Goal: Communication & Community: Answer question/provide support

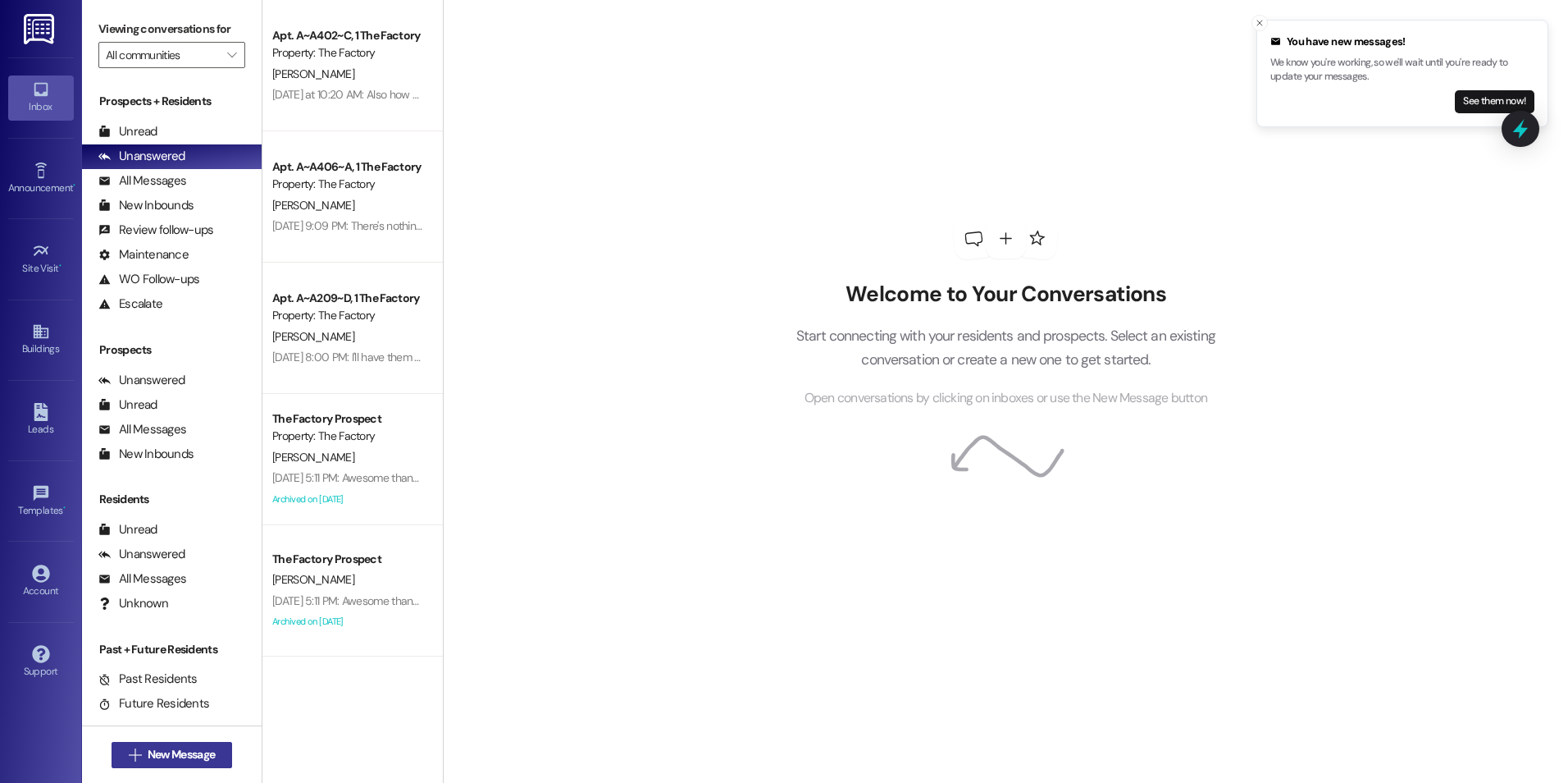
click at [137, 743] on button " New Message" at bounding box center [171, 754] width 121 height 26
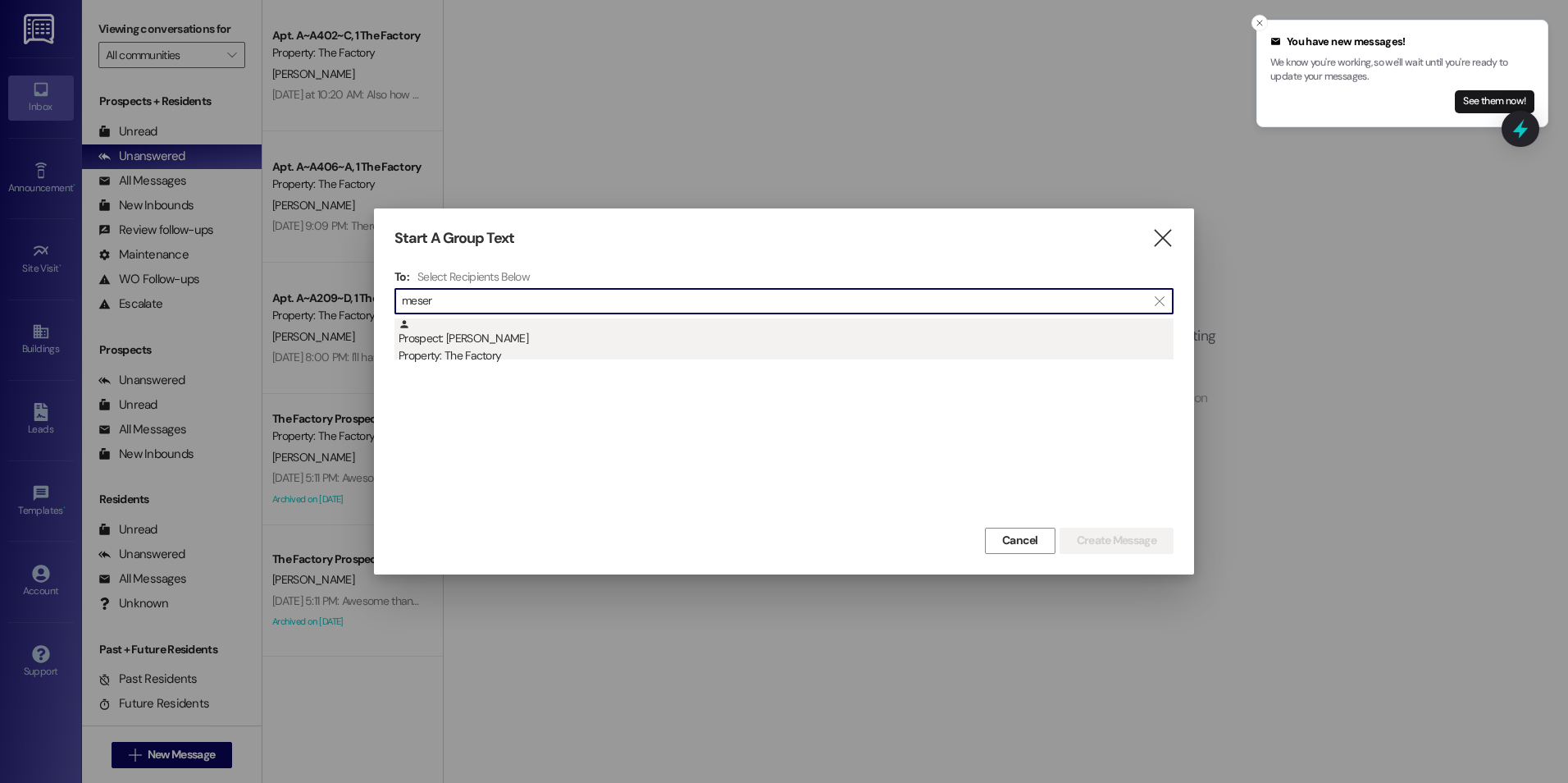
type input "meser"
click at [481, 326] on div "Prospect: [PERSON_NAME] Property: The Factory" at bounding box center [786, 342] width 775 height 47
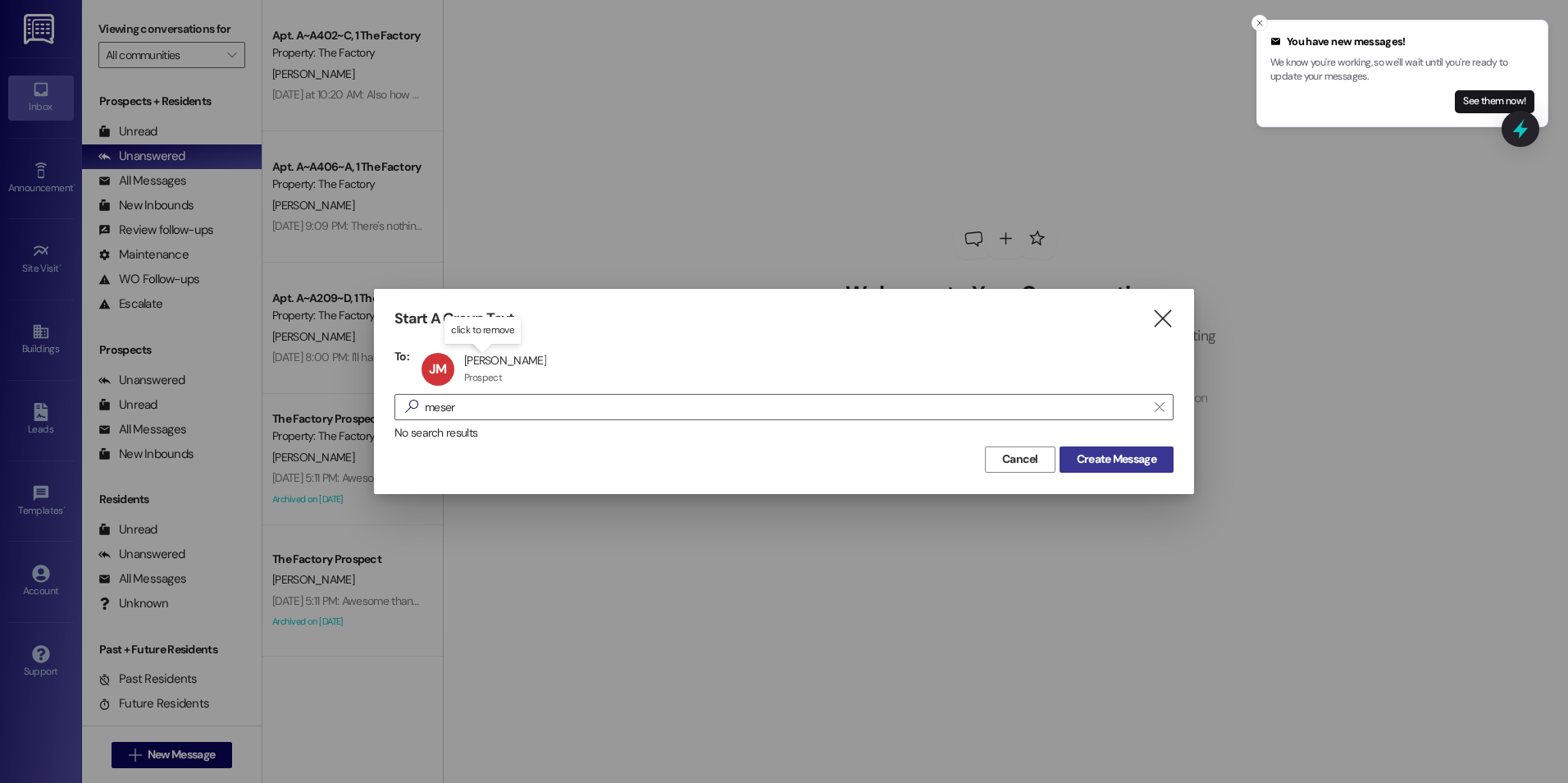
click at [1089, 458] on span "Create Message" at bounding box center [1116, 458] width 80 height 17
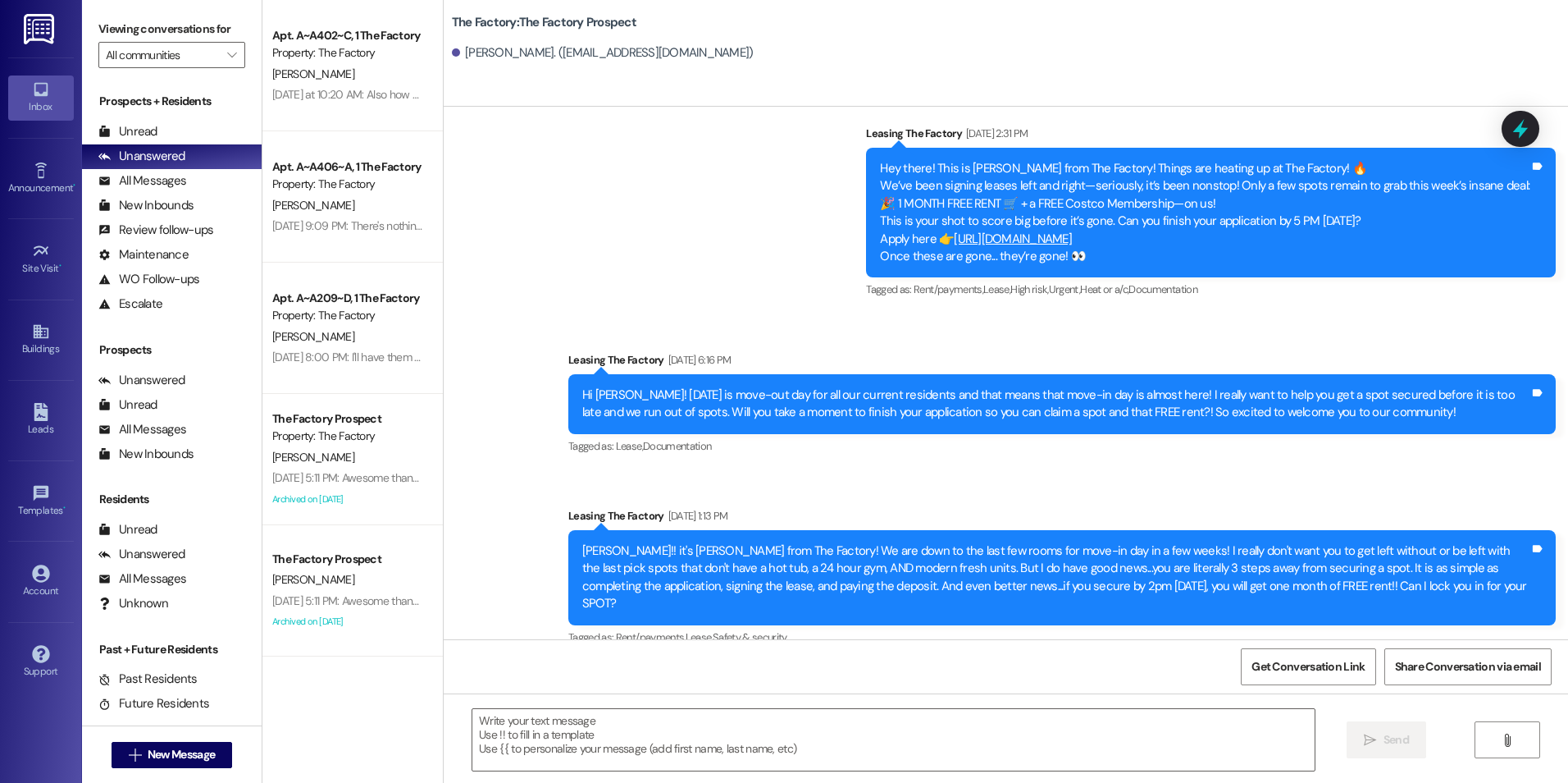
scroll to position [10495, 0]
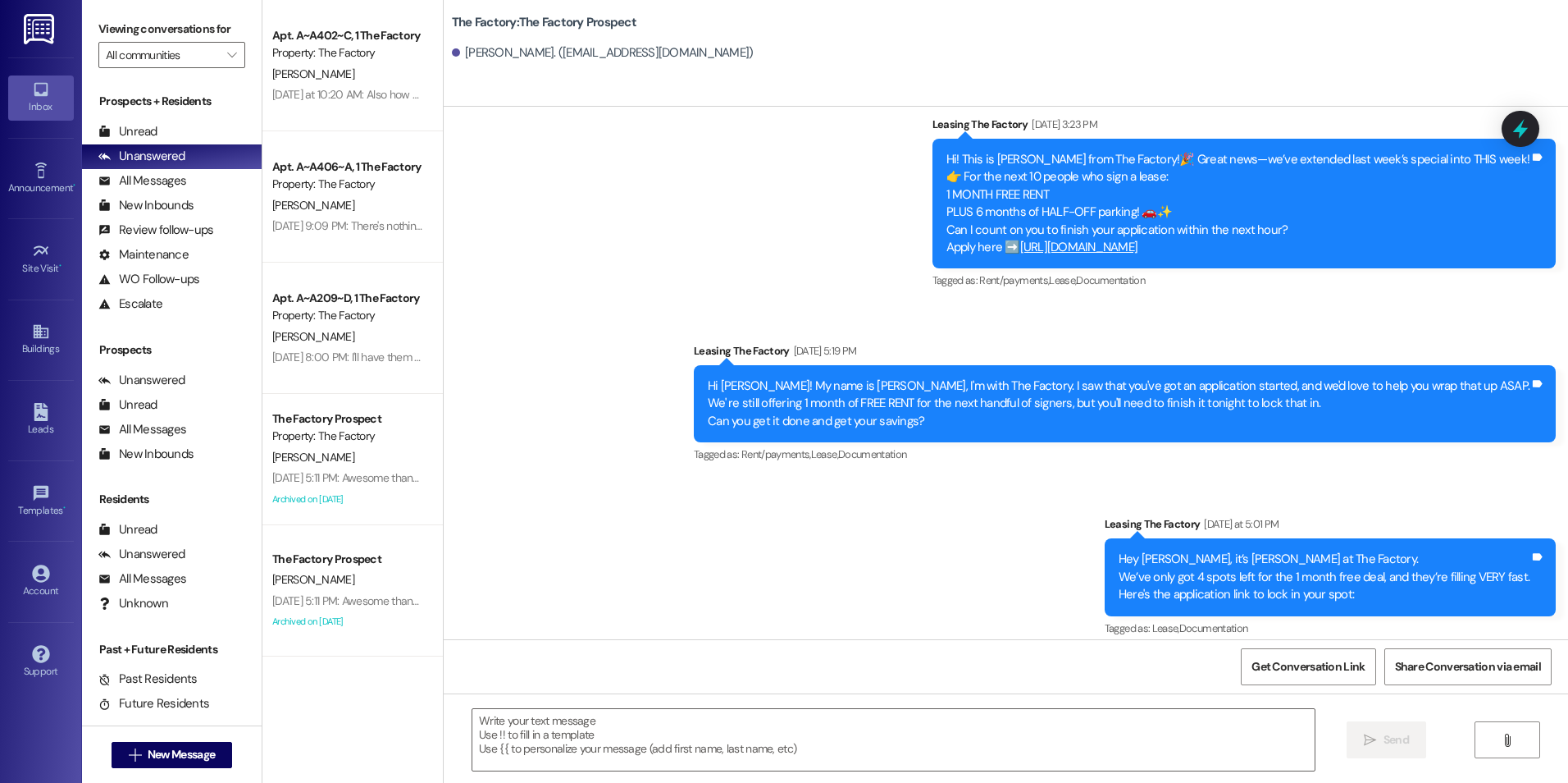
drag, startPoint x: 1012, startPoint y: 419, endPoint x: 1037, endPoint y: 649, distance: 231.4
drag, startPoint x: 742, startPoint y: 409, endPoint x: 652, endPoint y: 509, distance: 134.5
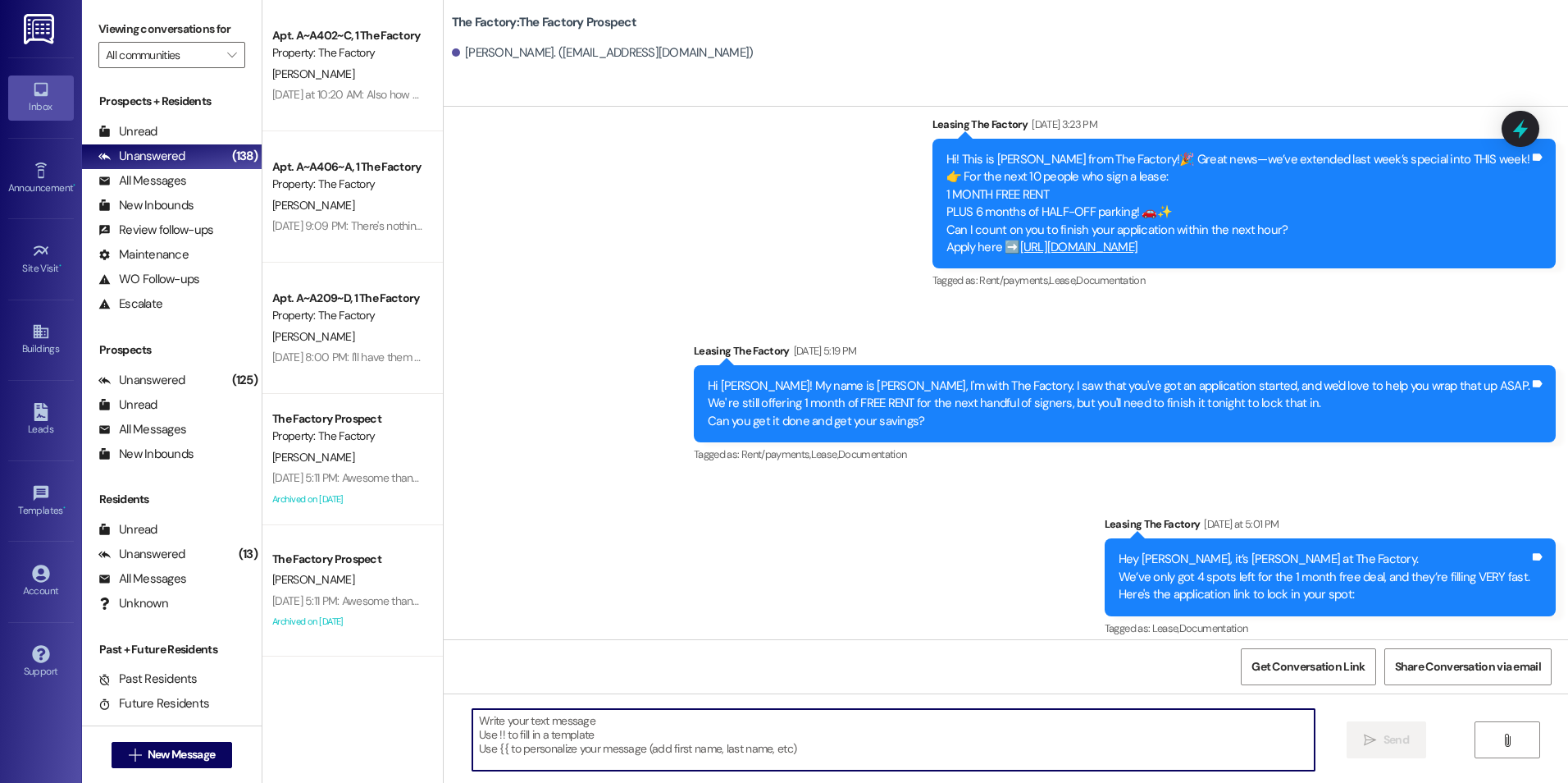
click at [599, 722] on textarea at bounding box center [893, 739] width 842 height 62
paste textarea "{{first_name}}! In our last moments in this deal, get your month of free rent a…"
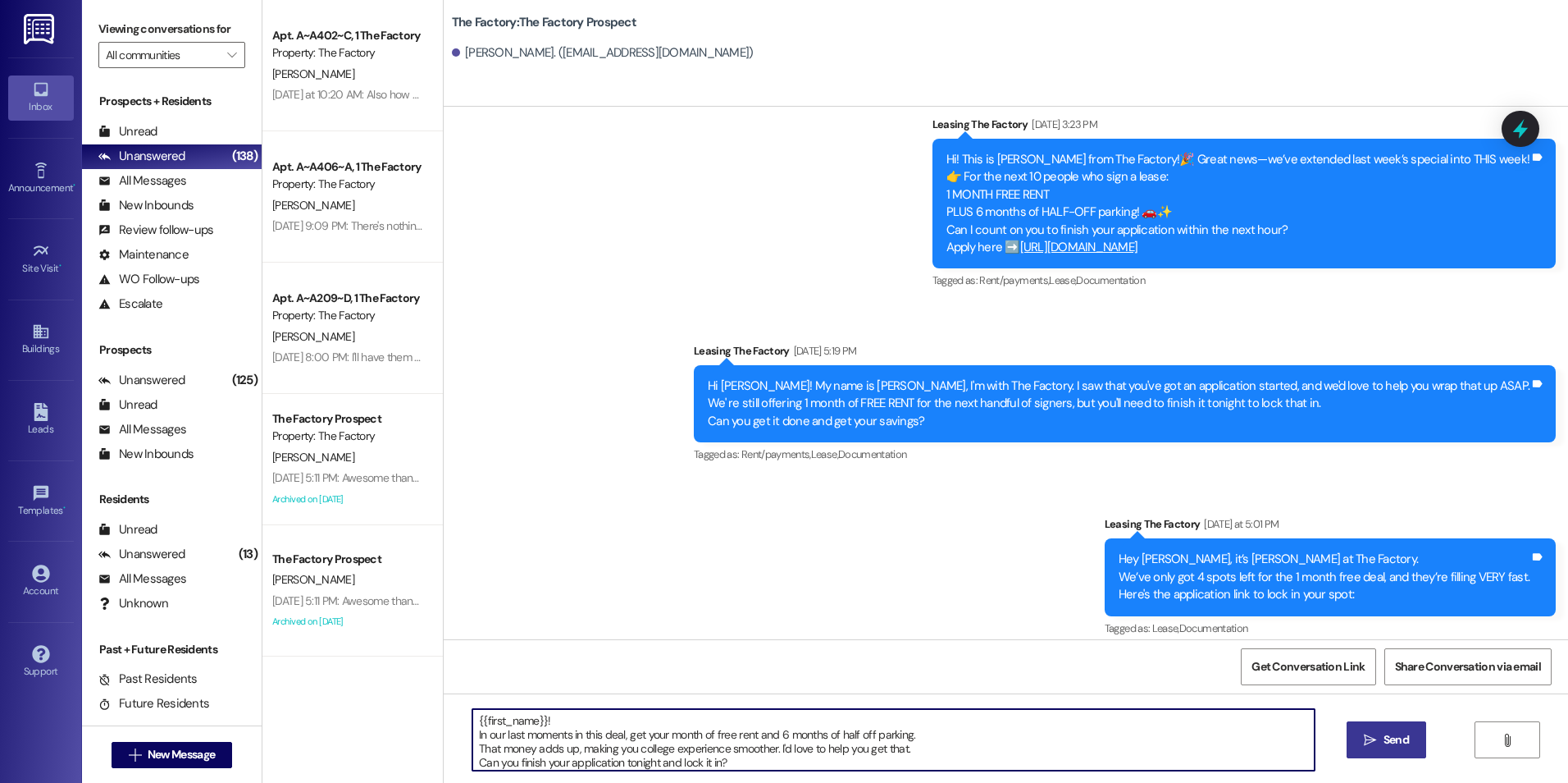
type textarea "{{first_name}}! In our last moments in this deal, get your month of free rent a…"
click at [1383, 744] on span "Send" at bounding box center [1396, 739] width 25 height 17
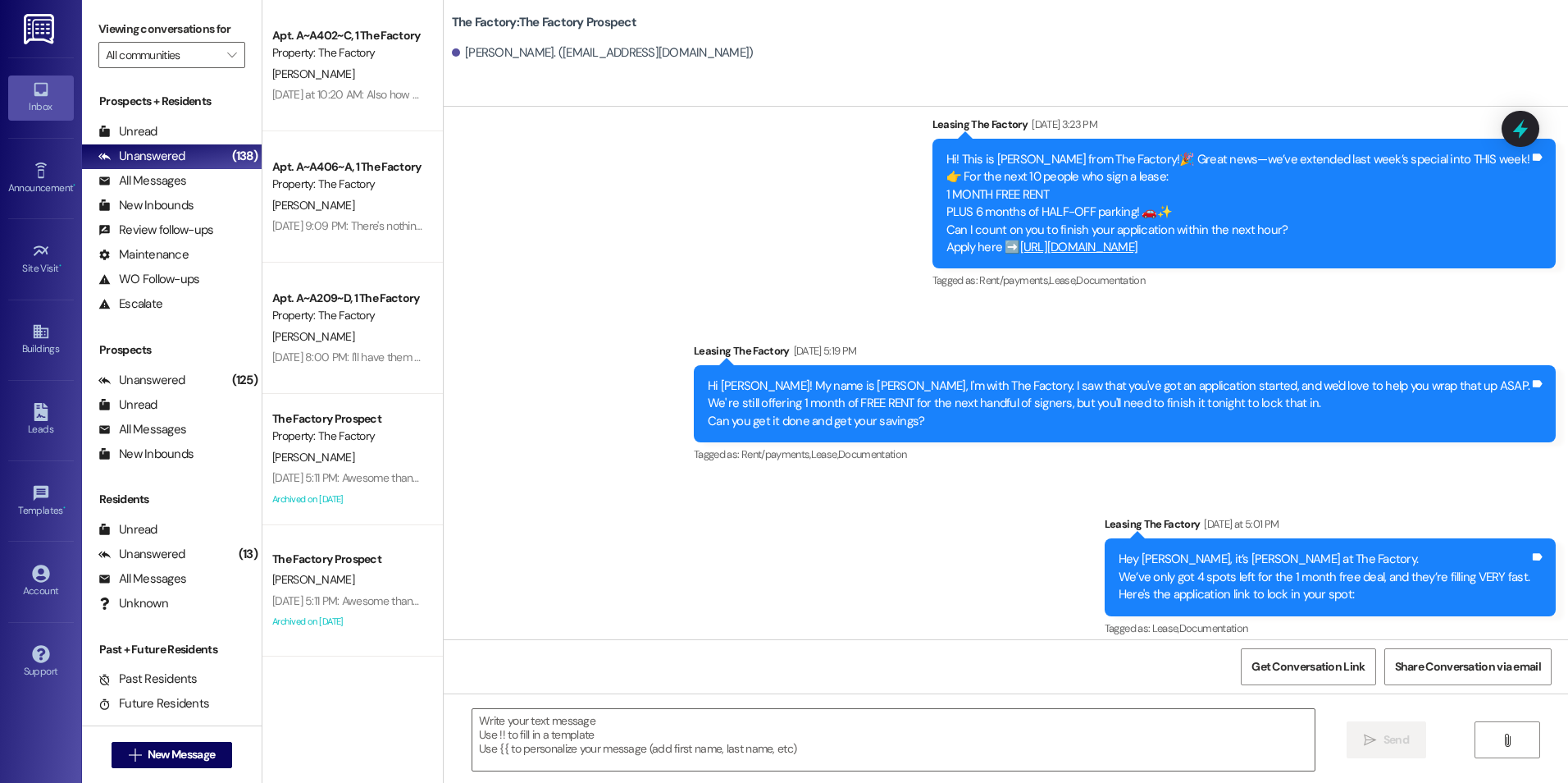
scroll to position [10662, 0]
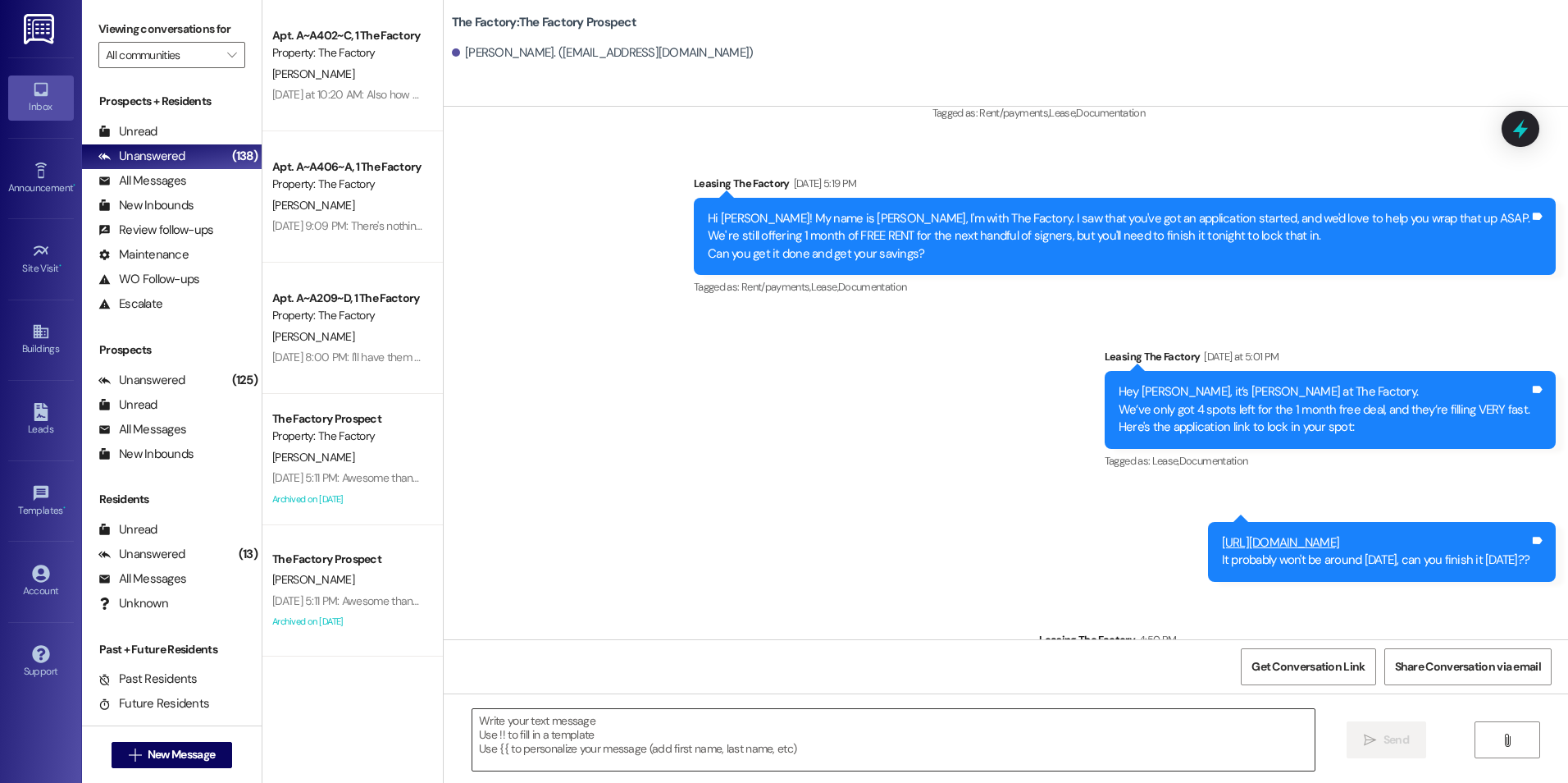
click at [756, 726] on textarea at bounding box center [893, 739] width 842 height 62
paste textarea "{{first_name}}! In our last moments of this deal, get your month of free rent a…"
type textarea "{{first_name}}! In our last moments of this deal, get your month of free rent a…"
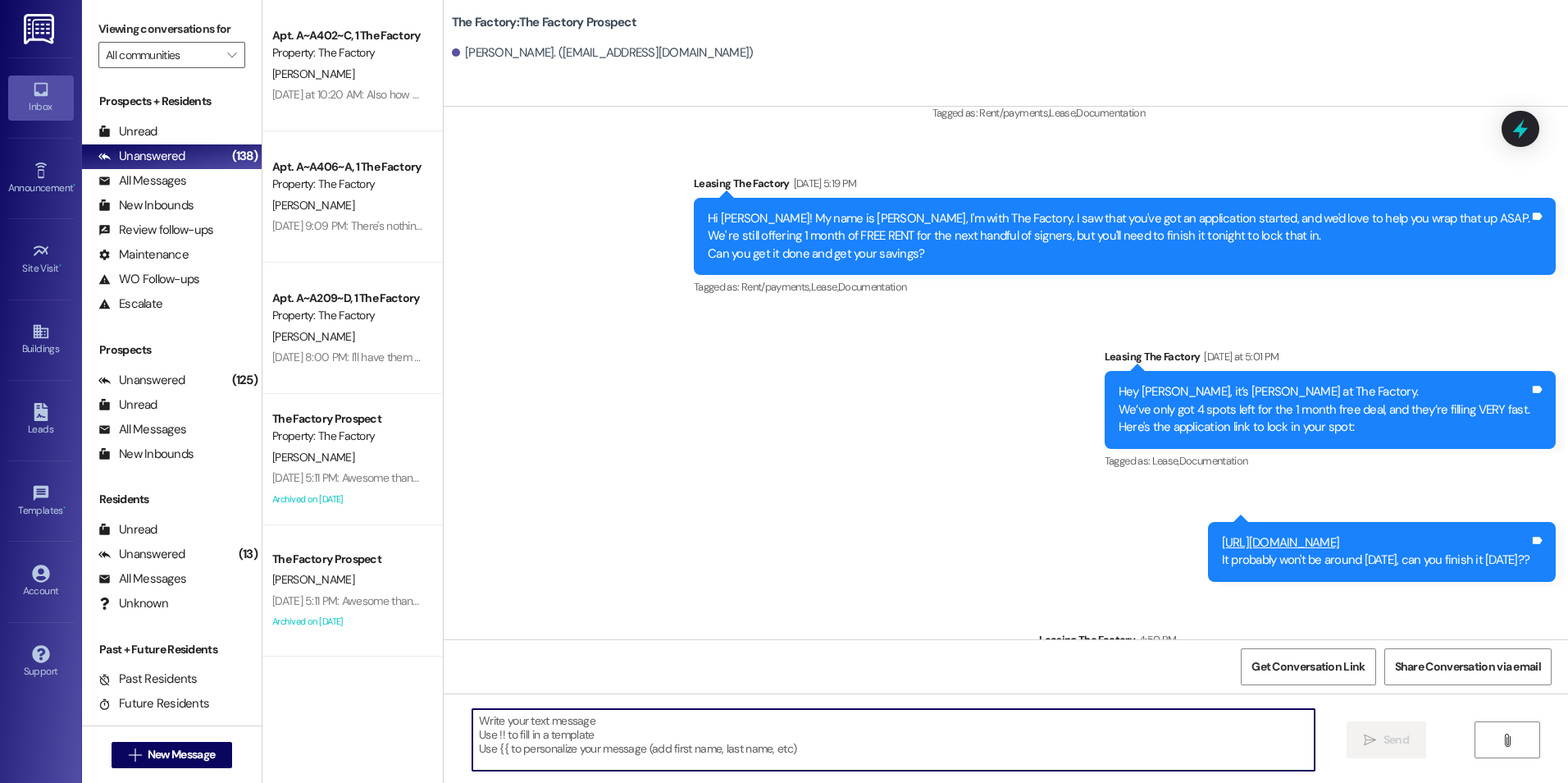
scroll to position [0, 0]
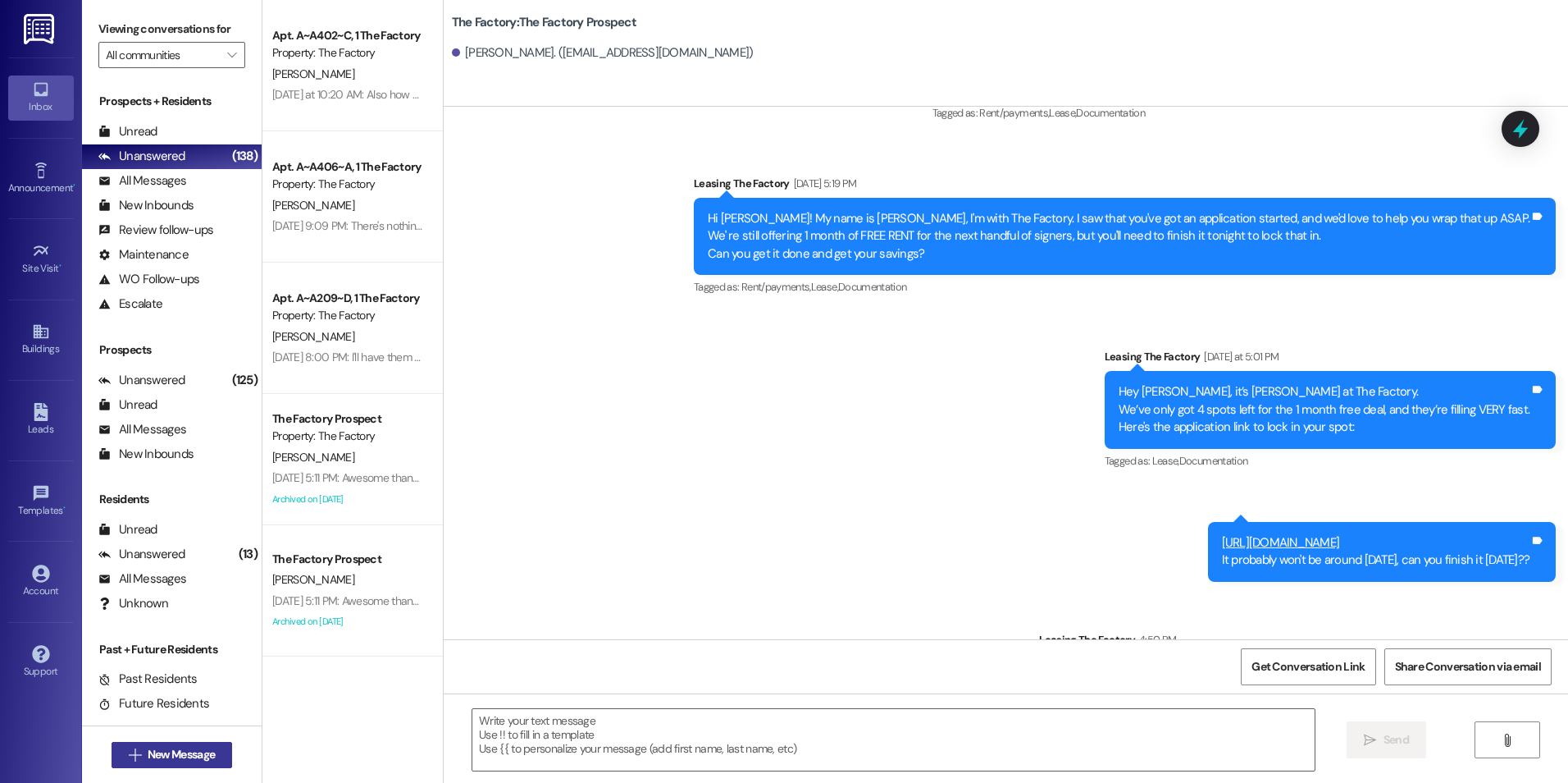
click at [169, 746] on span "New Message" at bounding box center [181, 754] width 67 height 17
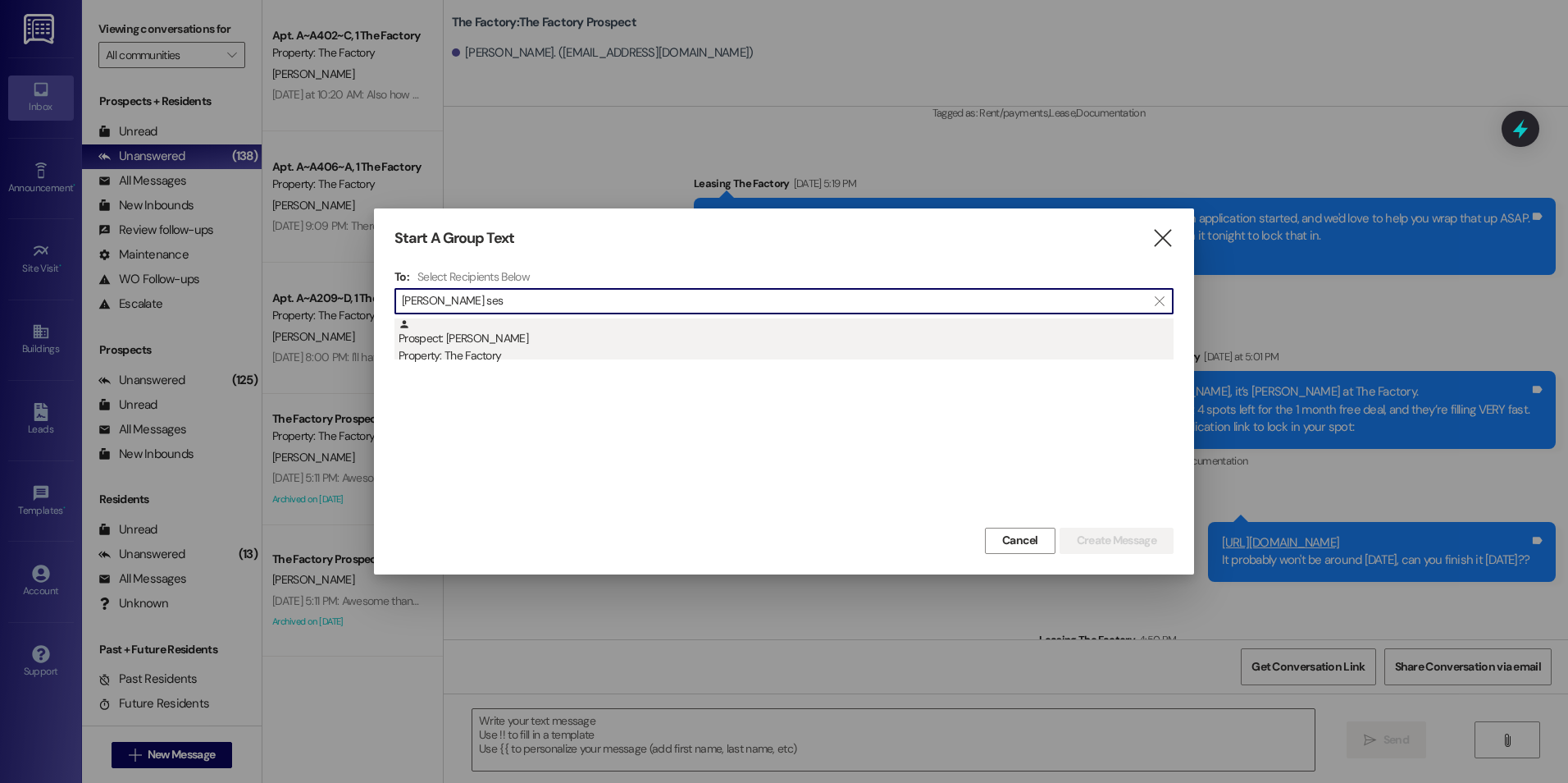
type input "[PERSON_NAME] ses"
click at [524, 344] on div "Prospect: [PERSON_NAME] Property: The Factory" at bounding box center [786, 342] width 775 height 47
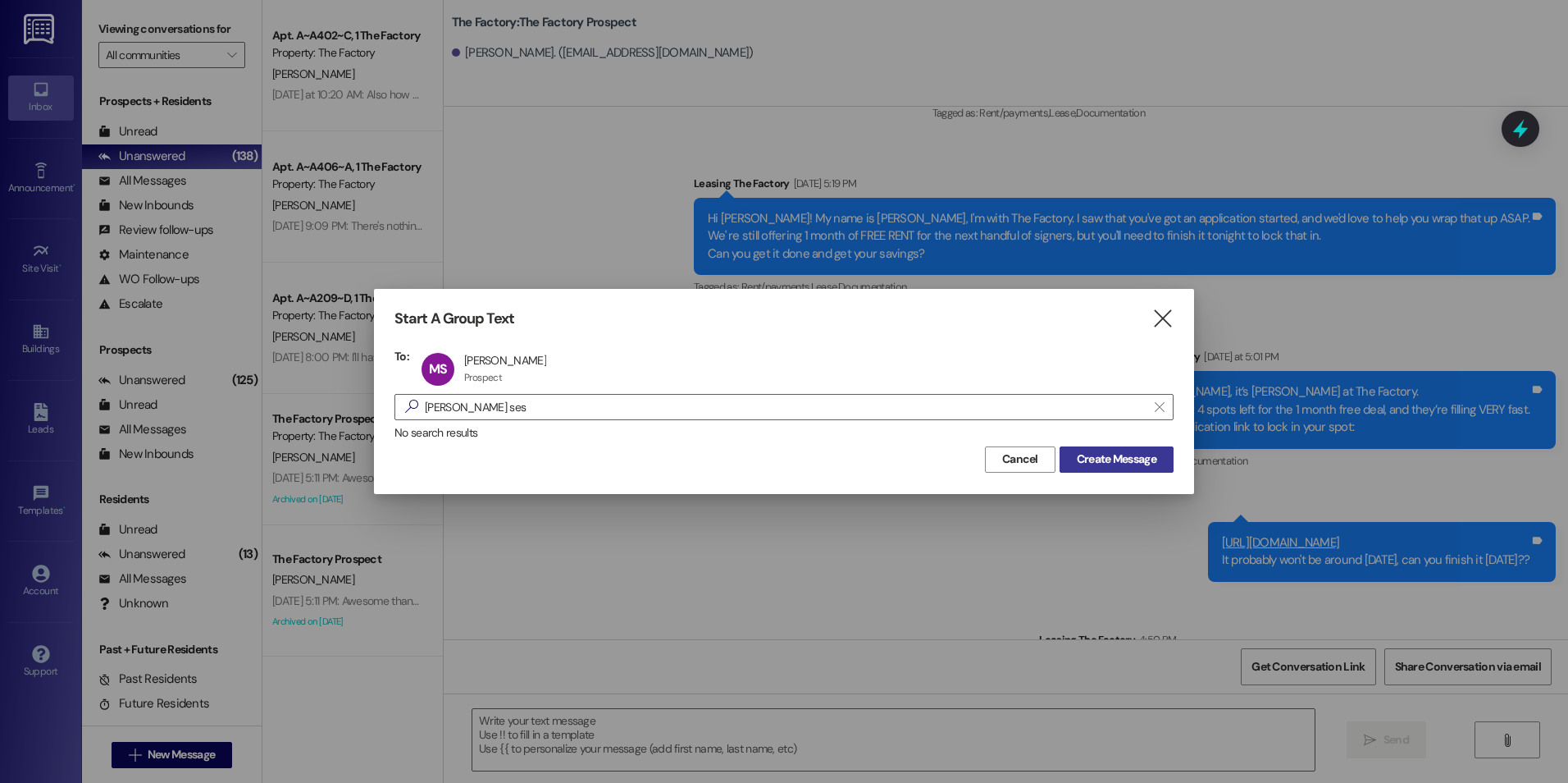
click at [1135, 459] on span "Create Message" at bounding box center [1116, 458] width 80 height 17
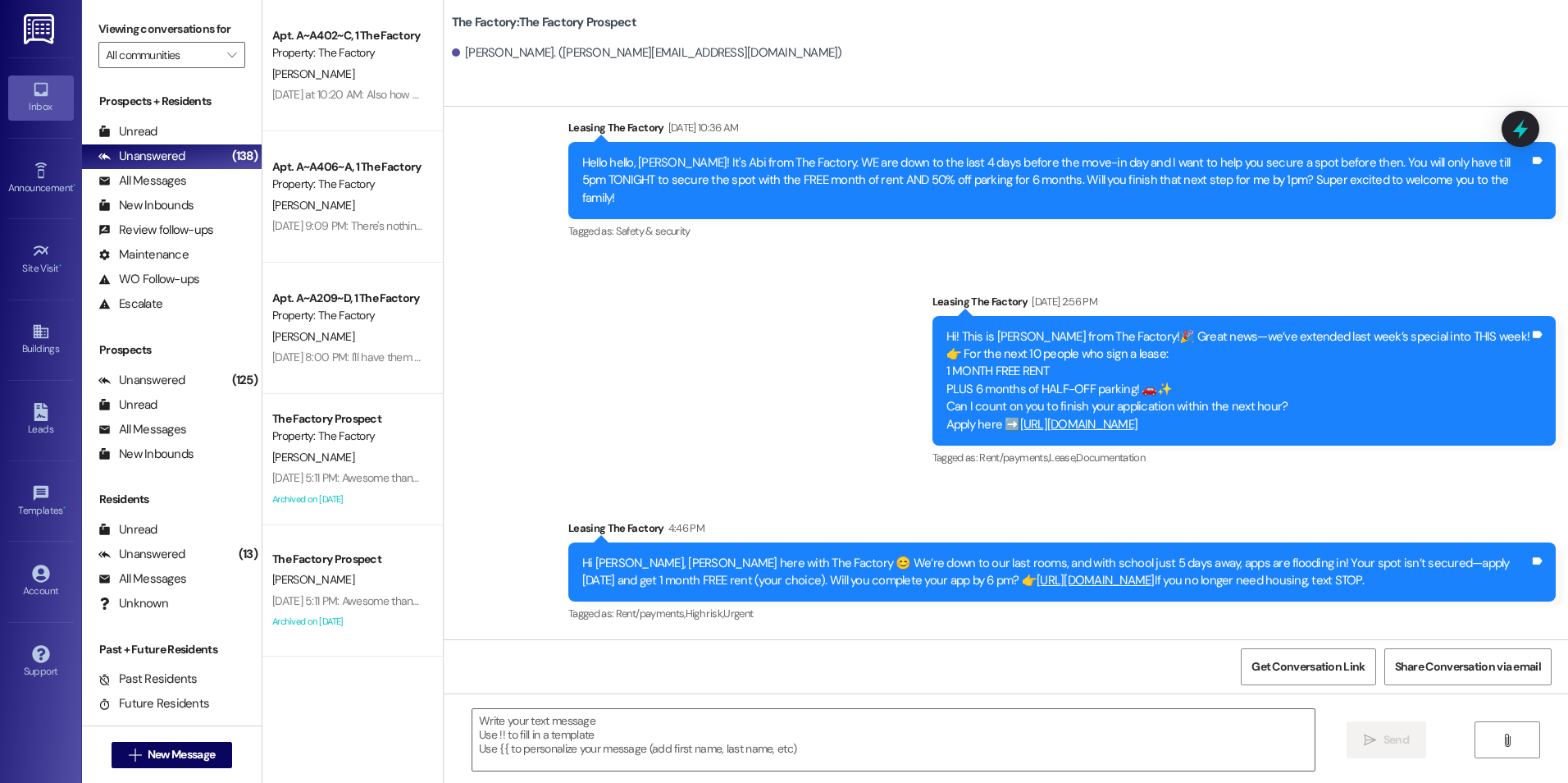
scroll to position [1247, 0]
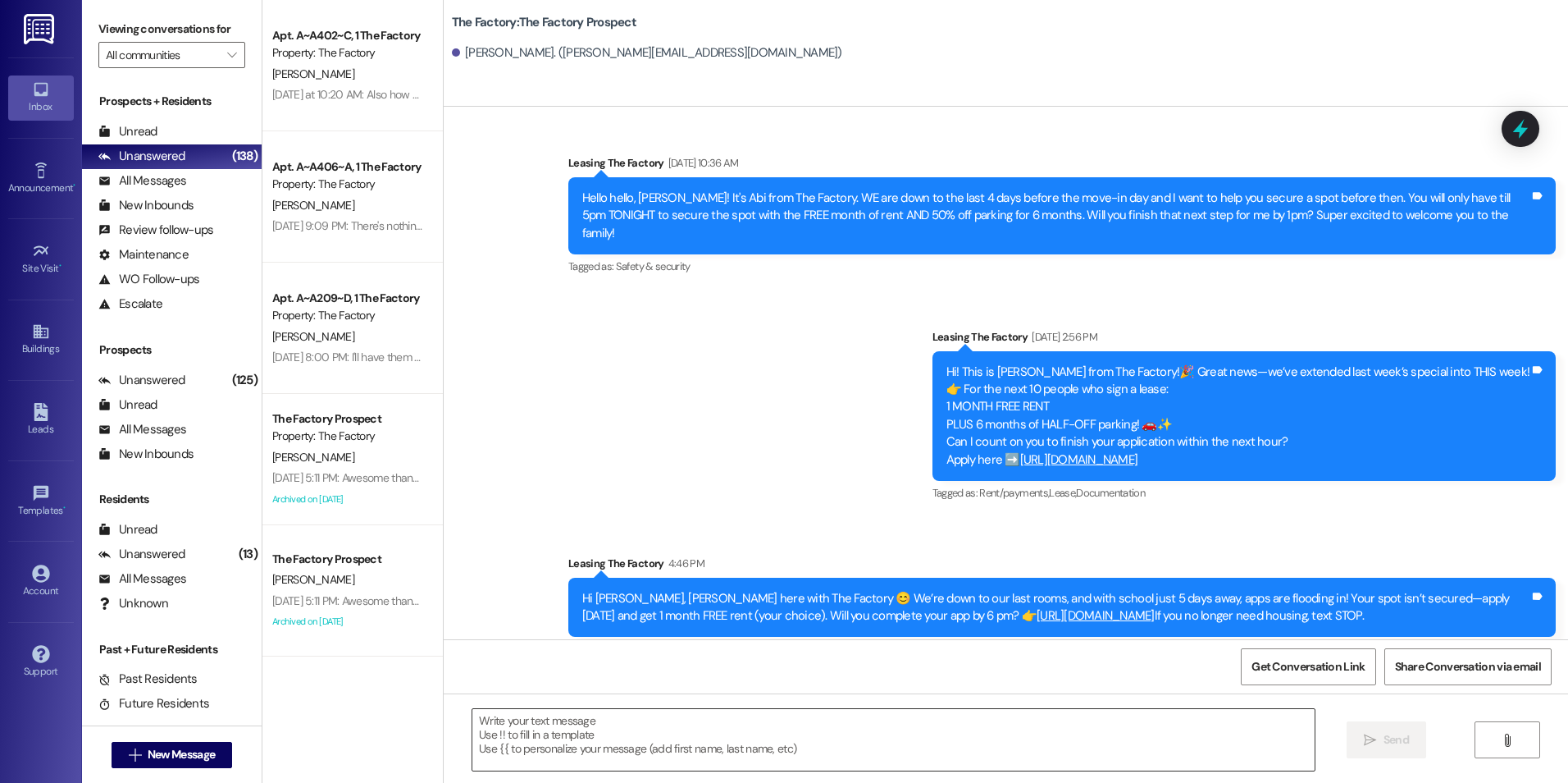
drag, startPoint x: 762, startPoint y: 480, endPoint x: 825, endPoint y: 754, distance: 281.1
click at [732, 764] on textarea at bounding box center [893, 739] width 842 height 62
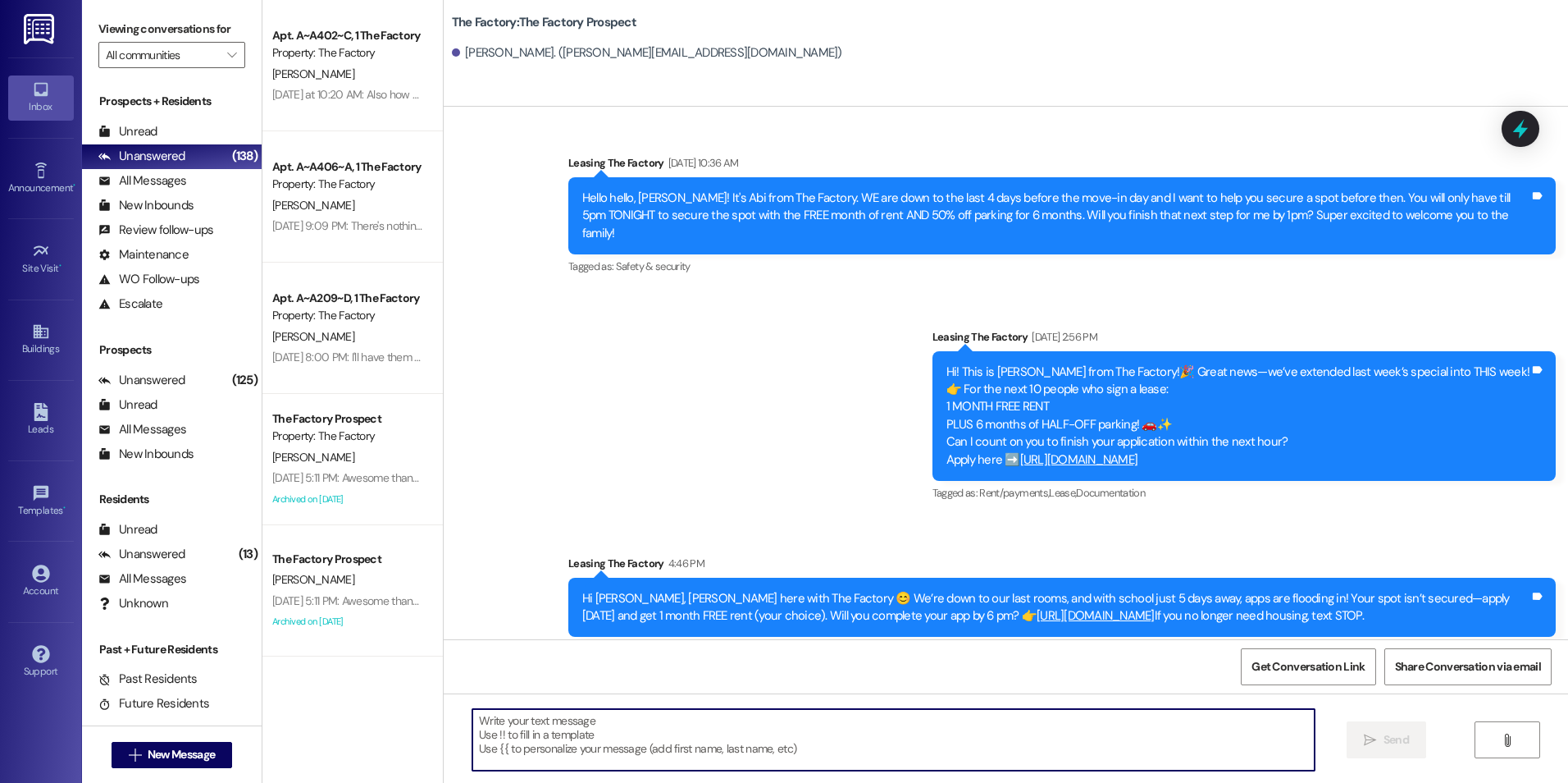
paste textarea "{{first_name}}! In our last moments of this deal, get your month of free rent a…"
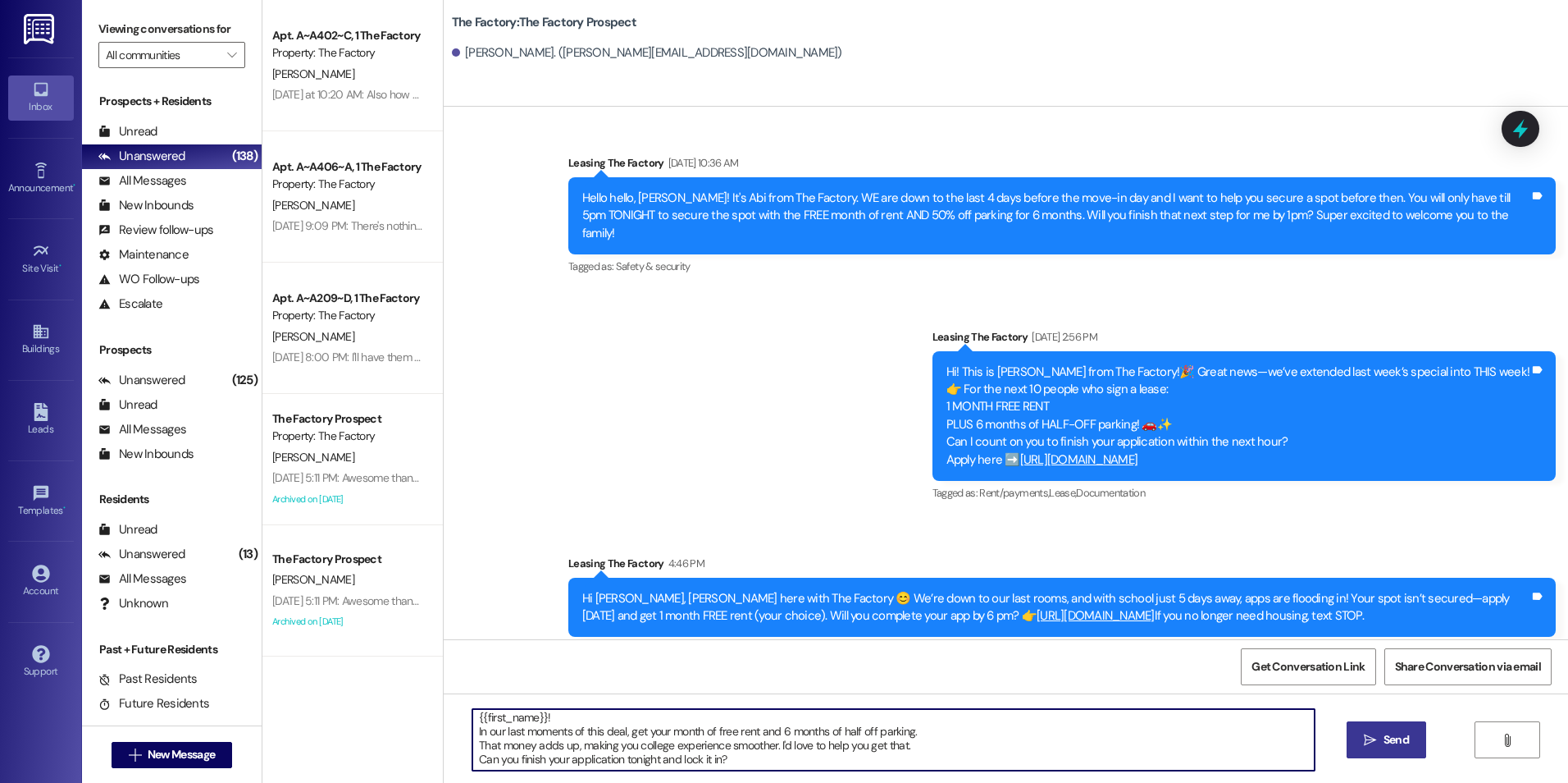
scroll to position [0, 0]
type textarea "{{first_name}}! In our last moments of this deal, get your month of free rent a…"
click at [1381, 747] on span "Send" at bounding box center [1397, 739] width 32 height 17
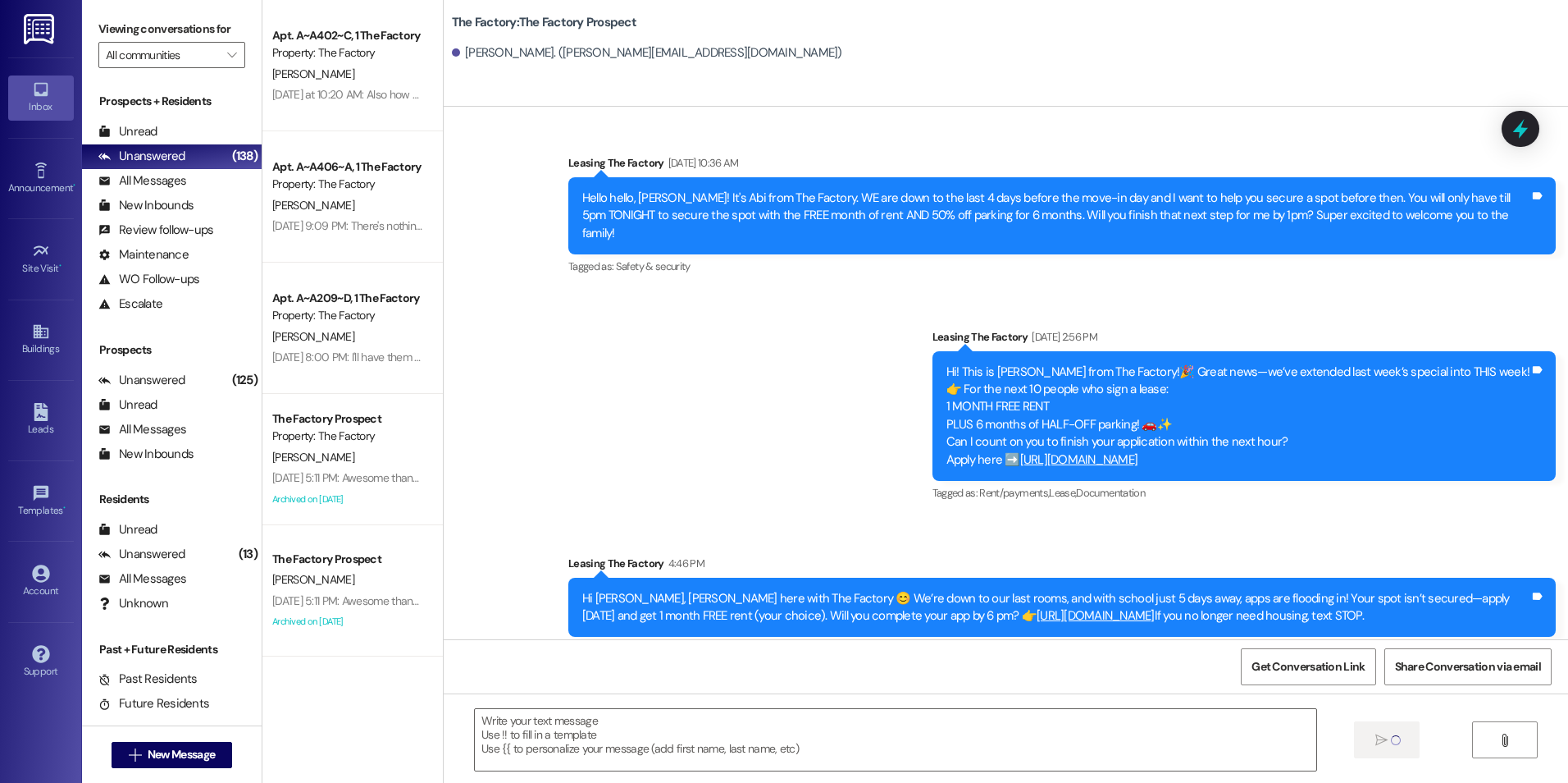
scroll to position [1414, 0]
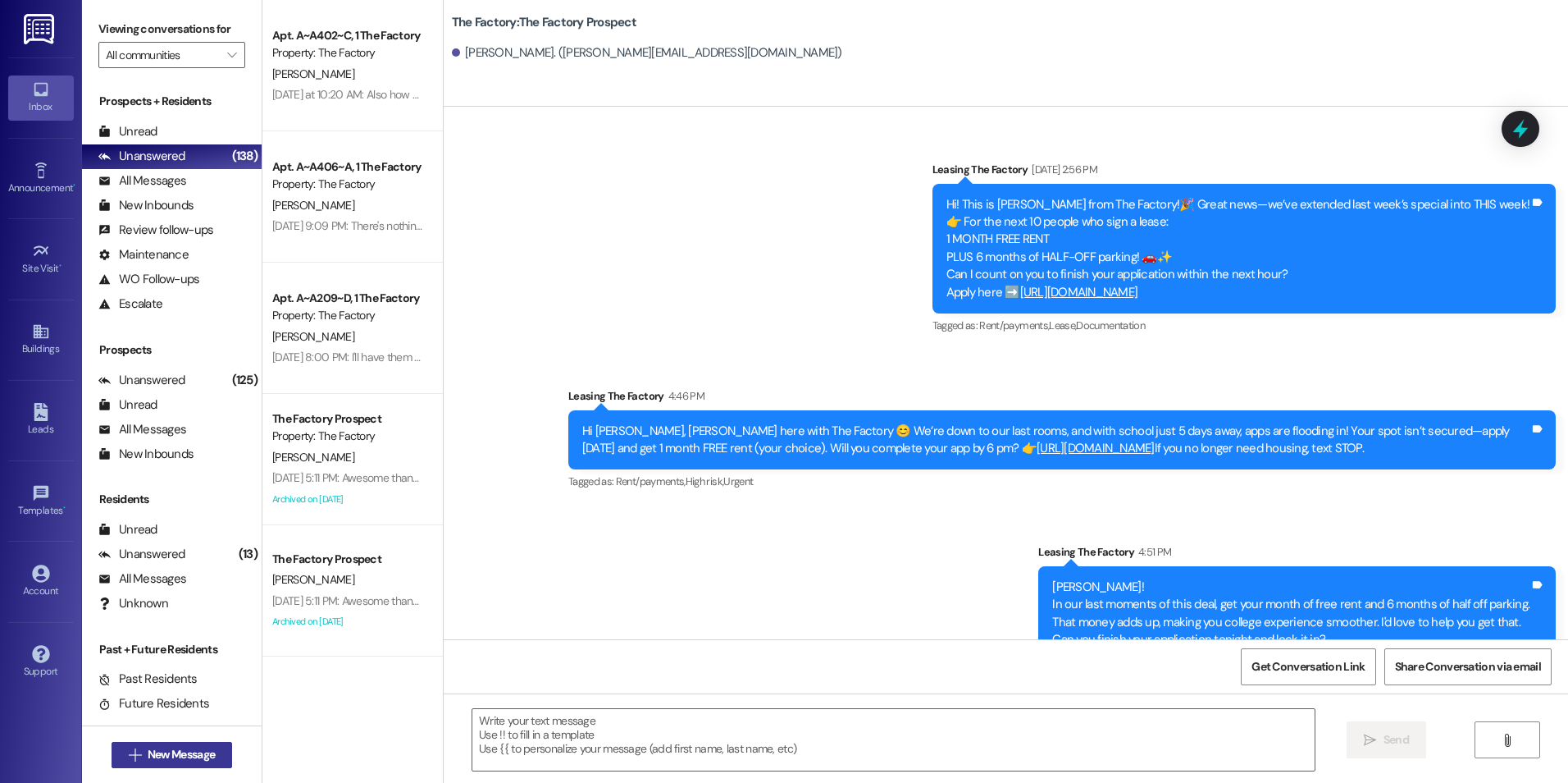
click at [187, 753] on span "New Message" at bounding box center [181, 754] width 67 height 17
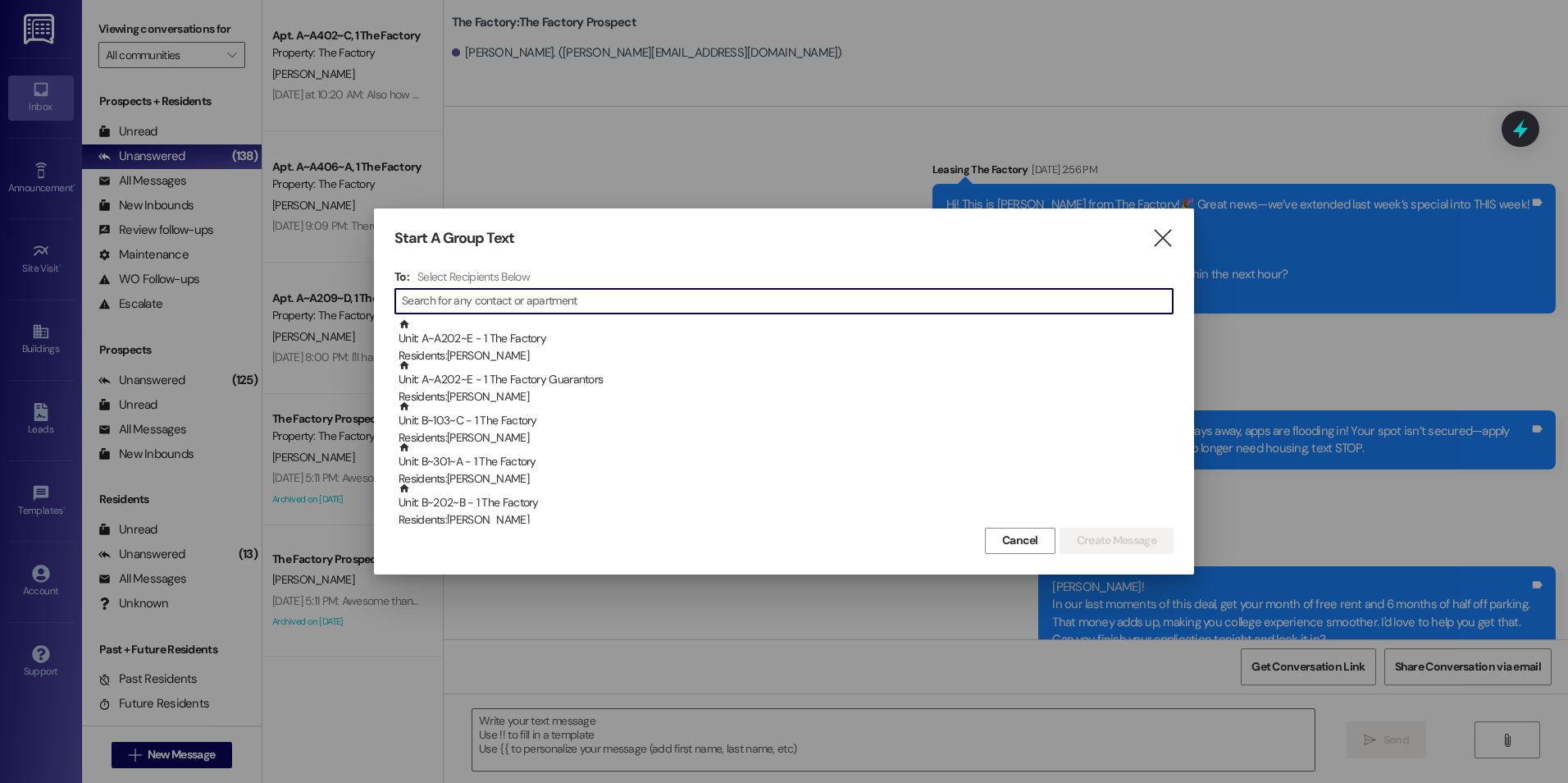
click at [450, 296] on input at bounding box center [787, 301] width 771 height 23
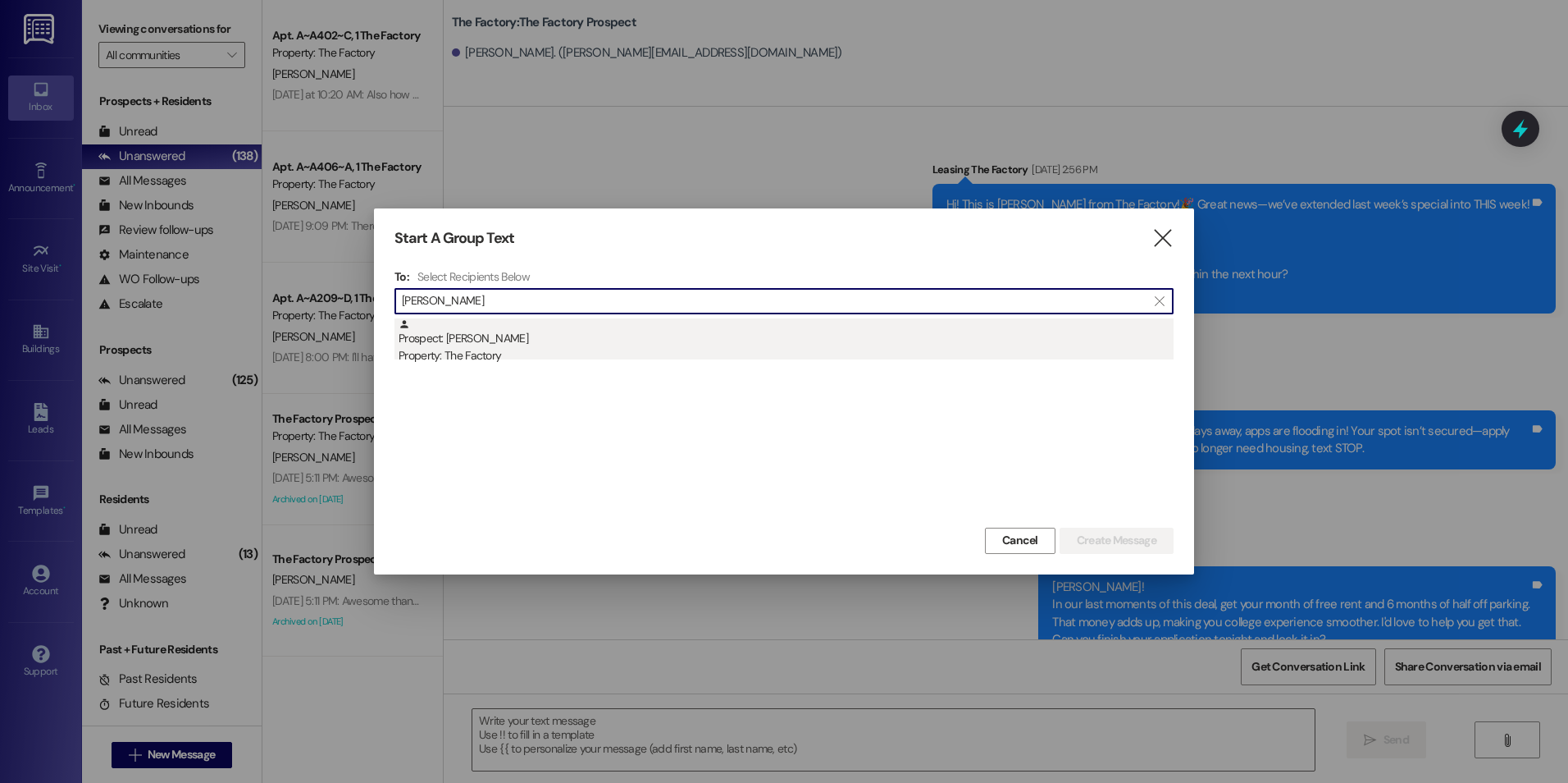
type input "[PERSON_NAME]"
click at [506, 333] on div "Prospect: [PERSON_NAME] Property: The Factory" at bounding box center [786, 342] width 775 height 47
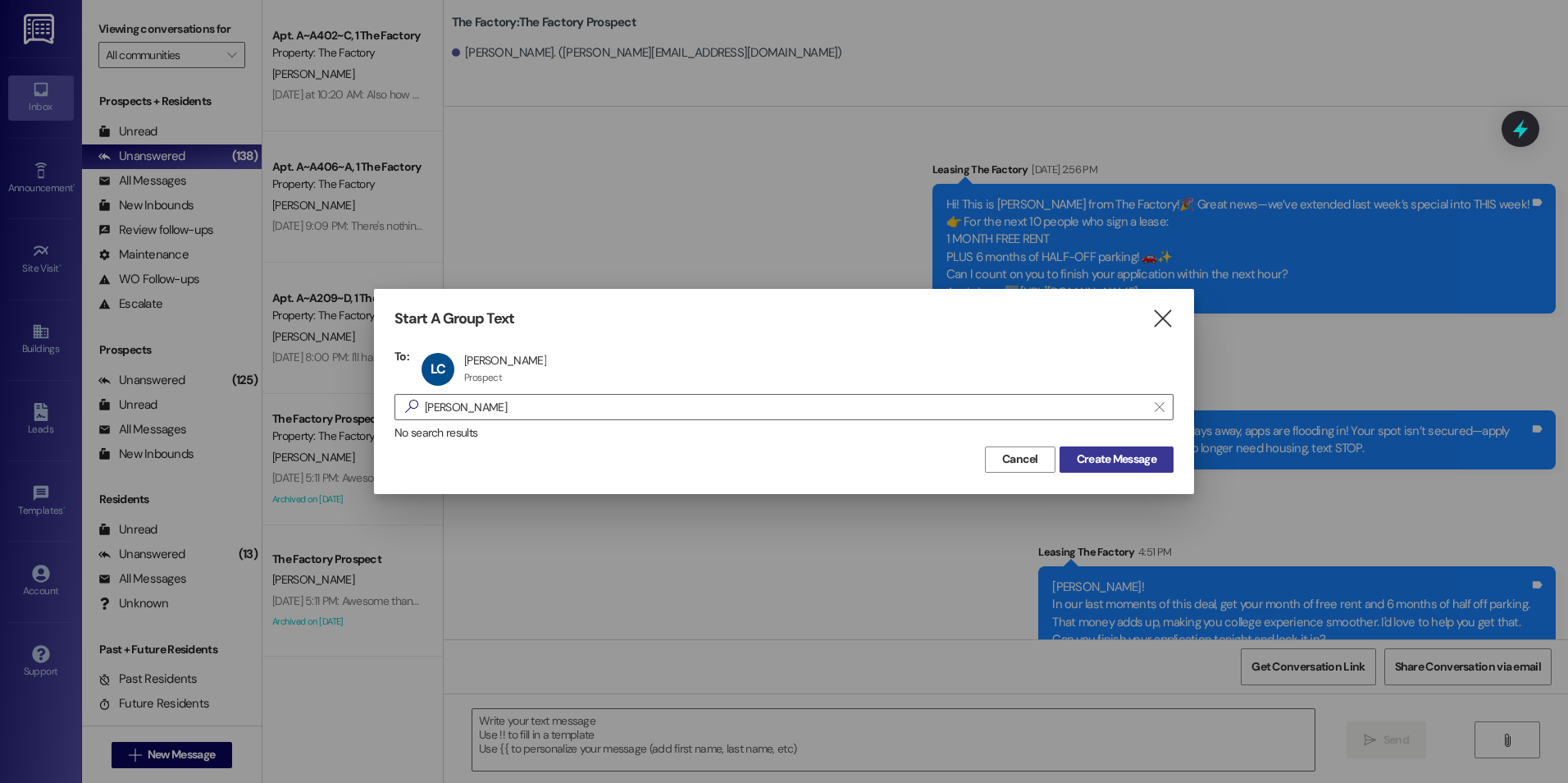
click at [1123, 457] on span "Create Message" at bounding box center [1116, 458] width 80 height 17
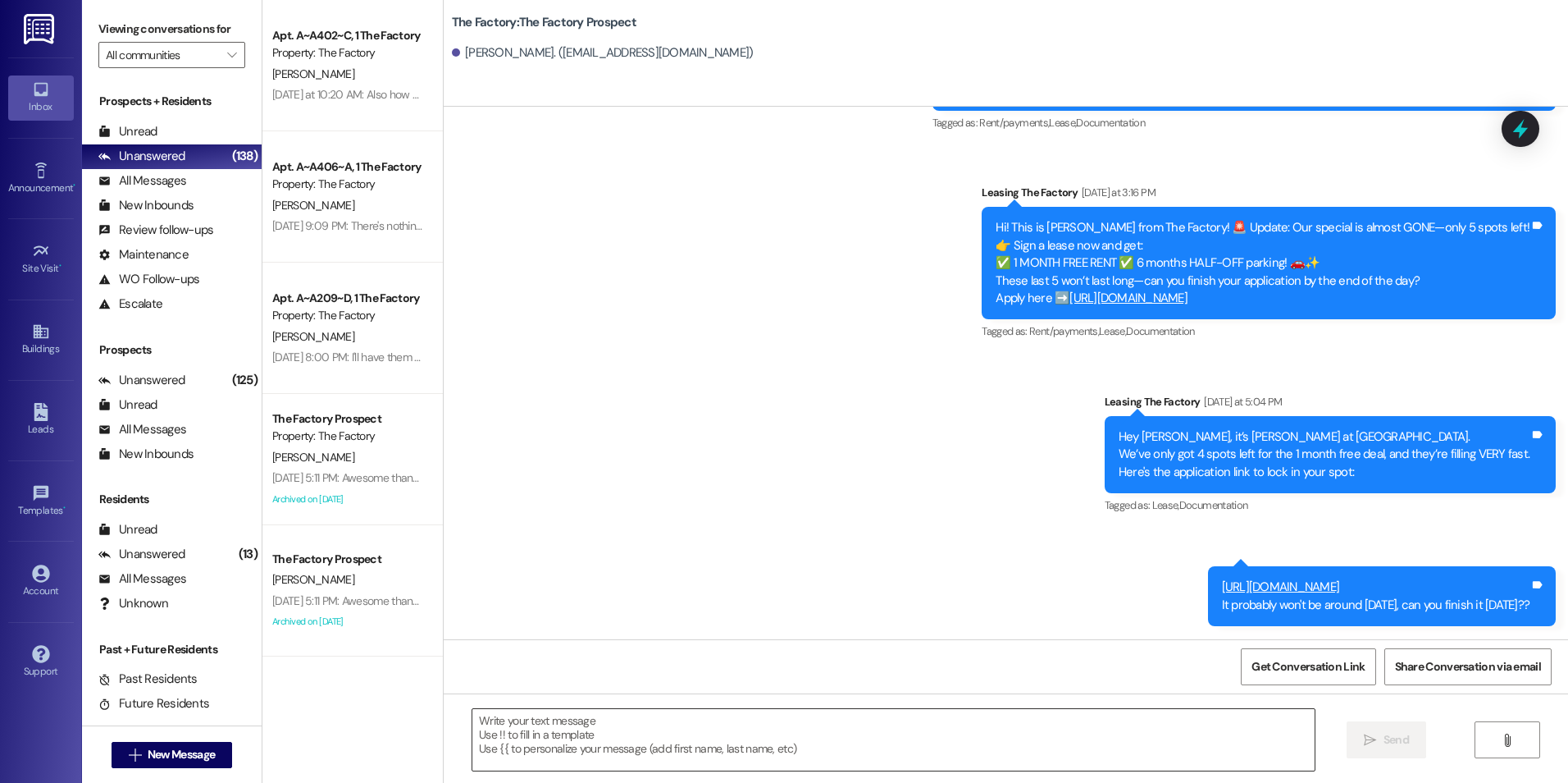
scroll to position [755, 0]
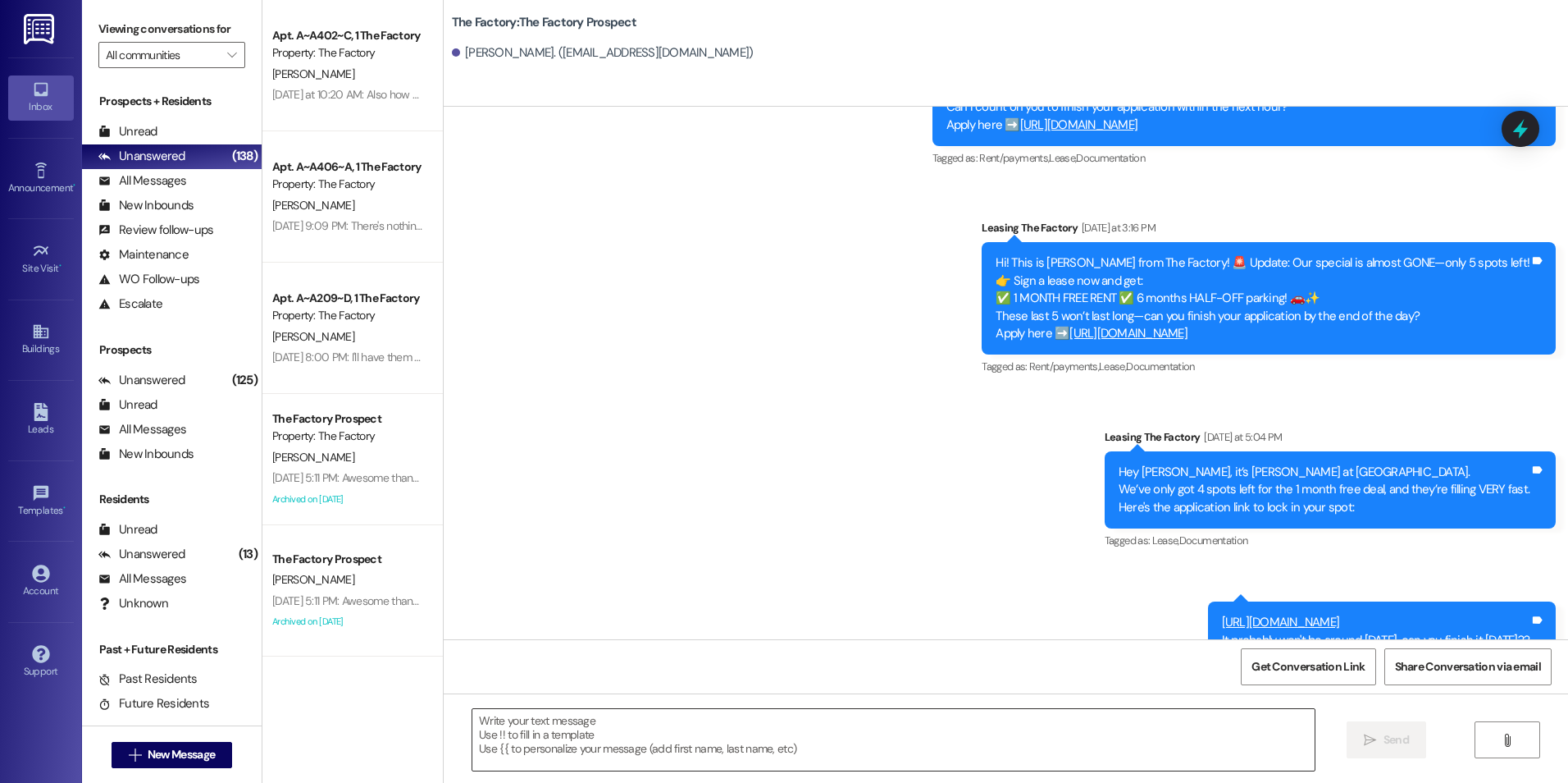
click at [771, 736] on textarea at bounding box center [893, 739] width 842 height 62
drag, startPoint x: 872, startPoint y: 474, endPoint x: 871, endPoint y: 547, distance: 73.0
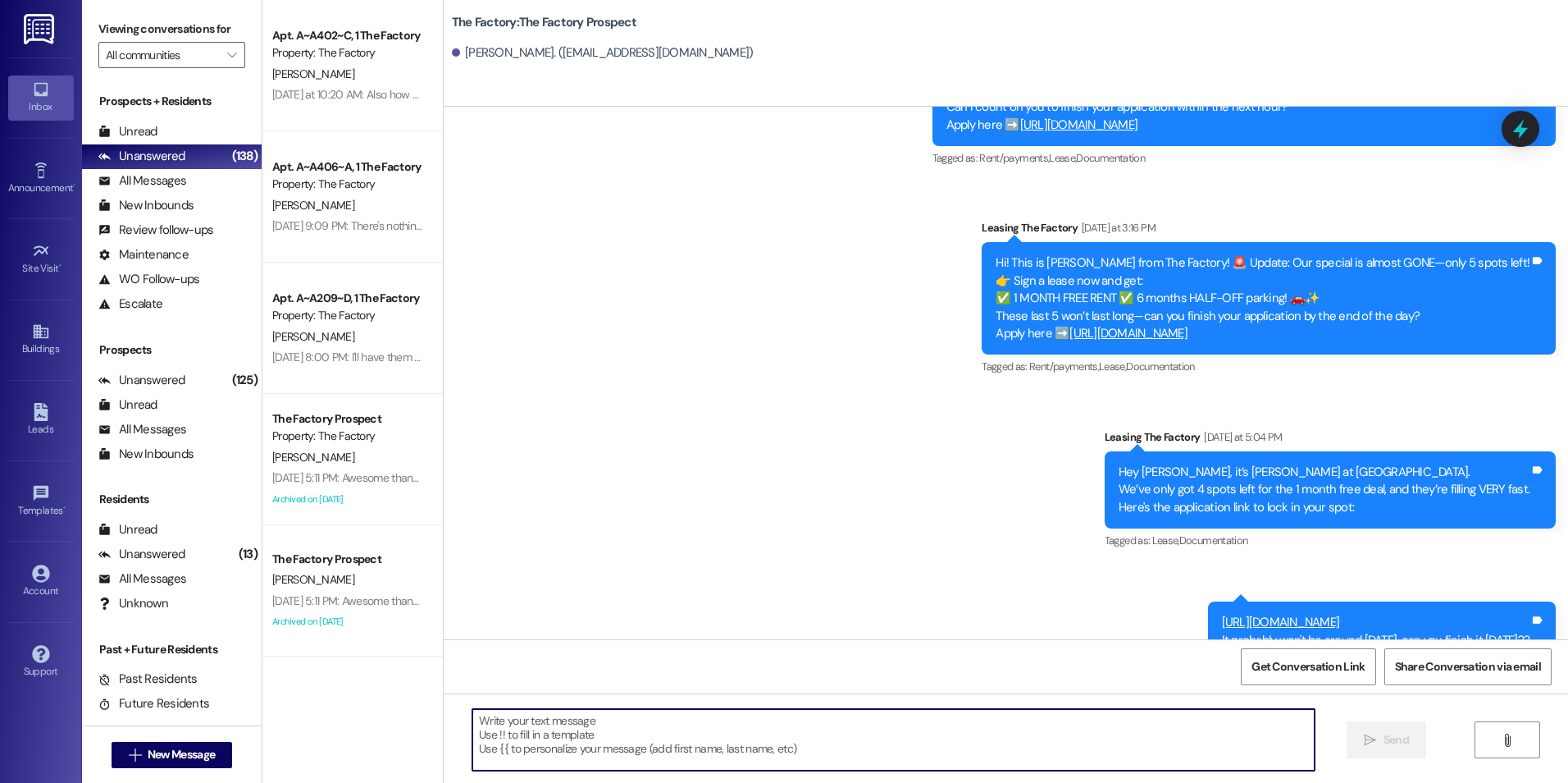
click at [778, 718] on textarea at bounding box center [893, 739] width 842 height 62
paste textarea "{{first_name}}! In our last moments of this deal, get your month of free rent a…"
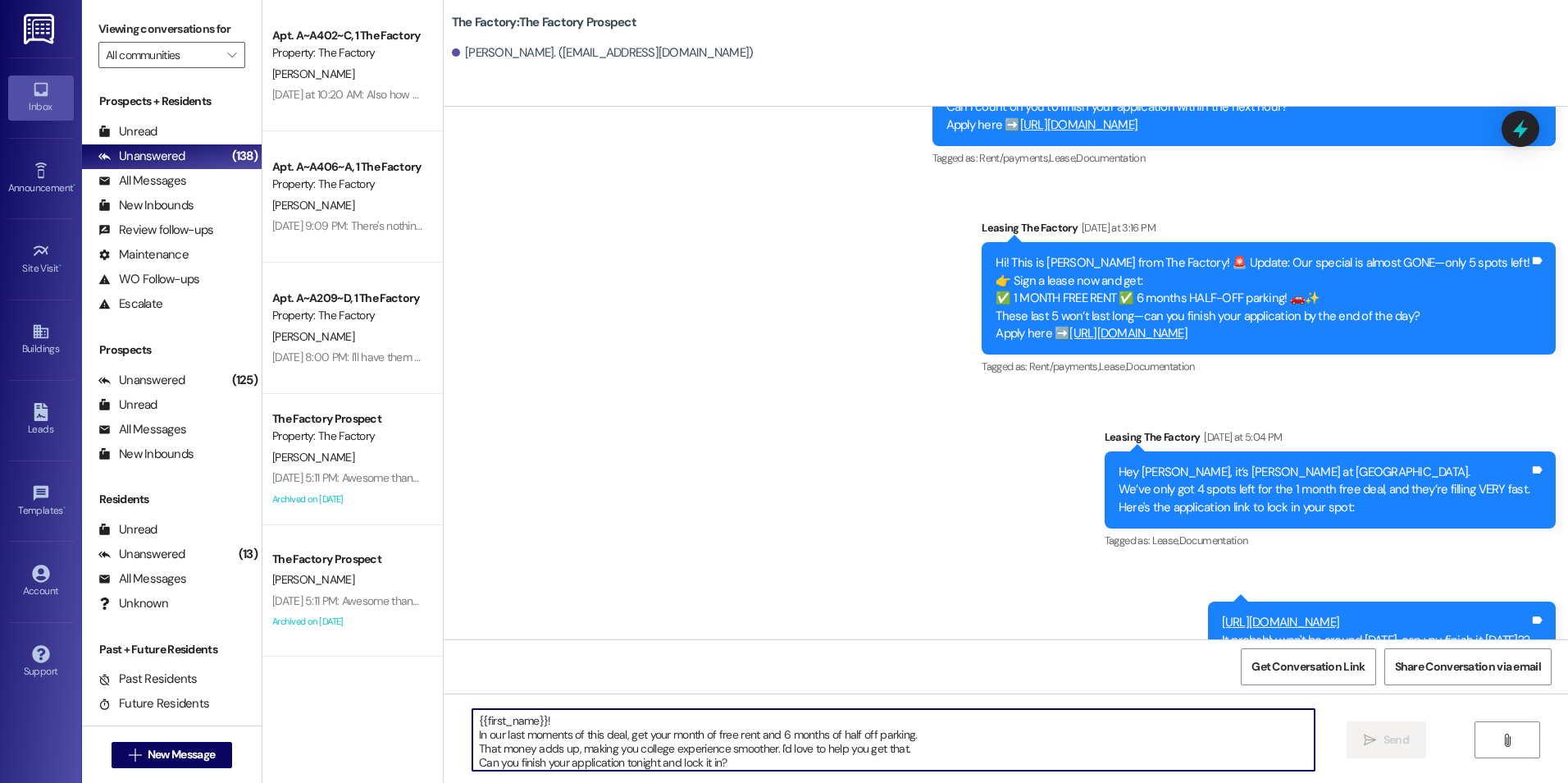
scroll to position [14, 0]
type textarea "{{first_name}}! In our last moments of this deal, get your month of free rent a…"
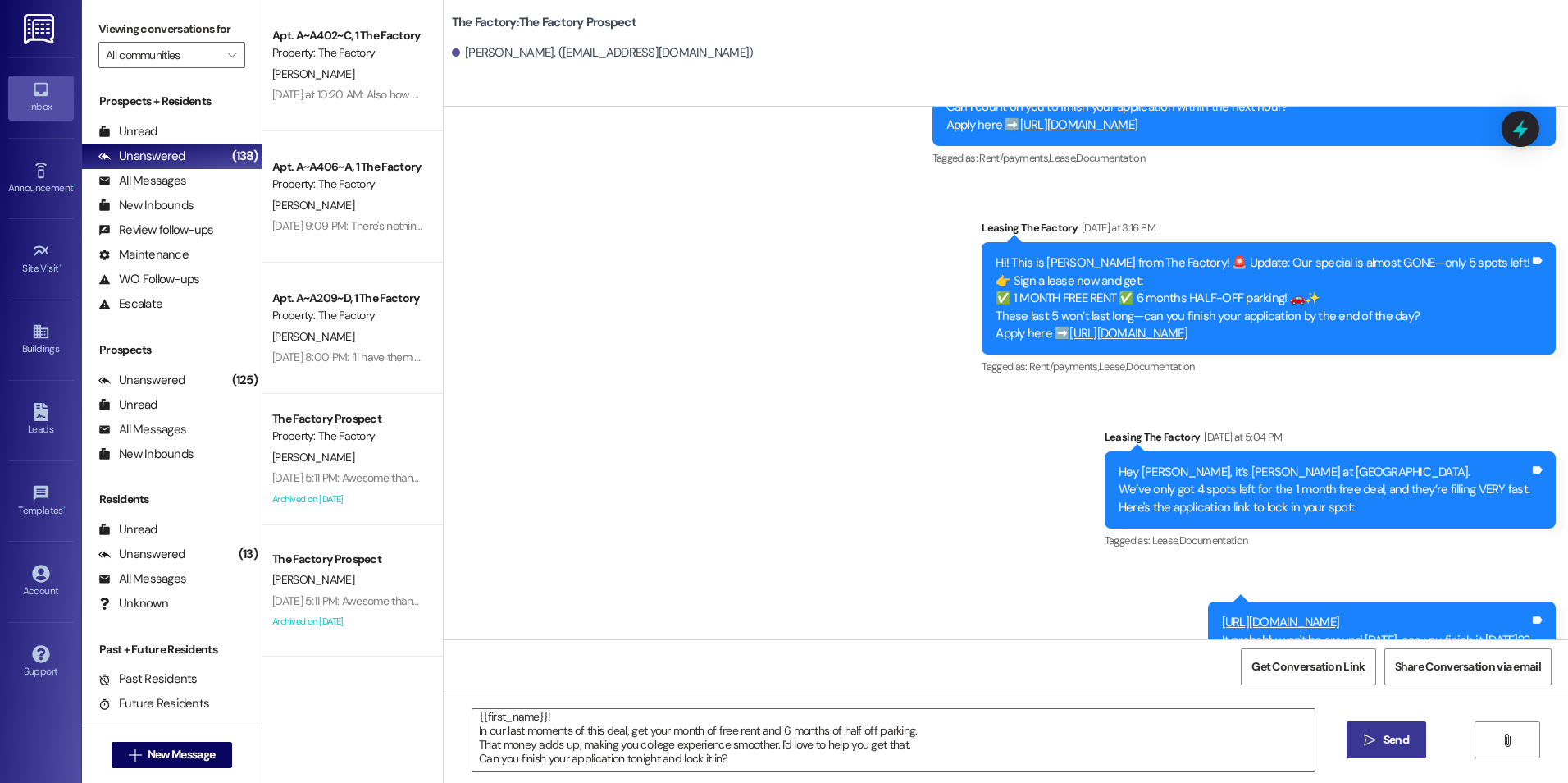
drag, startPoint x: 1331, startPoint y: 740, endPoint x: 1348, endPoint y: 746, distance: 18.0
click at [1333, 742] on div "{{first_name}}! In our last moments of this deal, get your month of free rent a…" at bounding box center [1006, 754] width 1124 height 123
click at [1356, 746] on button " Send" at bounding box center [1386, 739] width 80 height 37
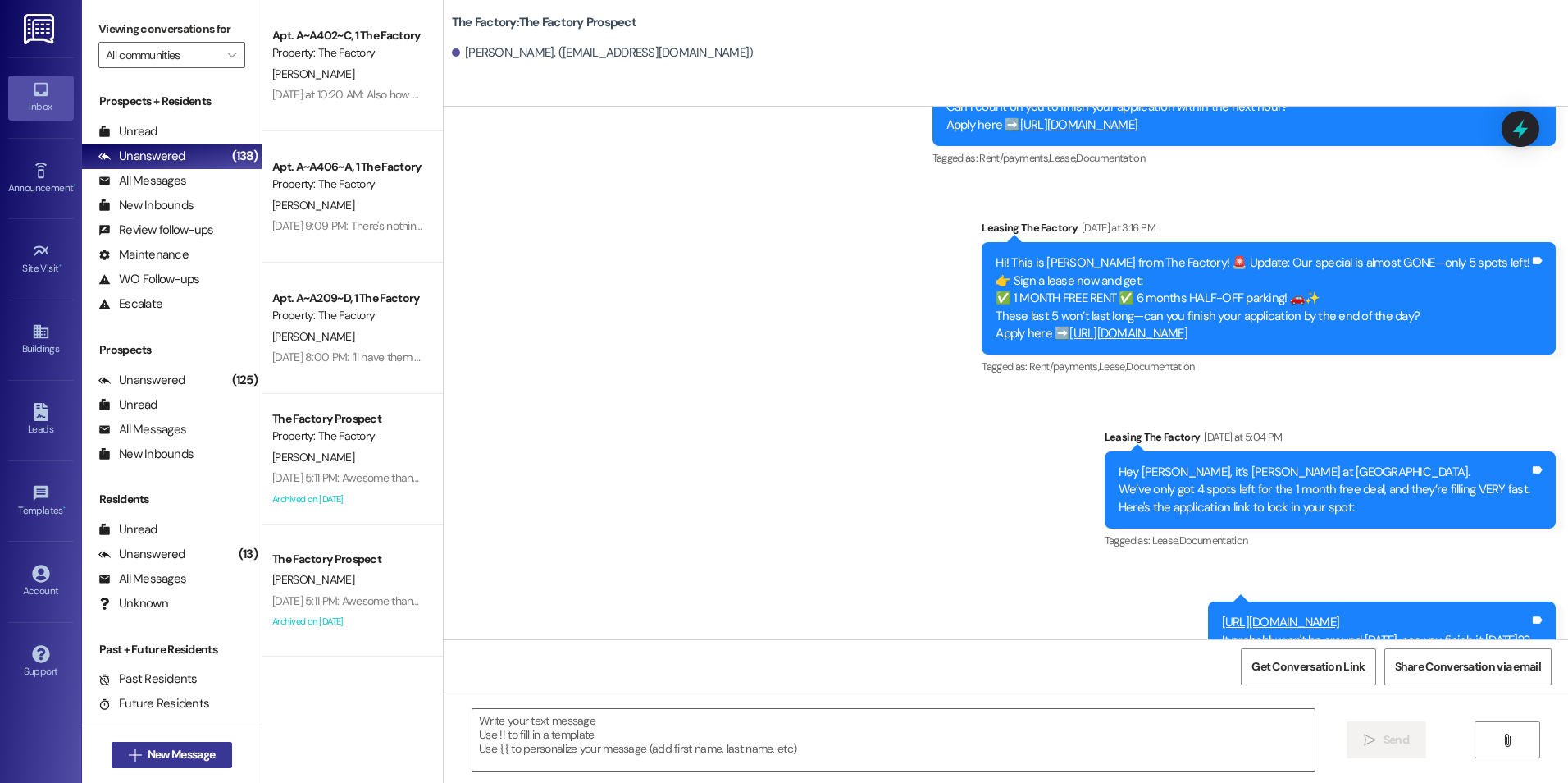
click at [148, 753] on span "New Message" at bounding box center [181, 754] width 67 height 17
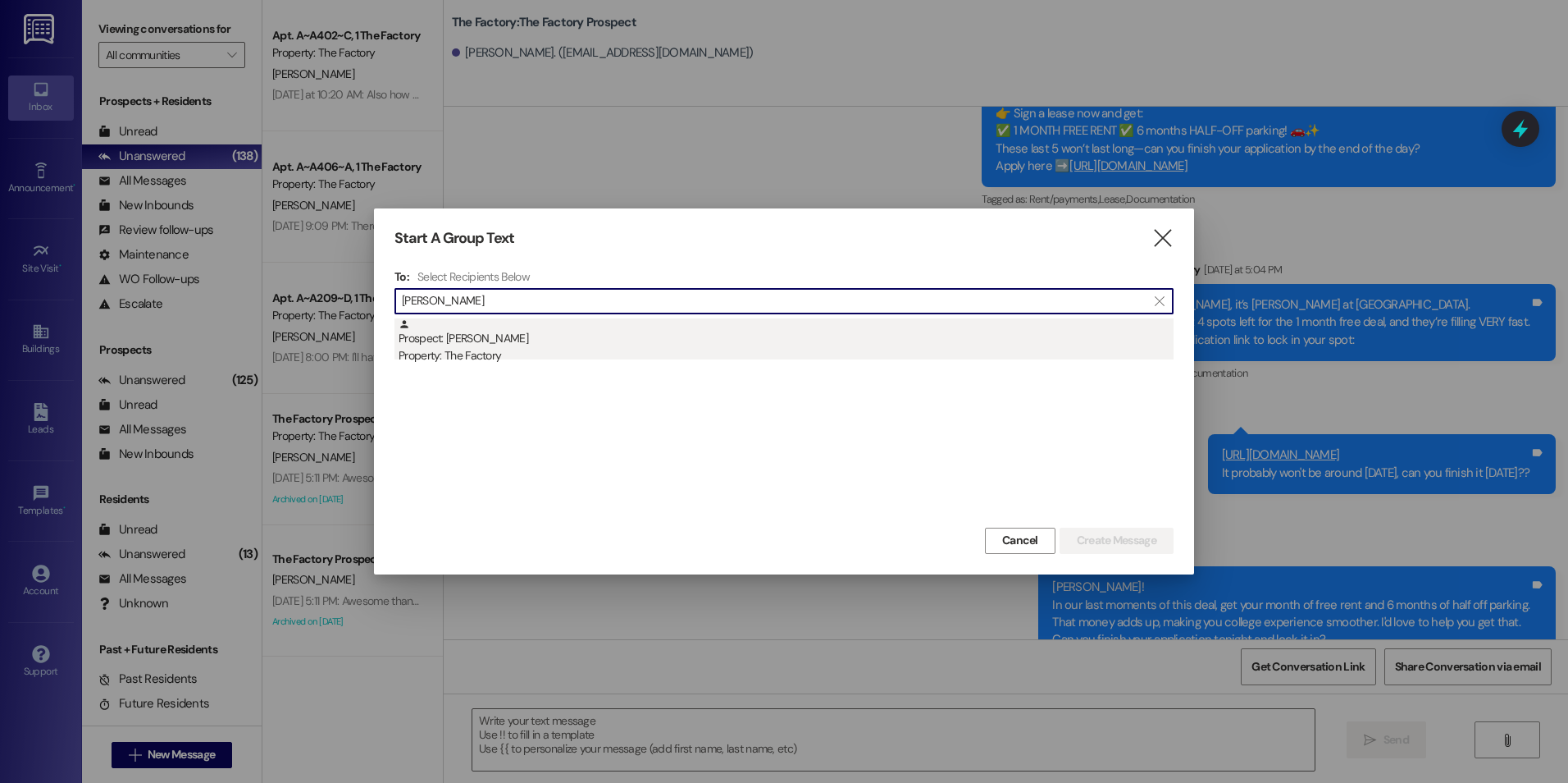
type input "[PERSON_NAME]"
click at [517, 351] on div "Property: The Factory" at bounding box center [786, 355] width 775 height 17
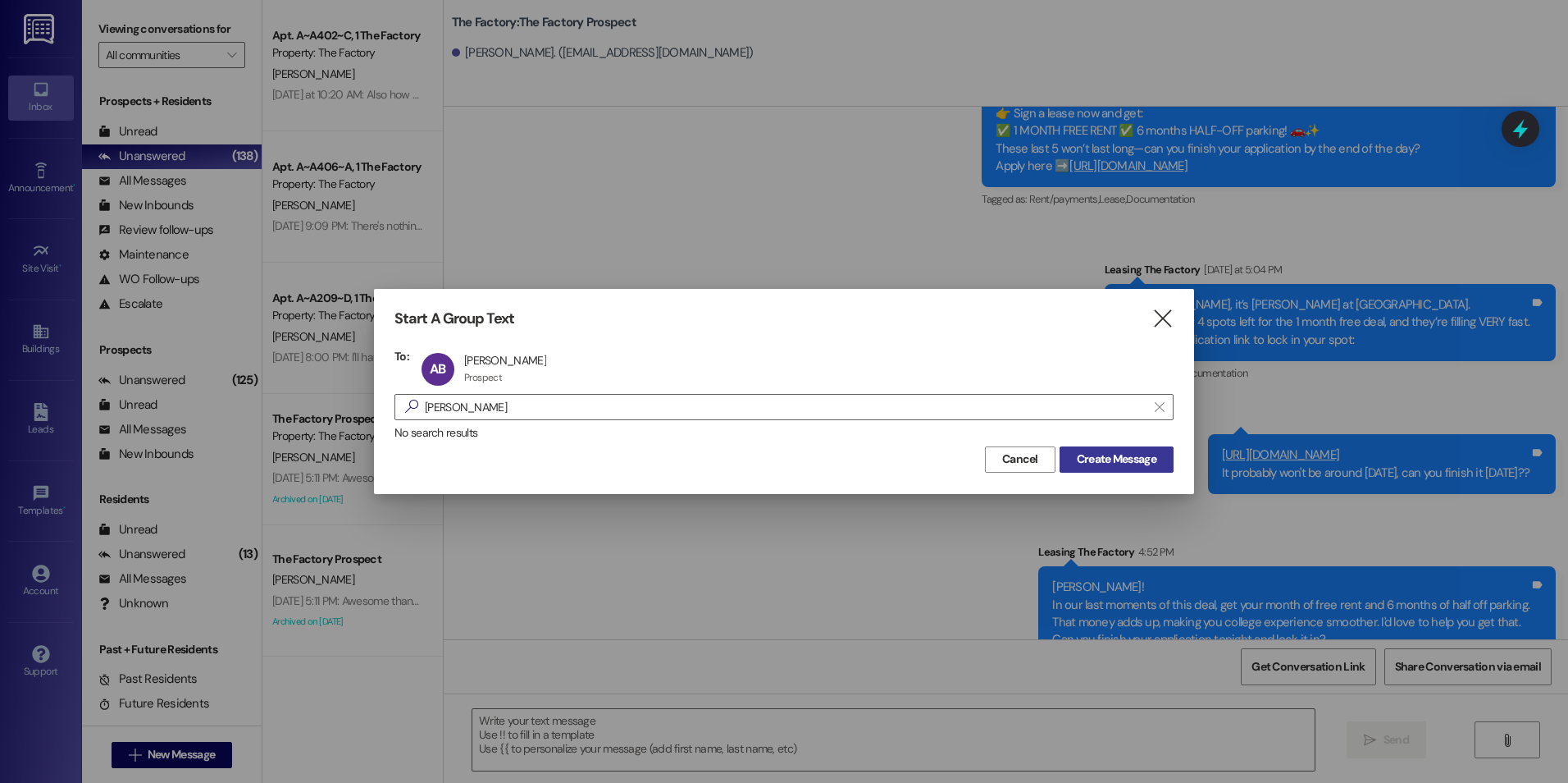
click at [1085, 449] on button "Create Message" at bounding box center [1116, 459] width 114 height 26
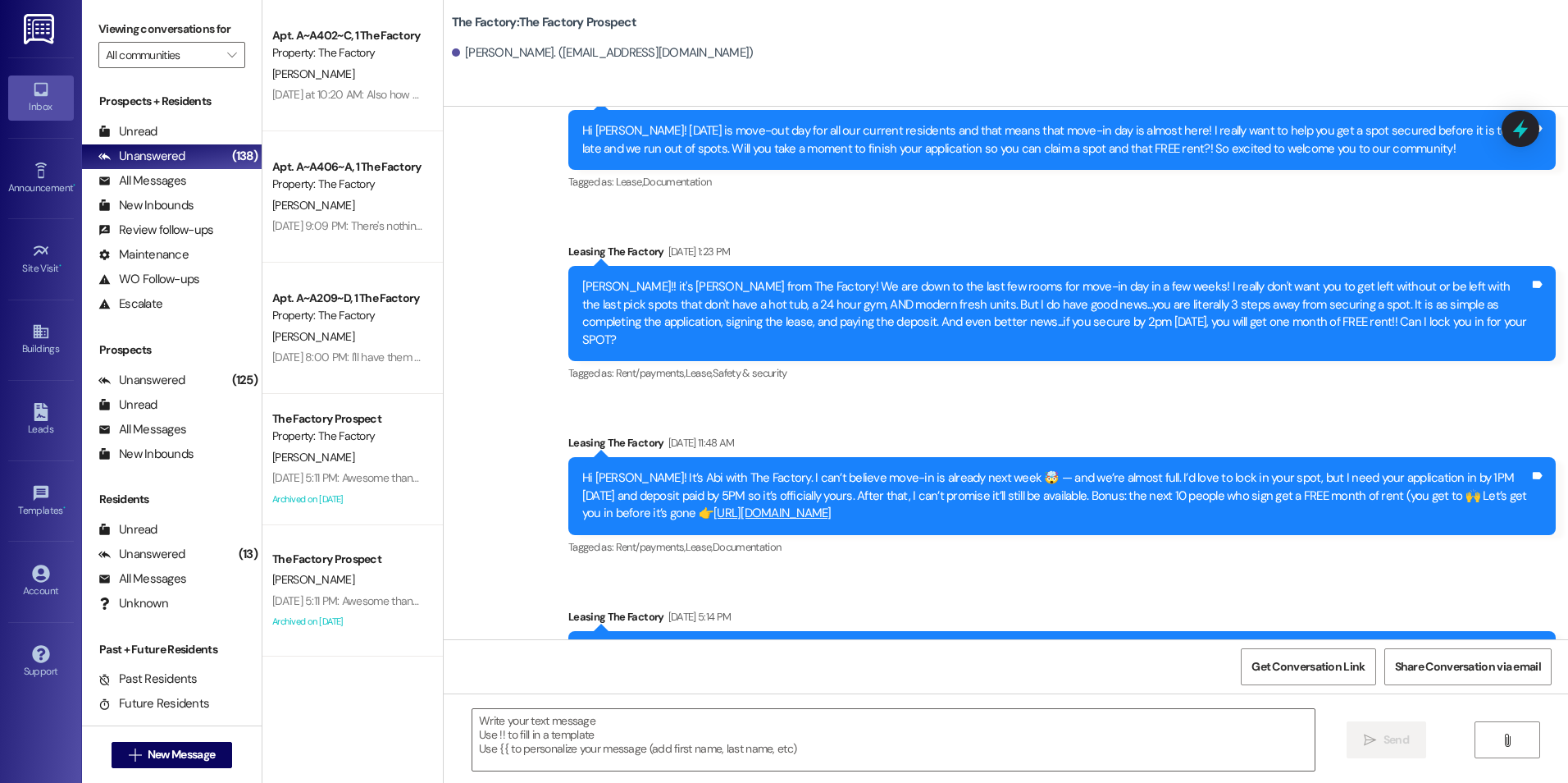
scroll to position [6590, 0]
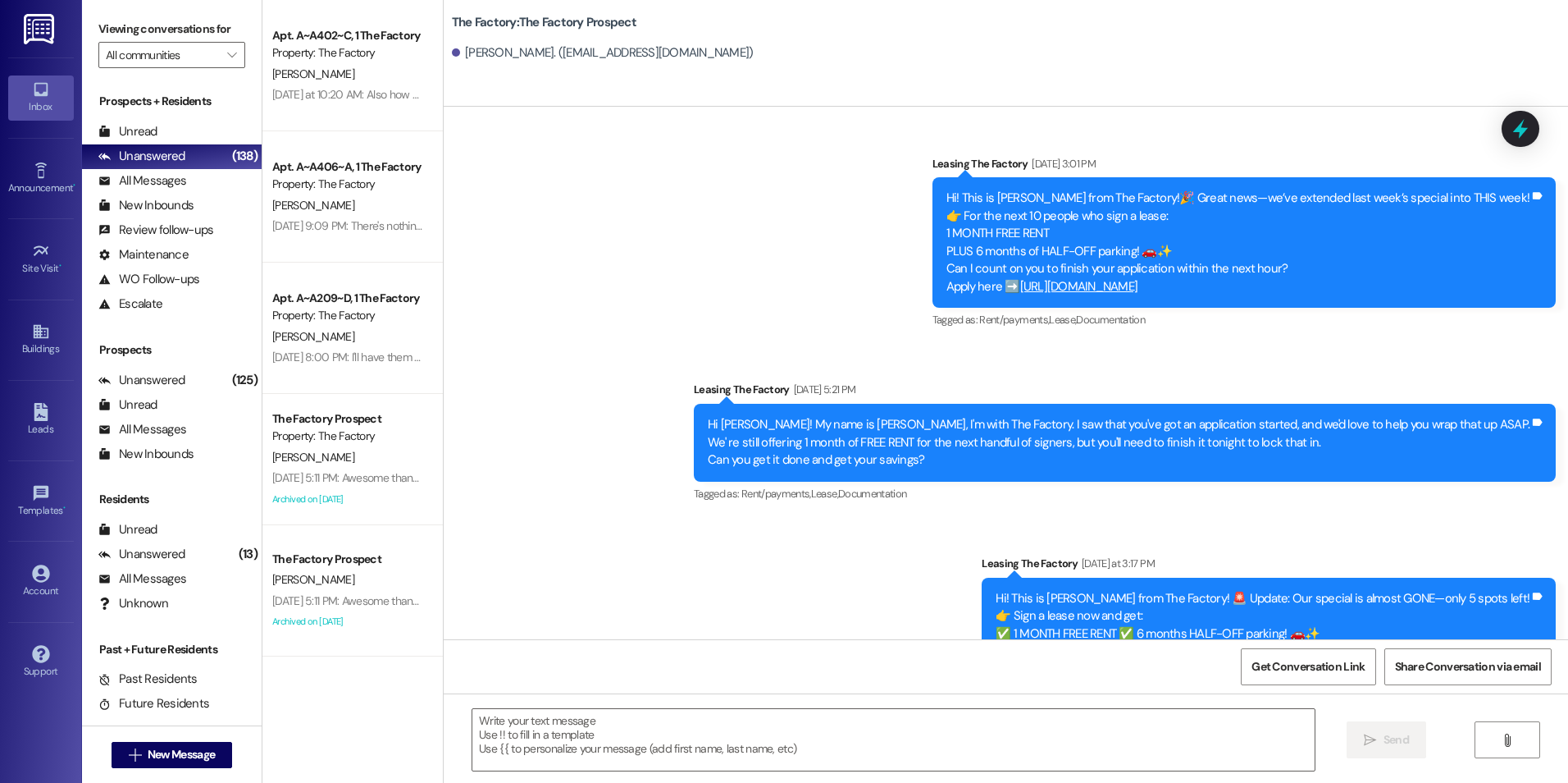
drag, startPoint x: 826, startPoint y: 453, endPoint x: 771, endPoint y: 640, distance: 194.9
click at [758, 773] on div " Send " at bounding box center [1006, 754] width 1124 height 123
click at [739, 735] on textarea at bounding box center [893, 739] width 842 height 62
paste textarea "{{first_name}}! In our last moments of this deal, get your month of free rent a…"
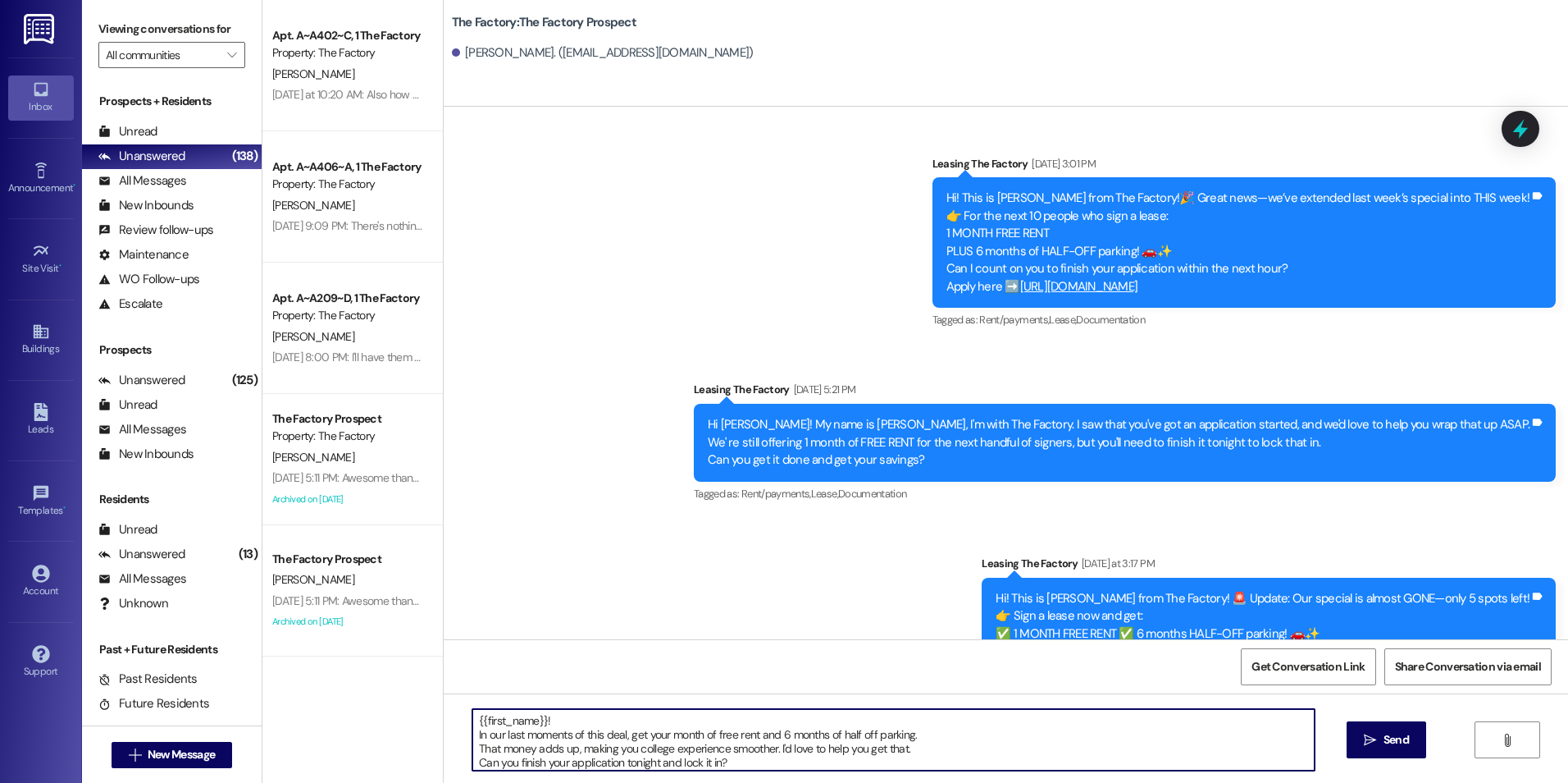
scroll to position [14, 0]
type textarea "{{first_name}}! In our last moments of this deal, get your month of free rent a…"
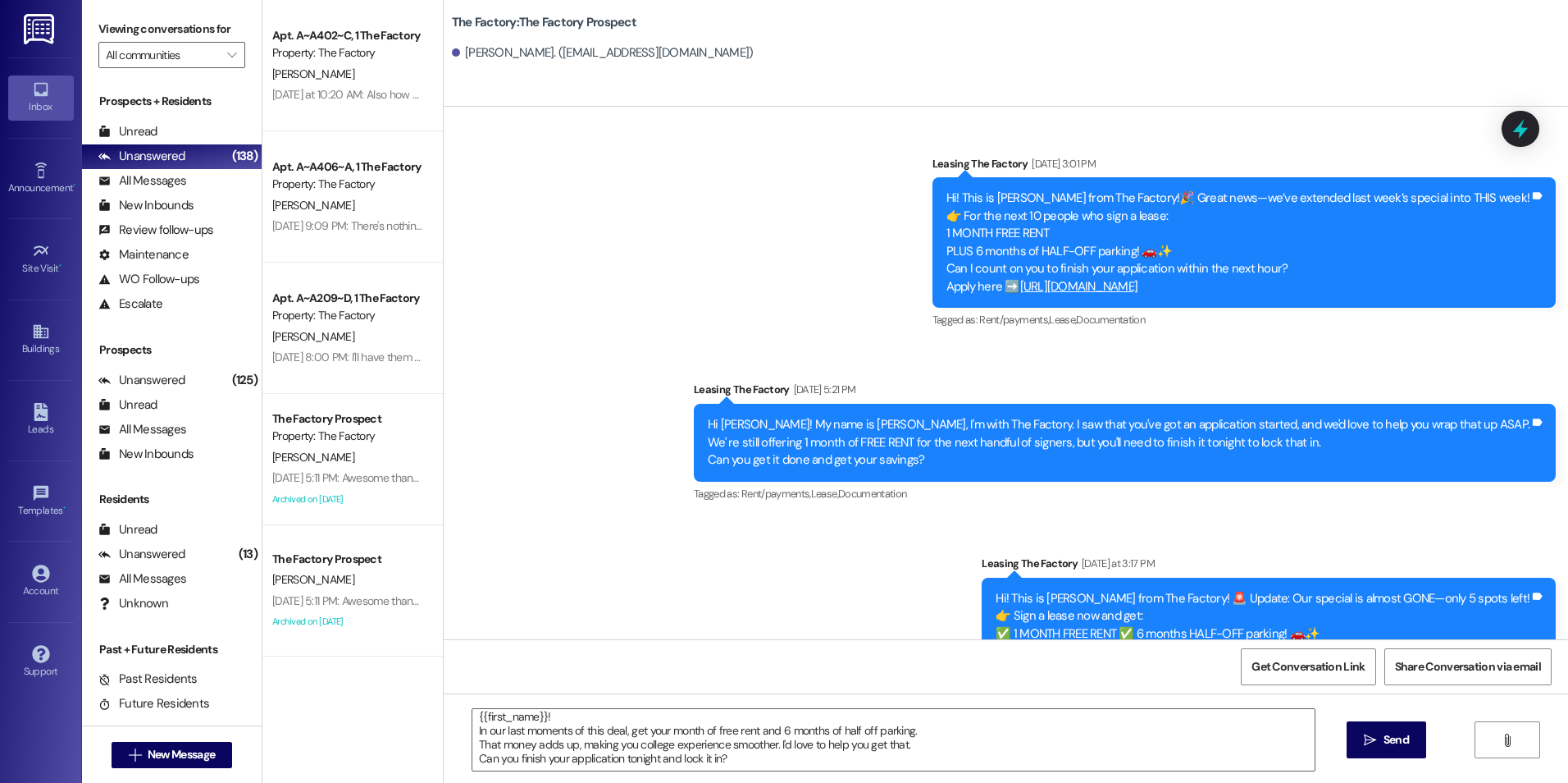
click at [1400, 735] on span "Send" at bounding box center [1396, 739] width 25 height 17
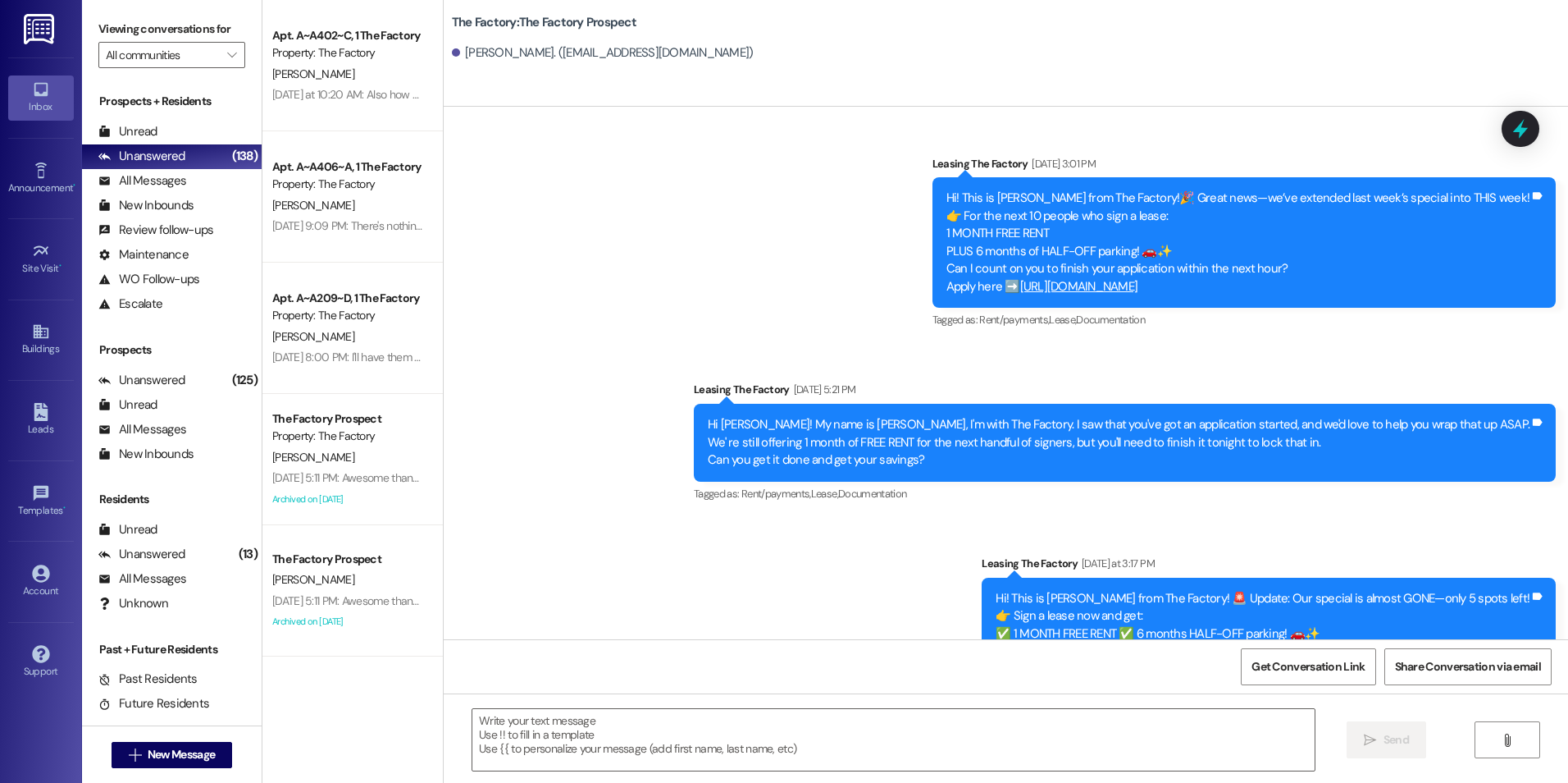
scroll to position [0, 0]
click at [179, 747] on span "New Message" at bounding box center [181, 754] width 67 height 17
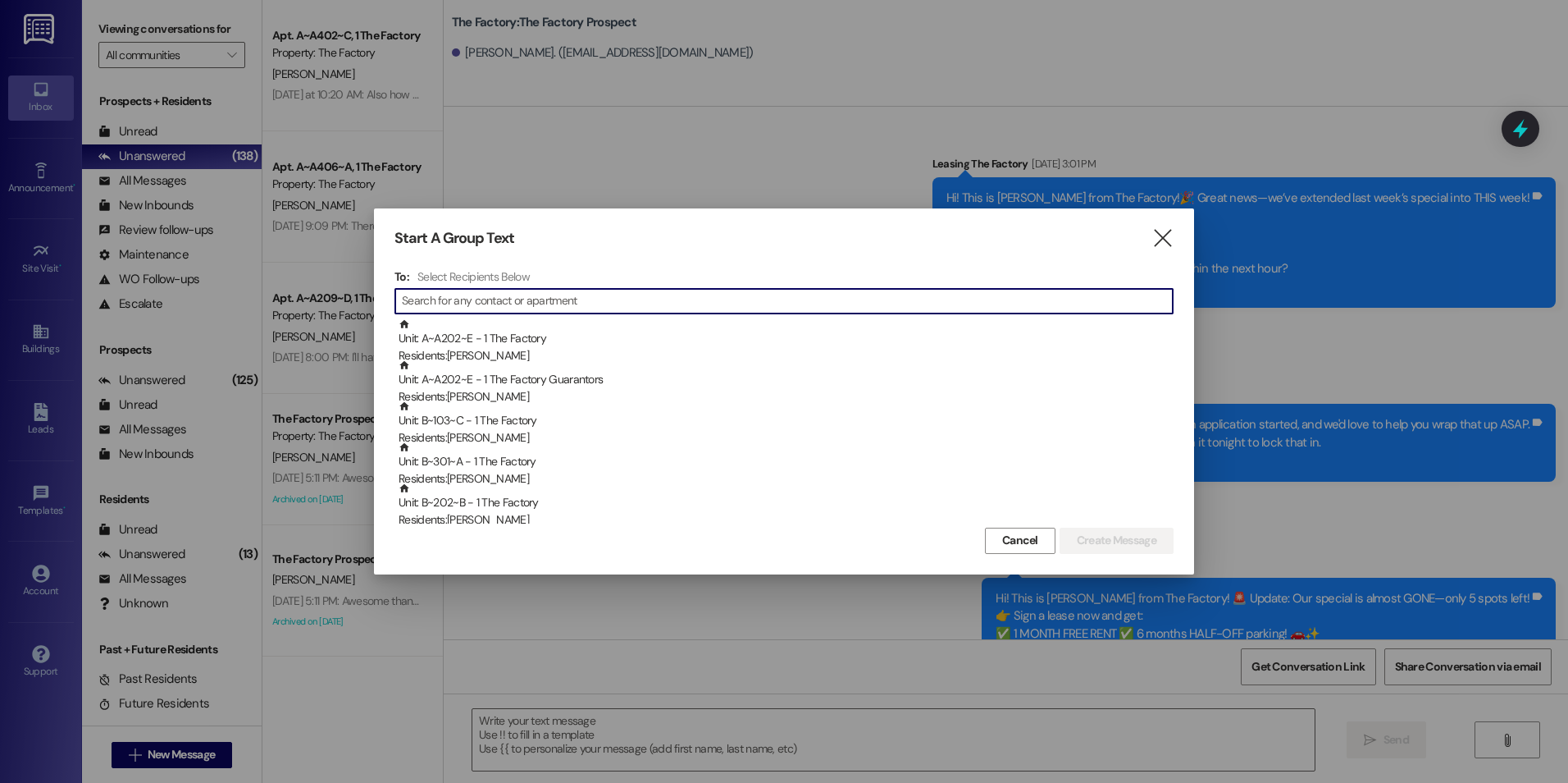
click at [409, 300] on input at bounding box center [787, 301] width 771 height 23
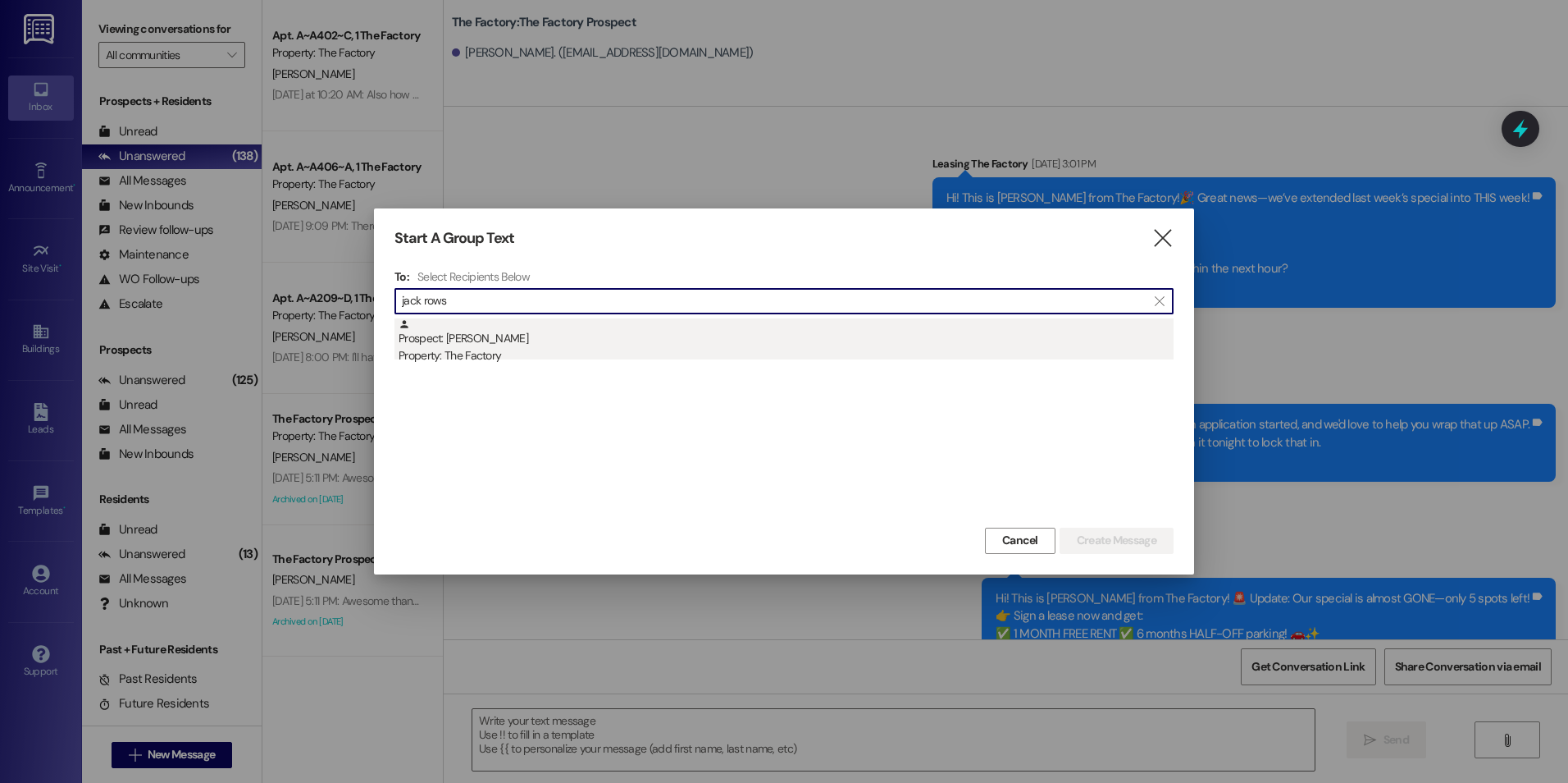
type input "jack rows"
click at [457, 348] on div "Property: The Factory" at bounding box center [786, 355] width 775 height 17
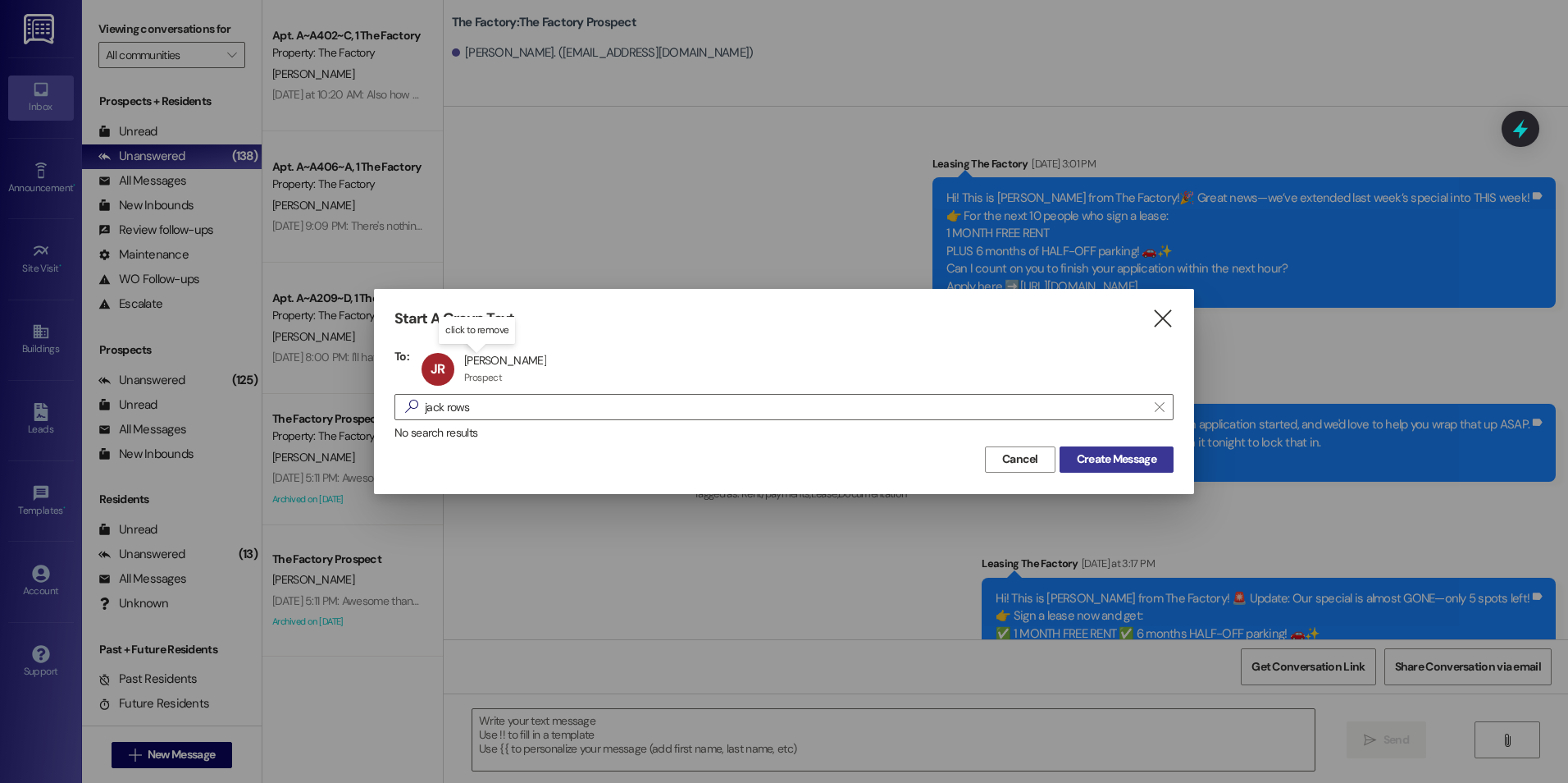
click at [1098, 460] on span "Create Message" at bounding box center [1116, 458] width 80 height 17
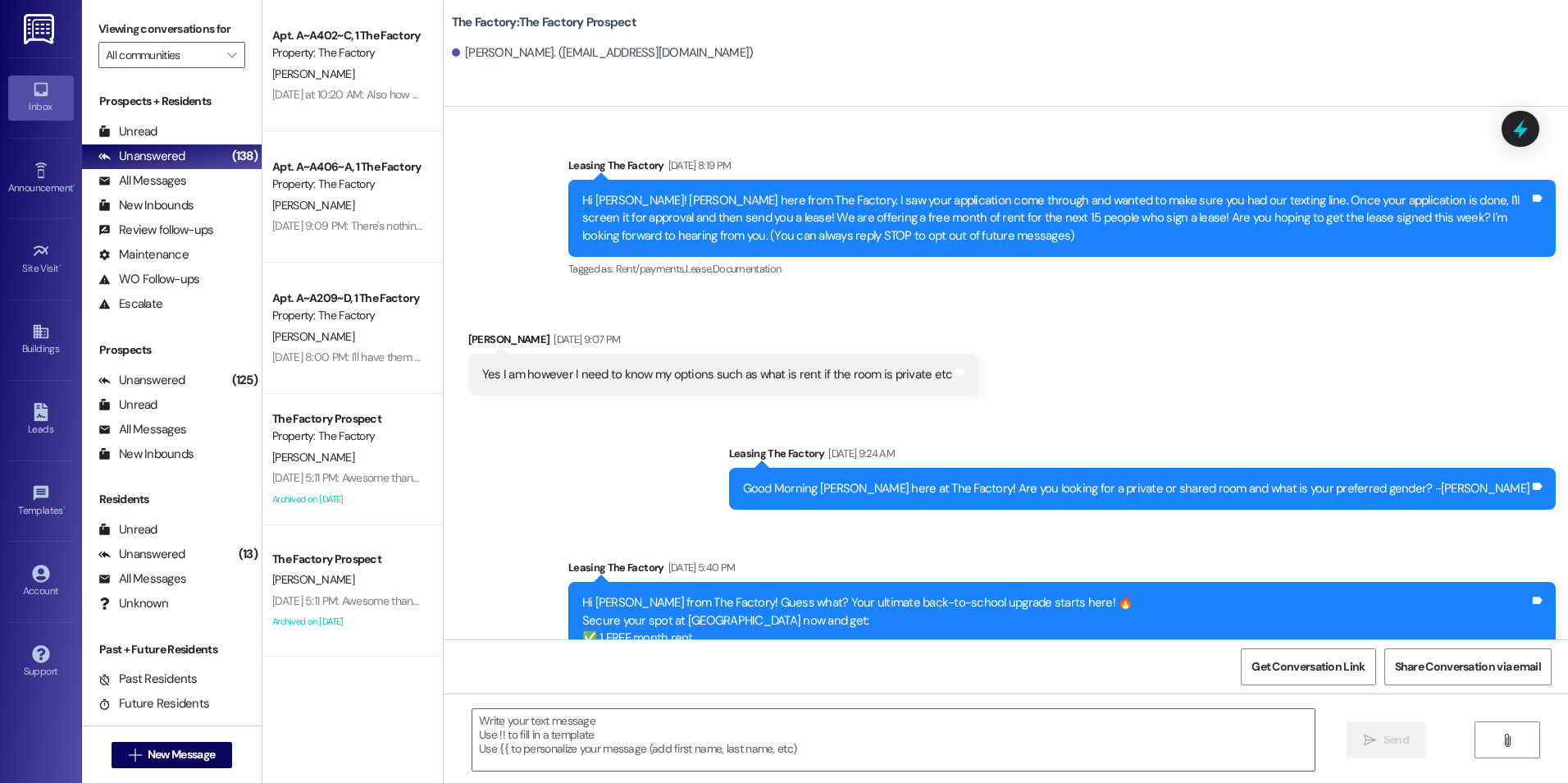
scroll to position [492, 0]
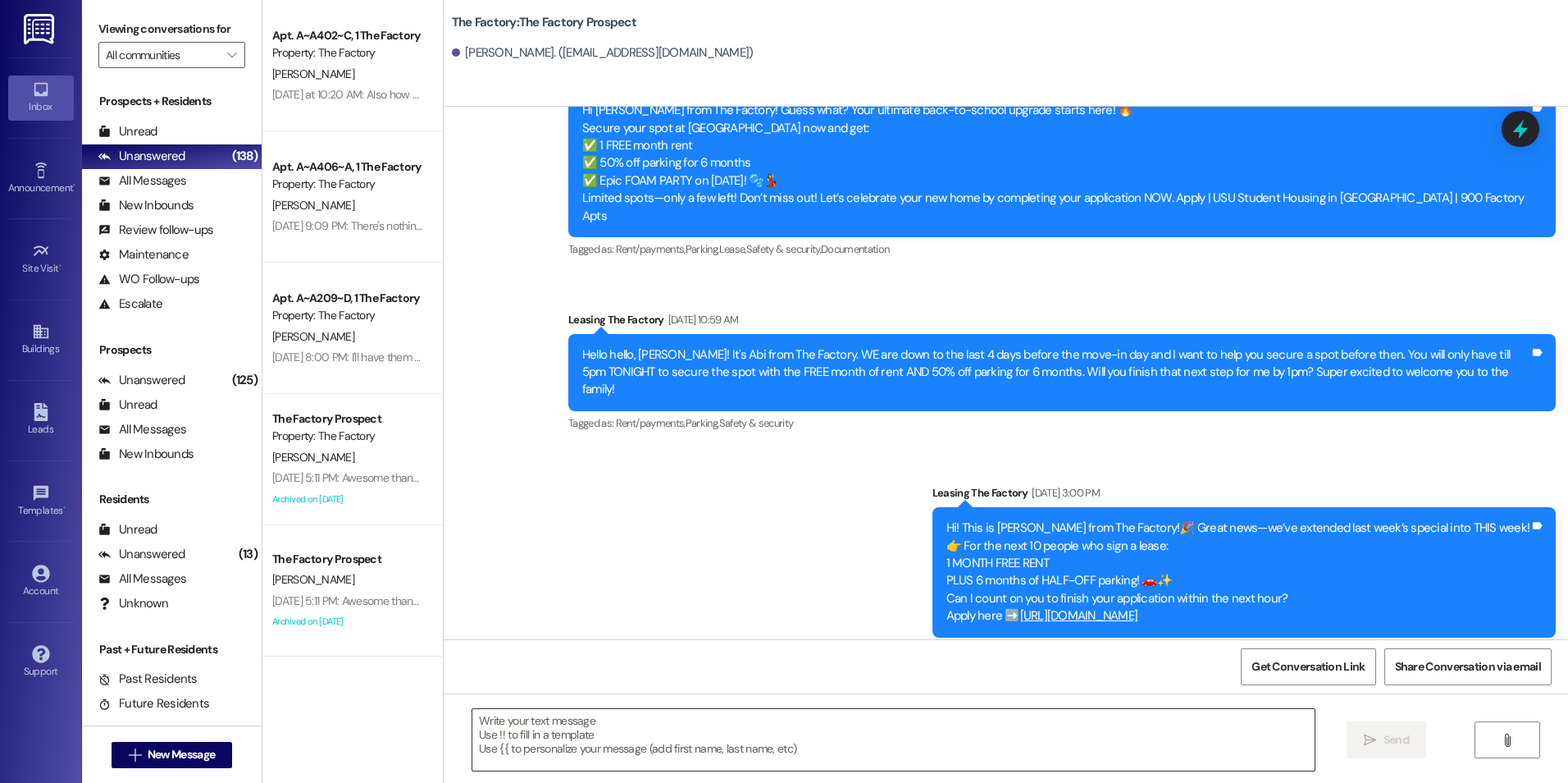
click at [750, 731] on textarea at bounding box center [893, 739] width 842 height 62
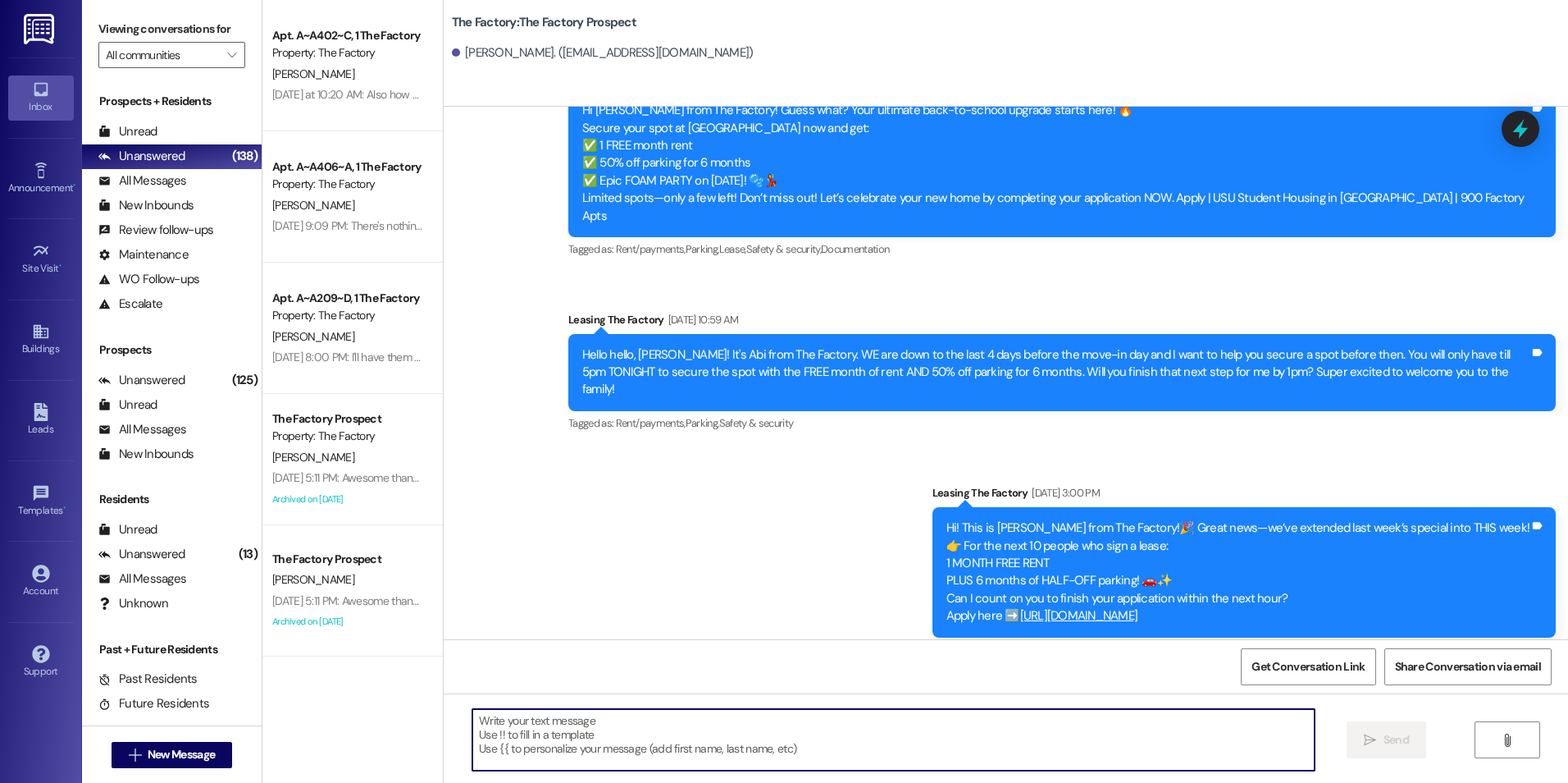
paste textarea "{{first_name}}! In our last moments of this deal, get your month of free rent a…"
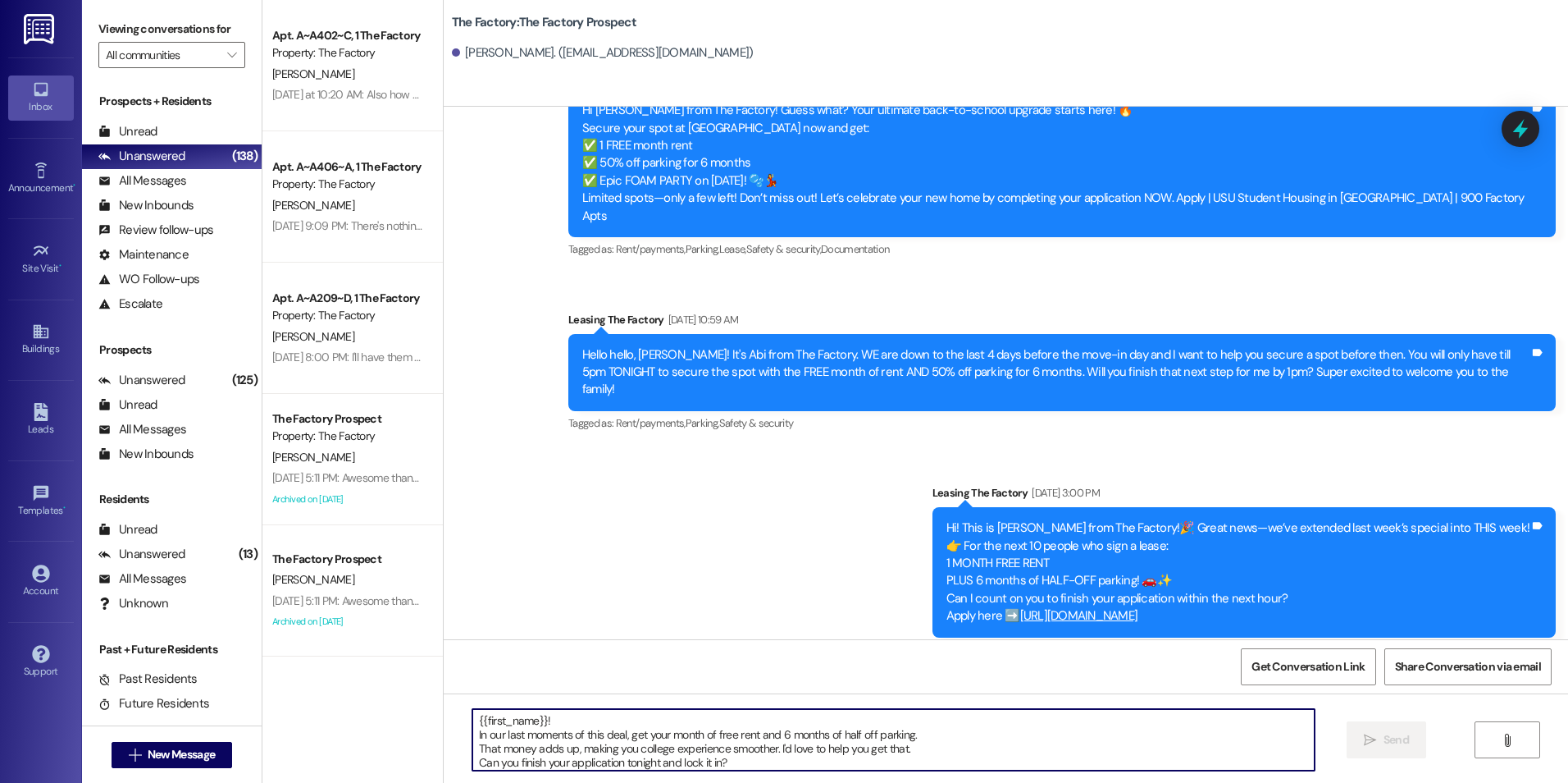
scroll to position [14, 0]
type textarea "{{first_name}}! In our last moments of this deal, get your month of free rent a…"
click at [1384, 755] on button " Send" at bounding box center [1386, 739] width 80 height 37
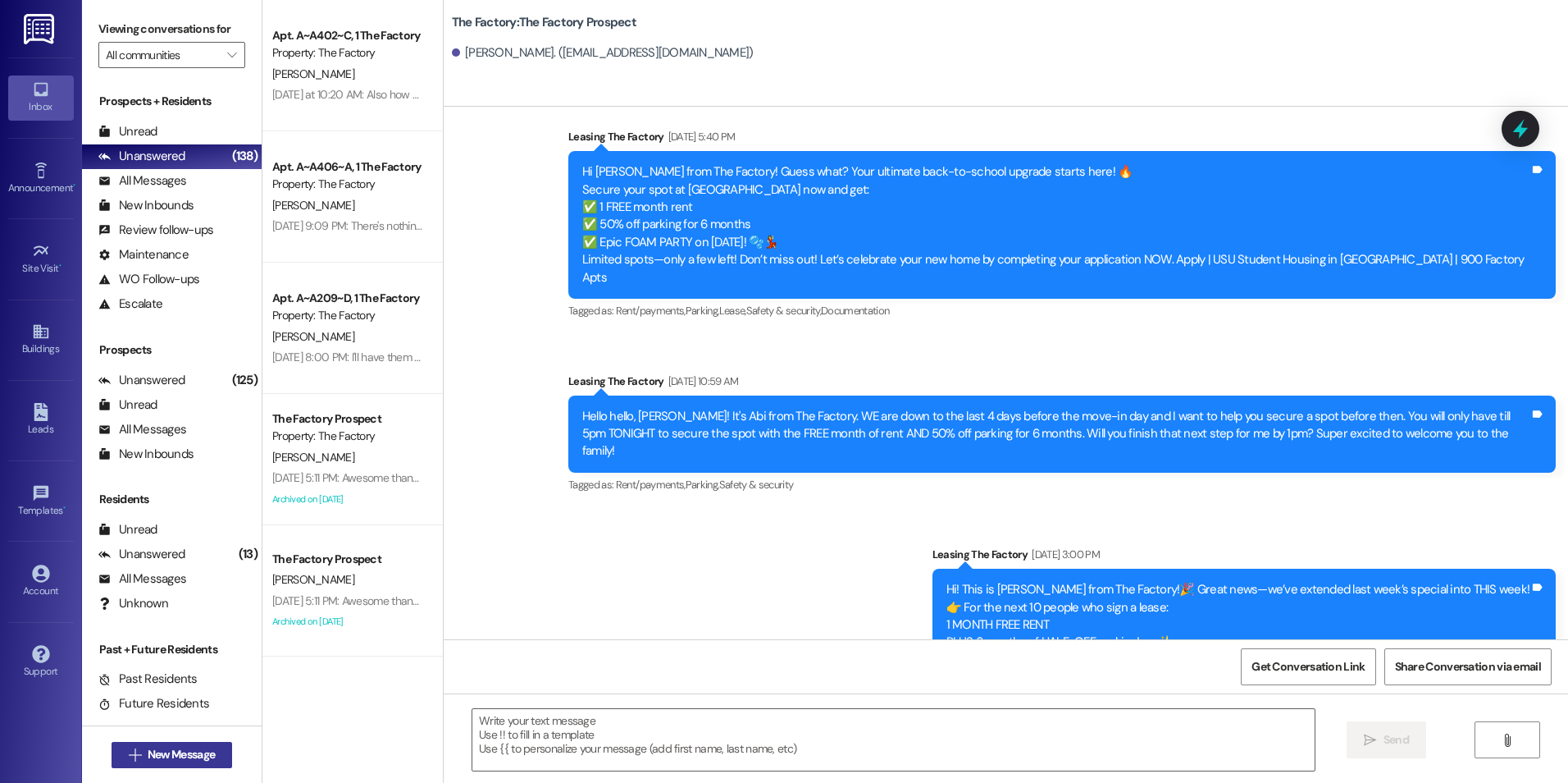
scroll to position [219, 0]
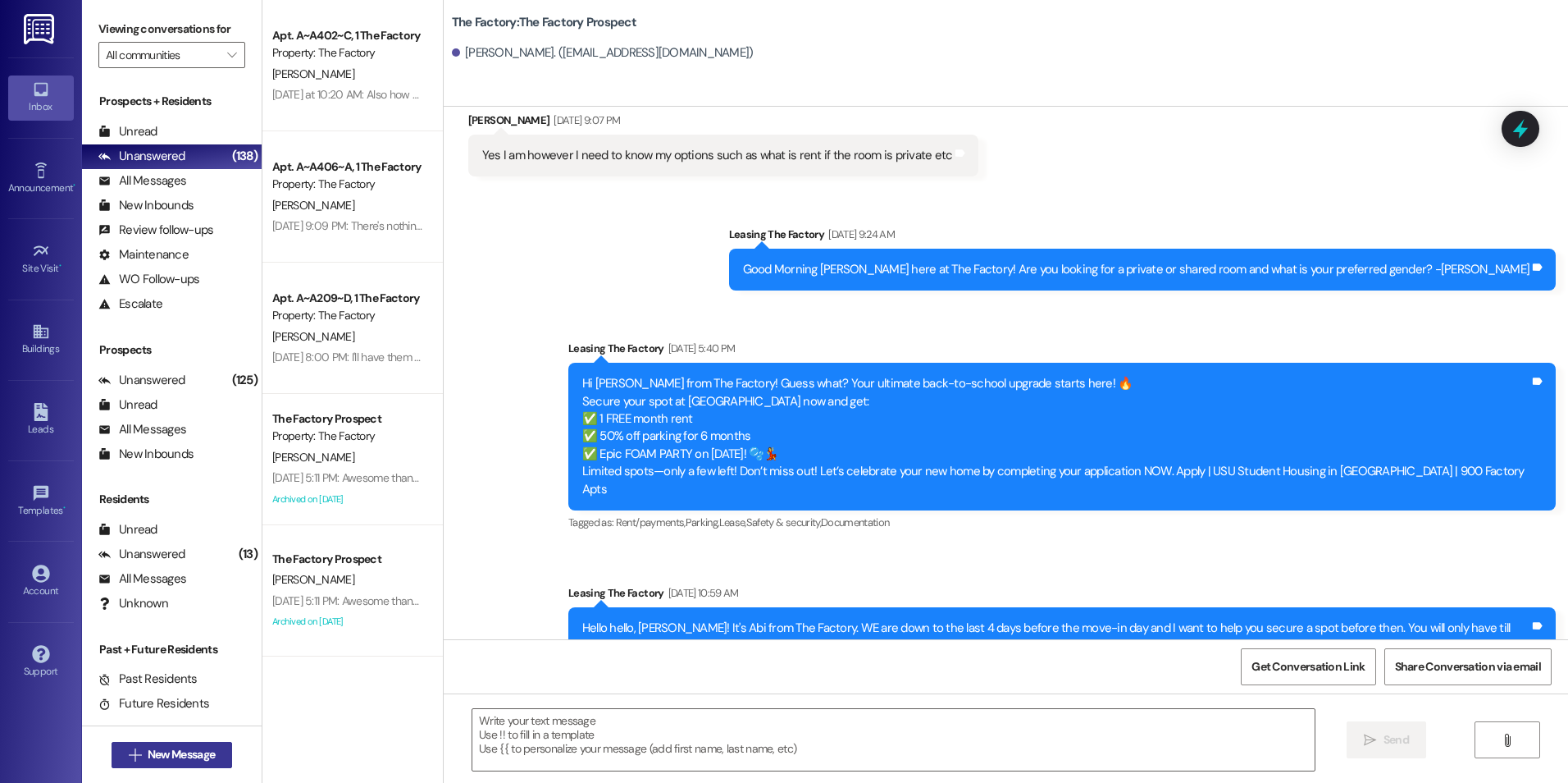
click at [160, 746] on span "New Message" at bounding box center [181, 754] width 67 height 17
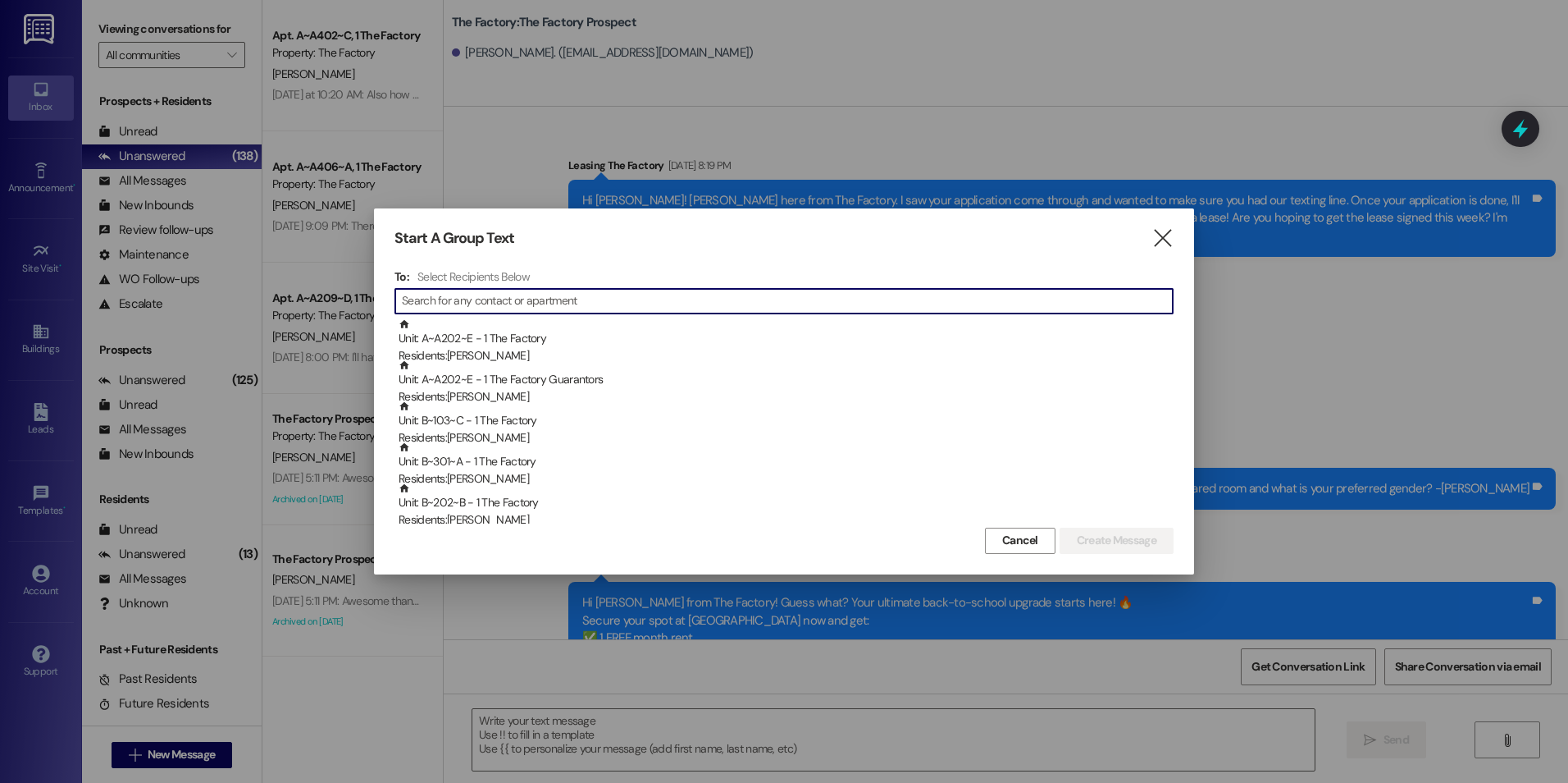
click at [480, 306] on input at bounding box center [787, 301] width 771 height 23
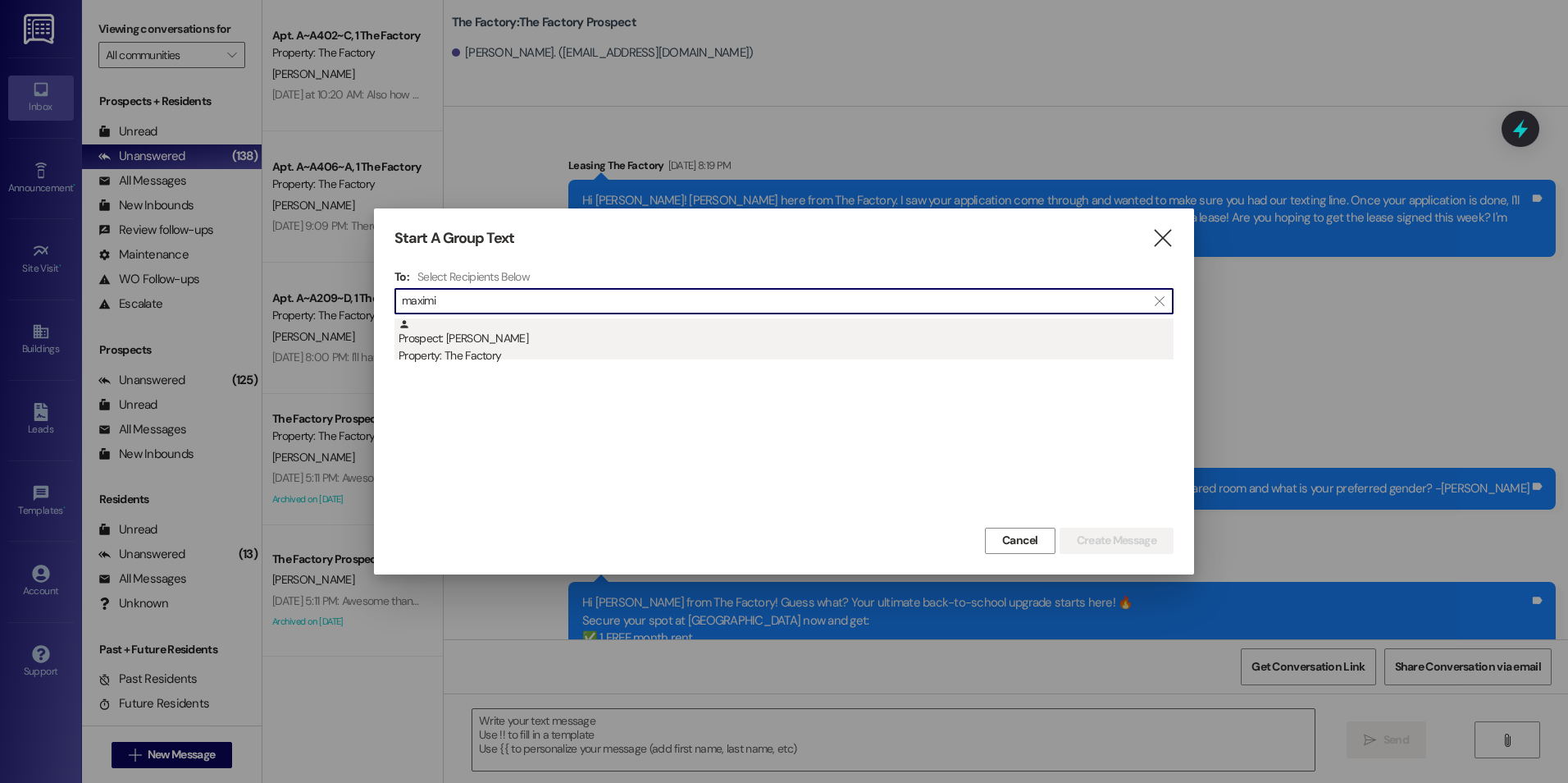
type input "maximi"
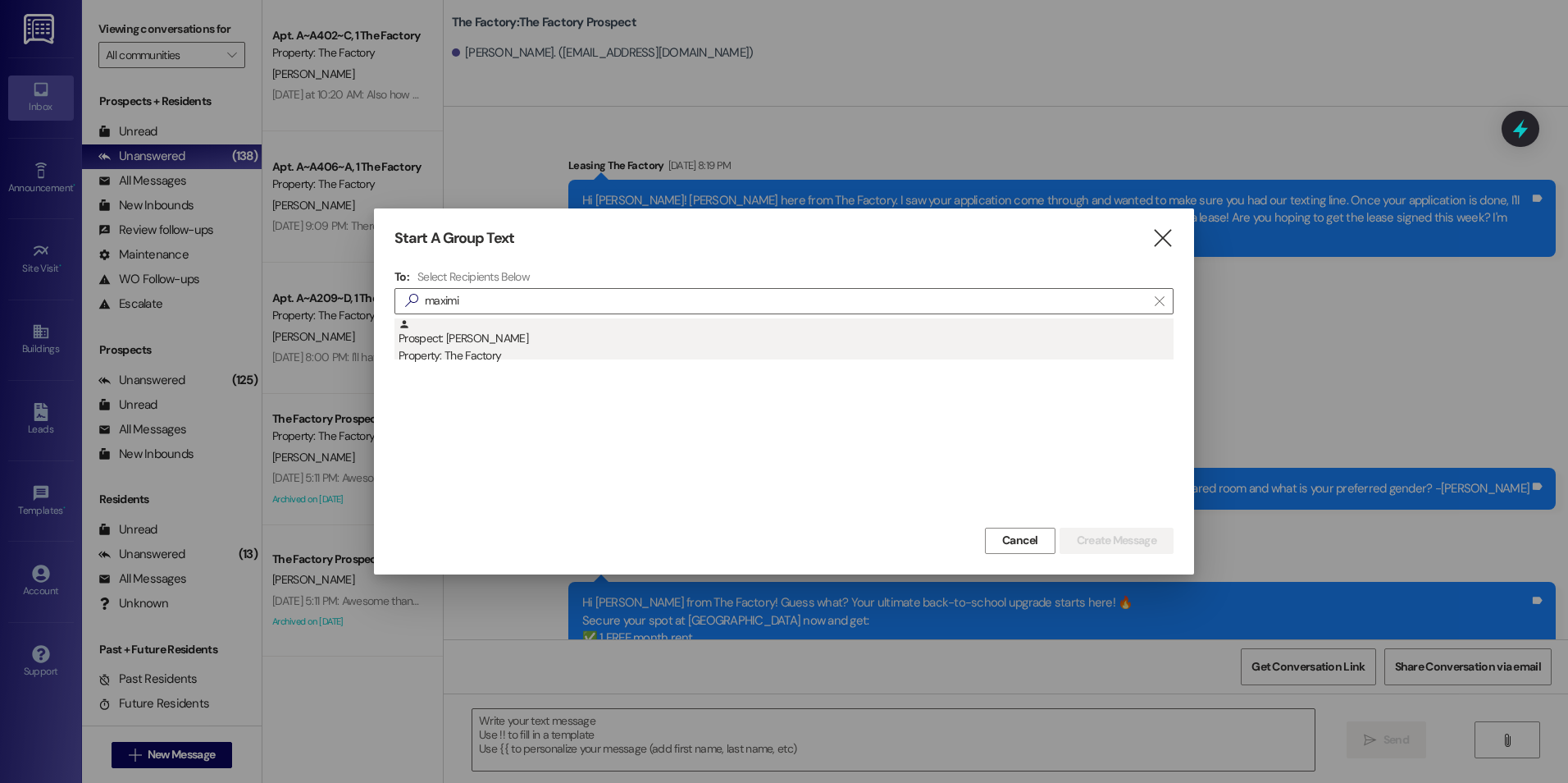
click at [487, 333] on div "Prospect: [PERSON_NAME] Property: The Factory" at bounding box center [786, 342] width 775 height 47
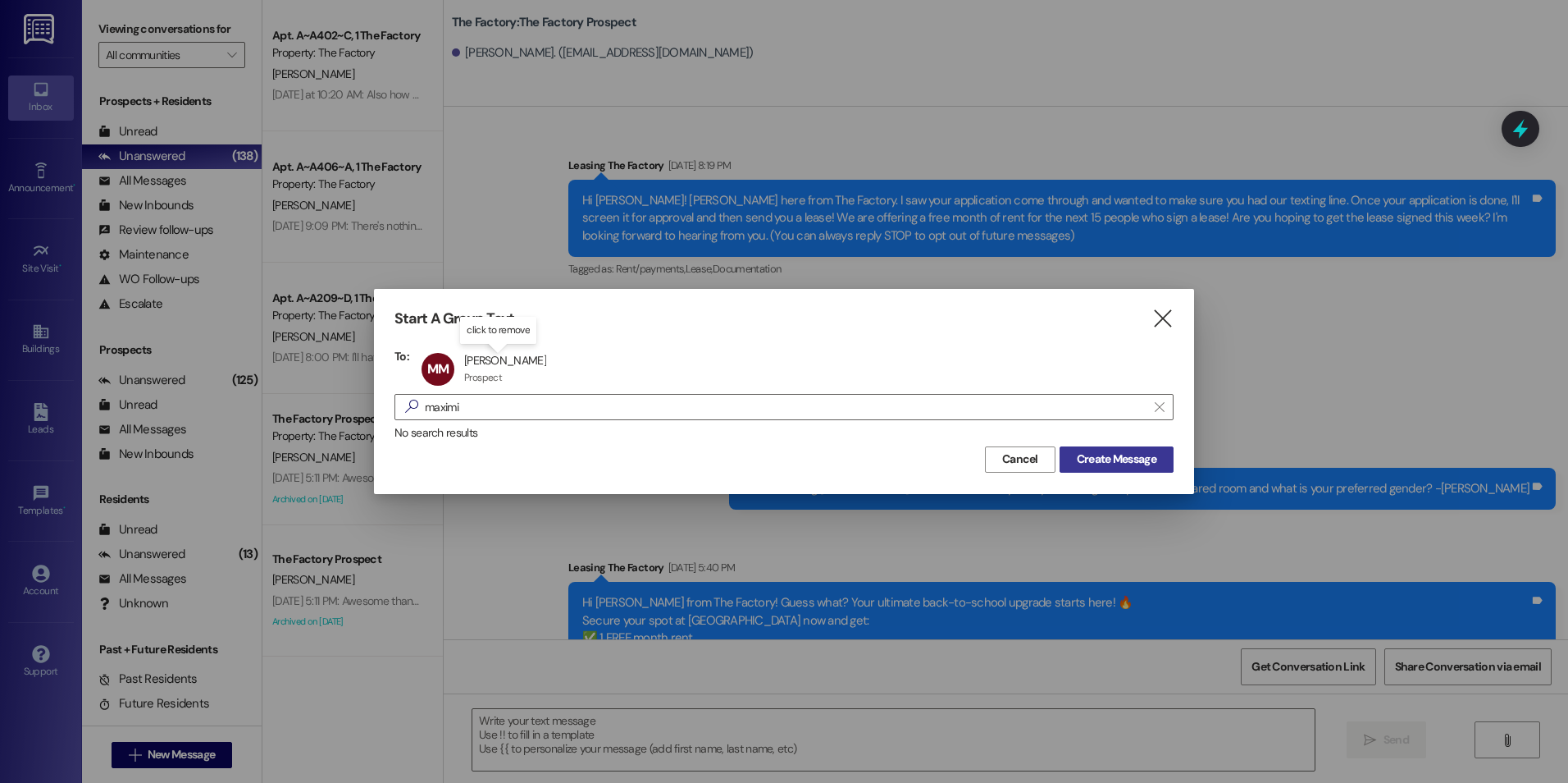
click at [1141, 453] on span "Create Message" at bounding box center [1116, 458] width 80 height 17
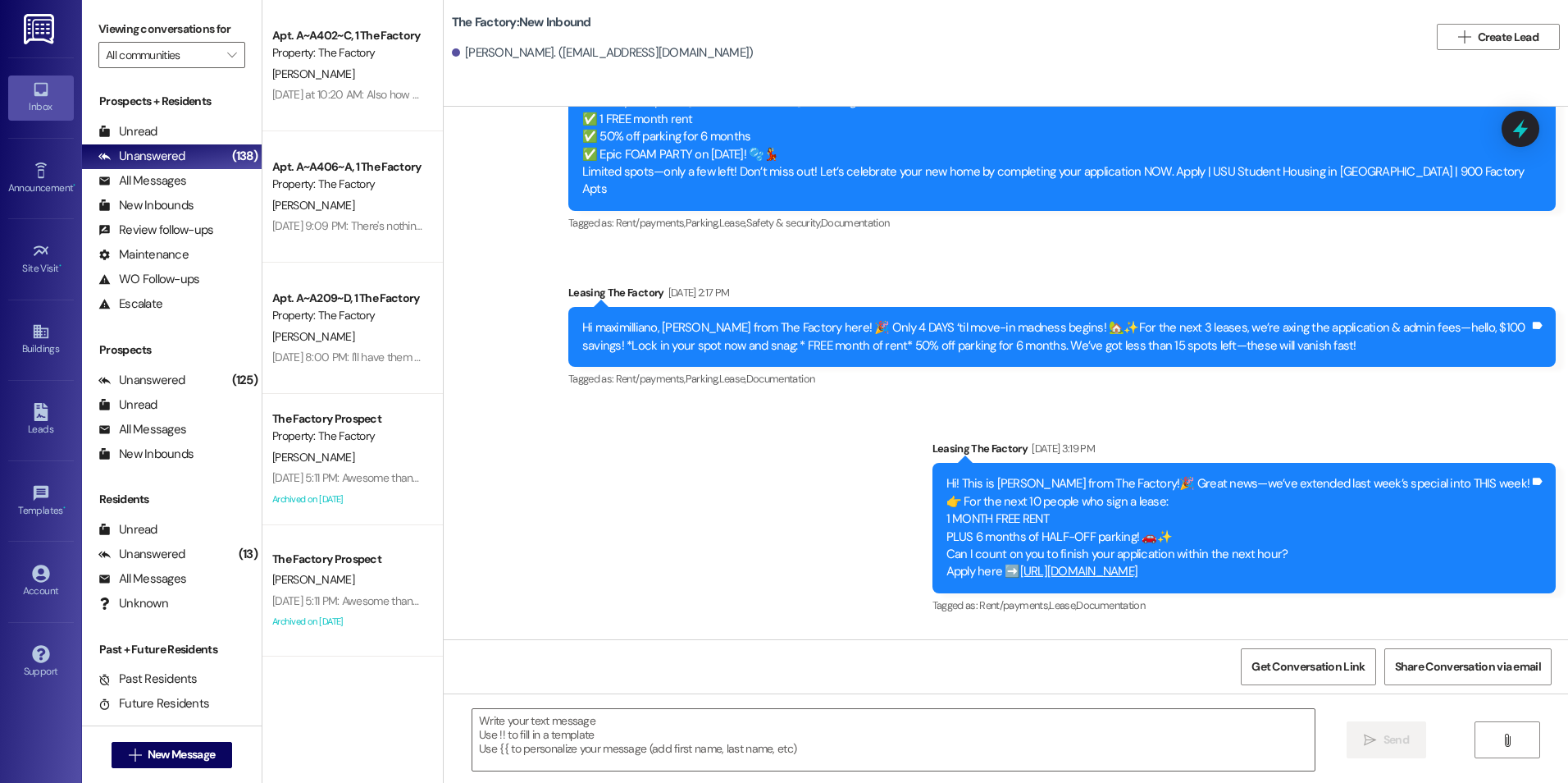
scroll to position [9200, 0]
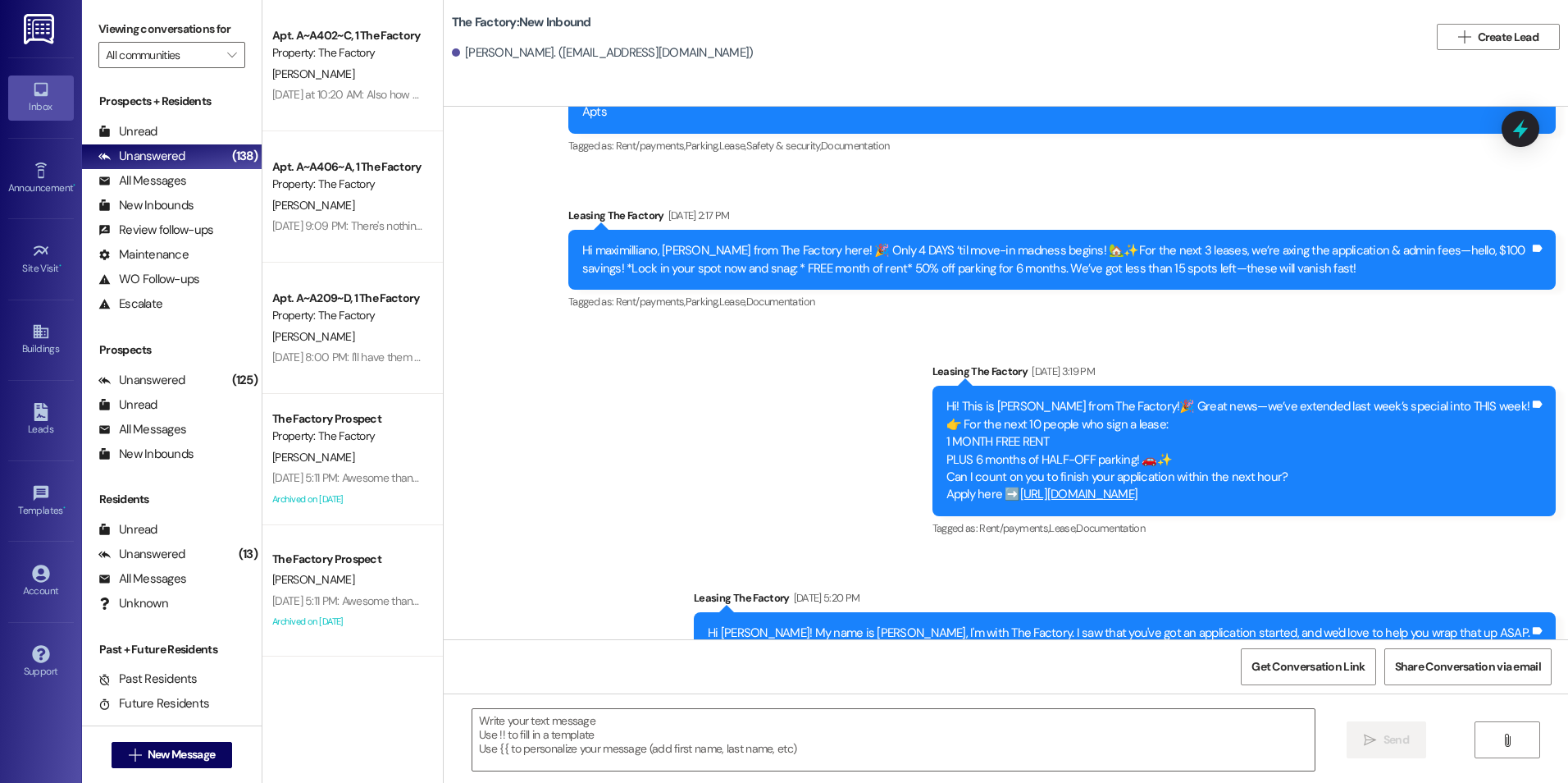
drag, startPoint x: 824, startPoint y: 339, endPoint x: 824, endPoint y: 605, distance: 266.0
click at [808, 741] on textarea at bounding box center [893, 739] width 842 height 62
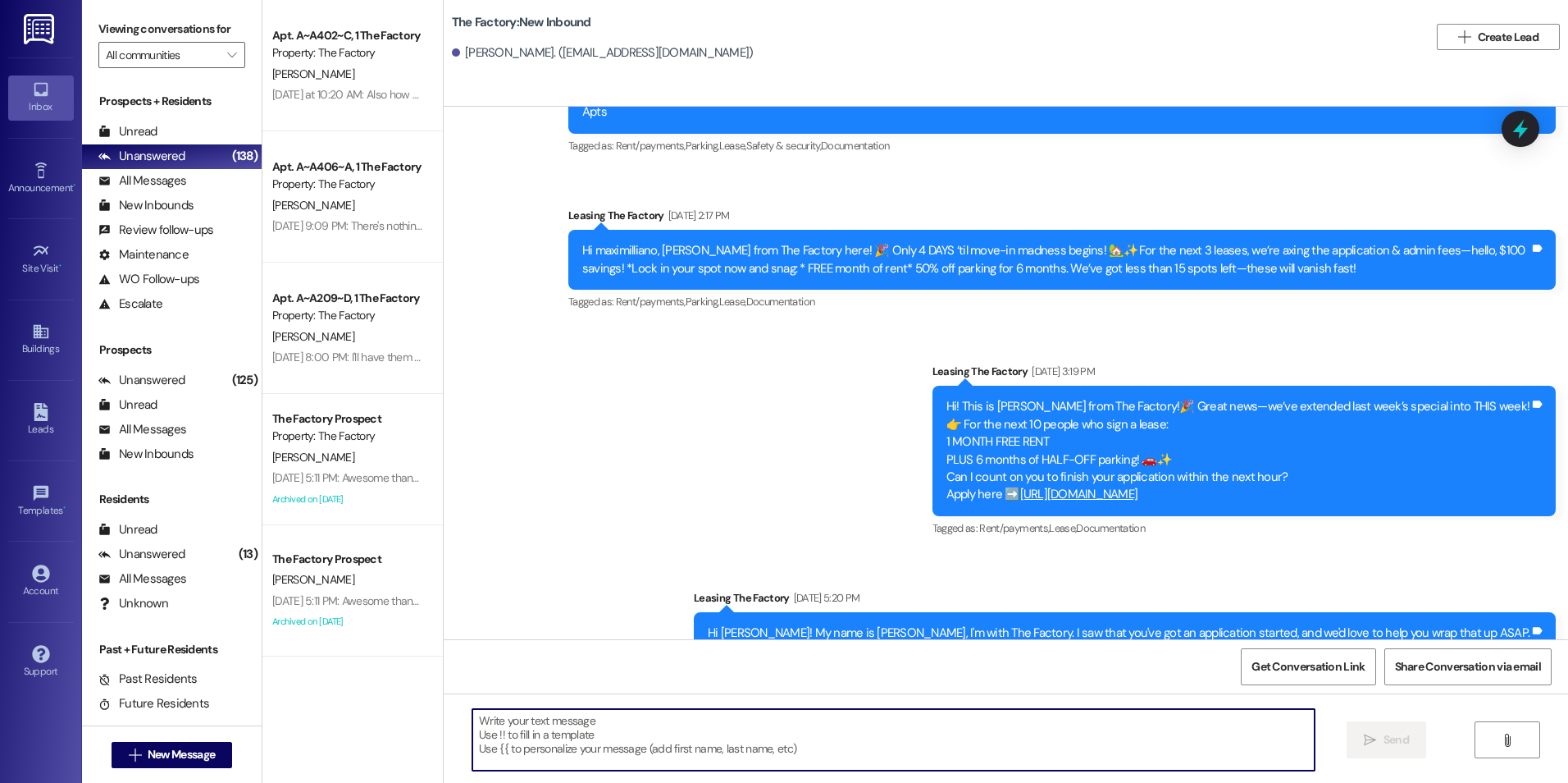
click at [808, 750] on textarea at bounding box center [893, 739] width 842 height 62
paste textarea "{{first_name}}! In our last moments of this deal, get your month of free rent a…"
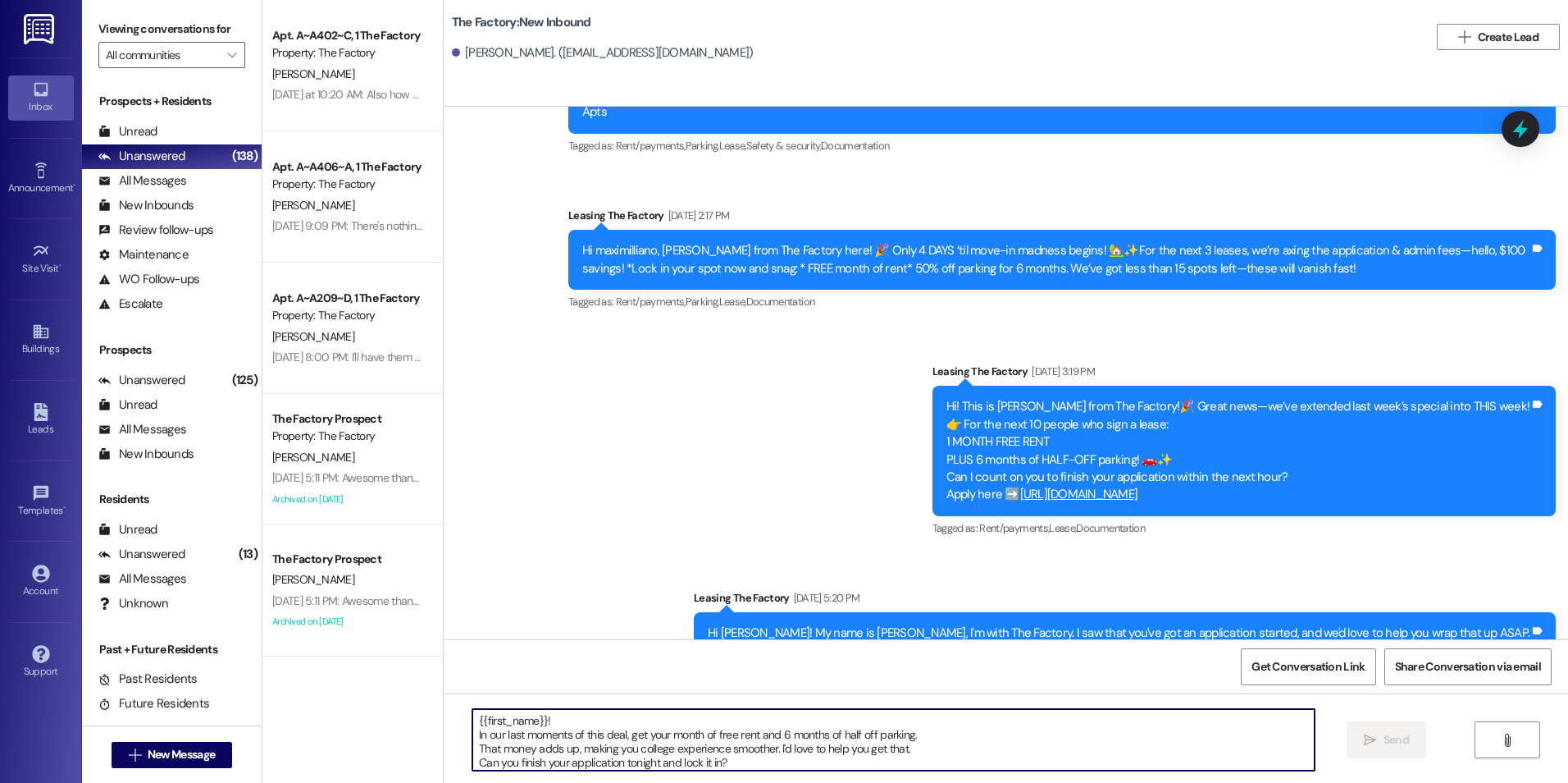
scroll to position [14, 0]
type textarea "{{first_name}}! In our last moments of this deal, get your month of free rent a…"
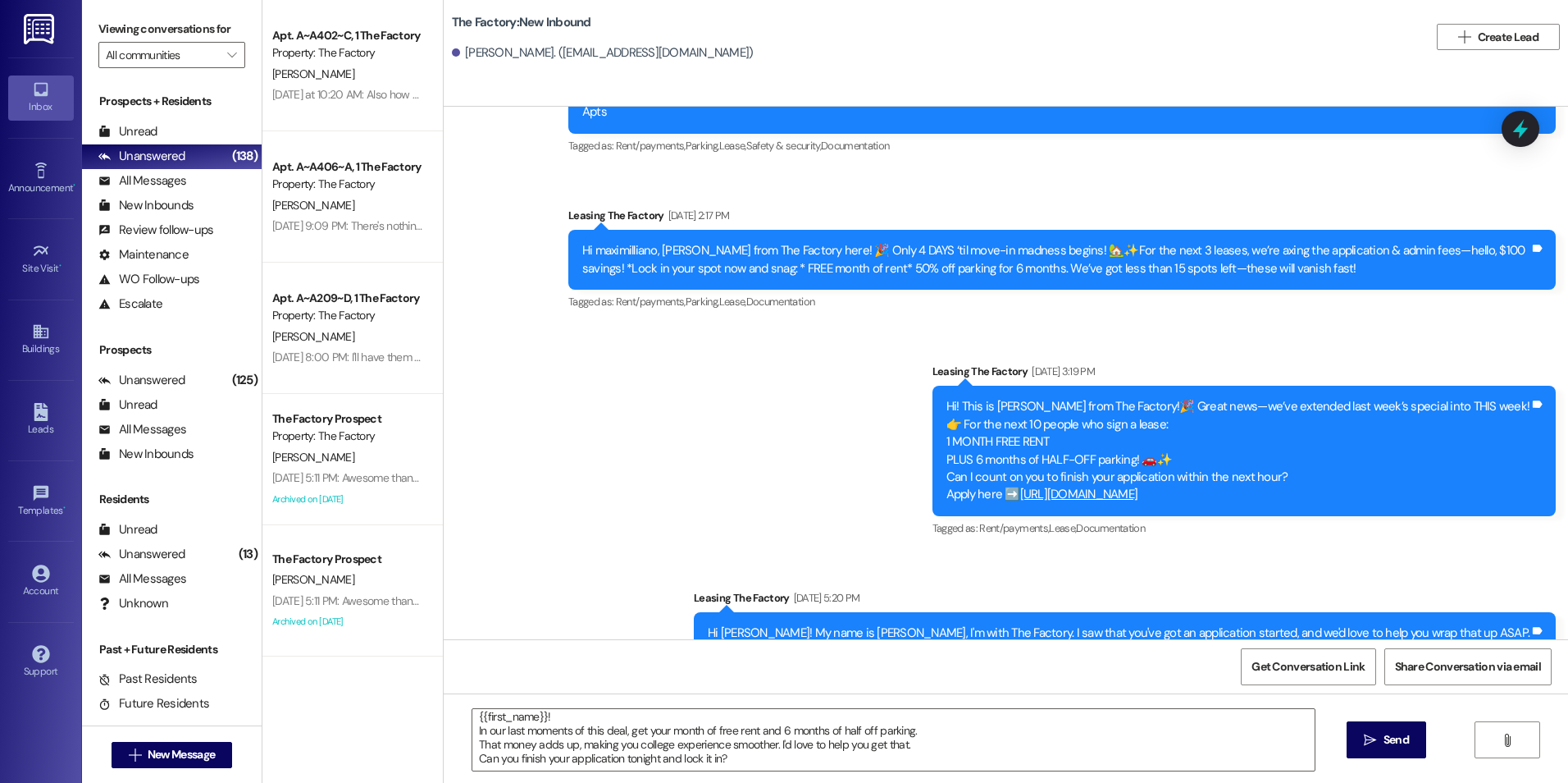
click at [1377, 744] on span " Send" at bounding box center [1387, 739] width 52 height 17
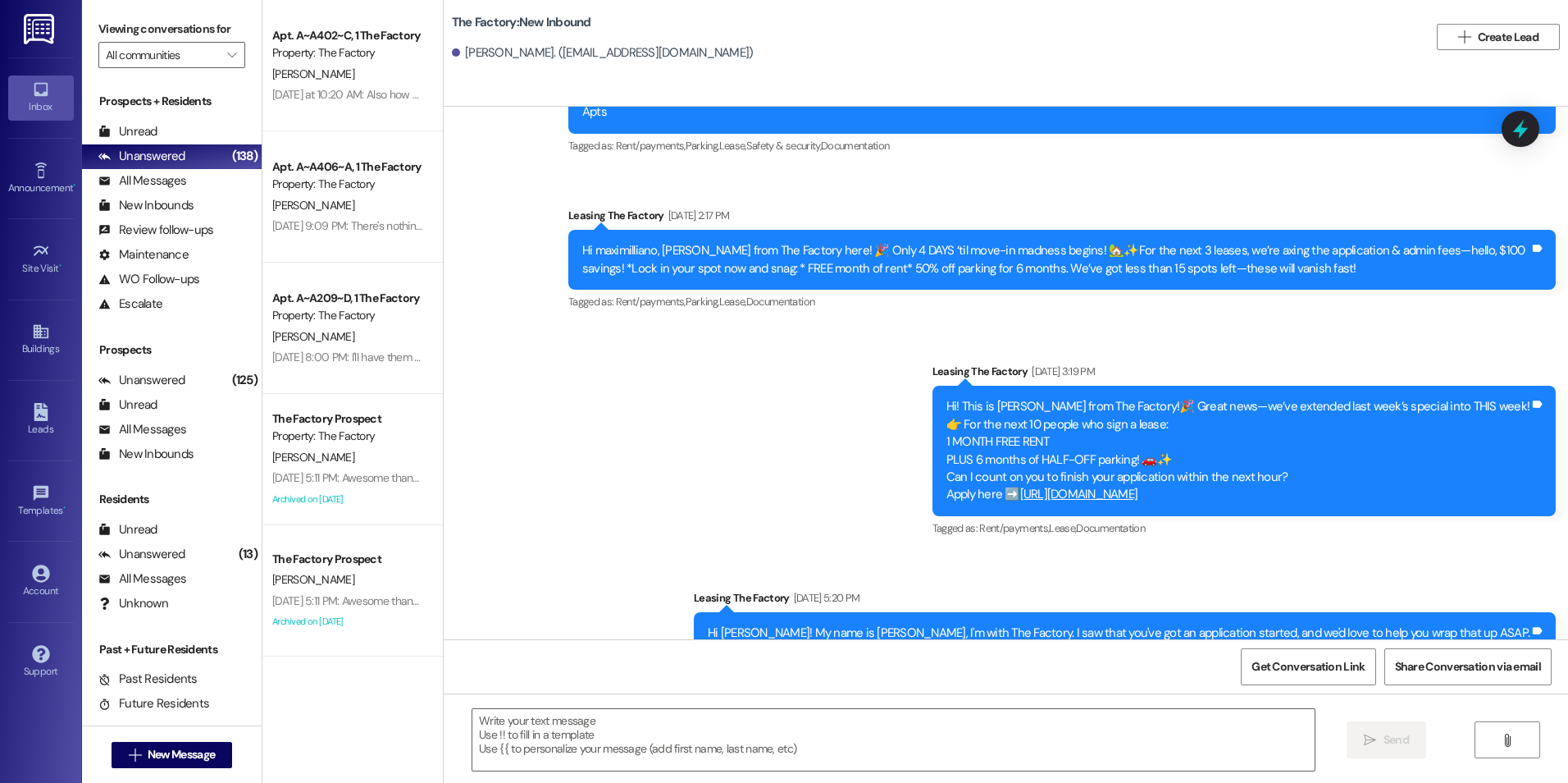
scroll to position [0, 0]
click at [186, 749] on span "New Message" at bounding box center [181, 754] width 67 height 17
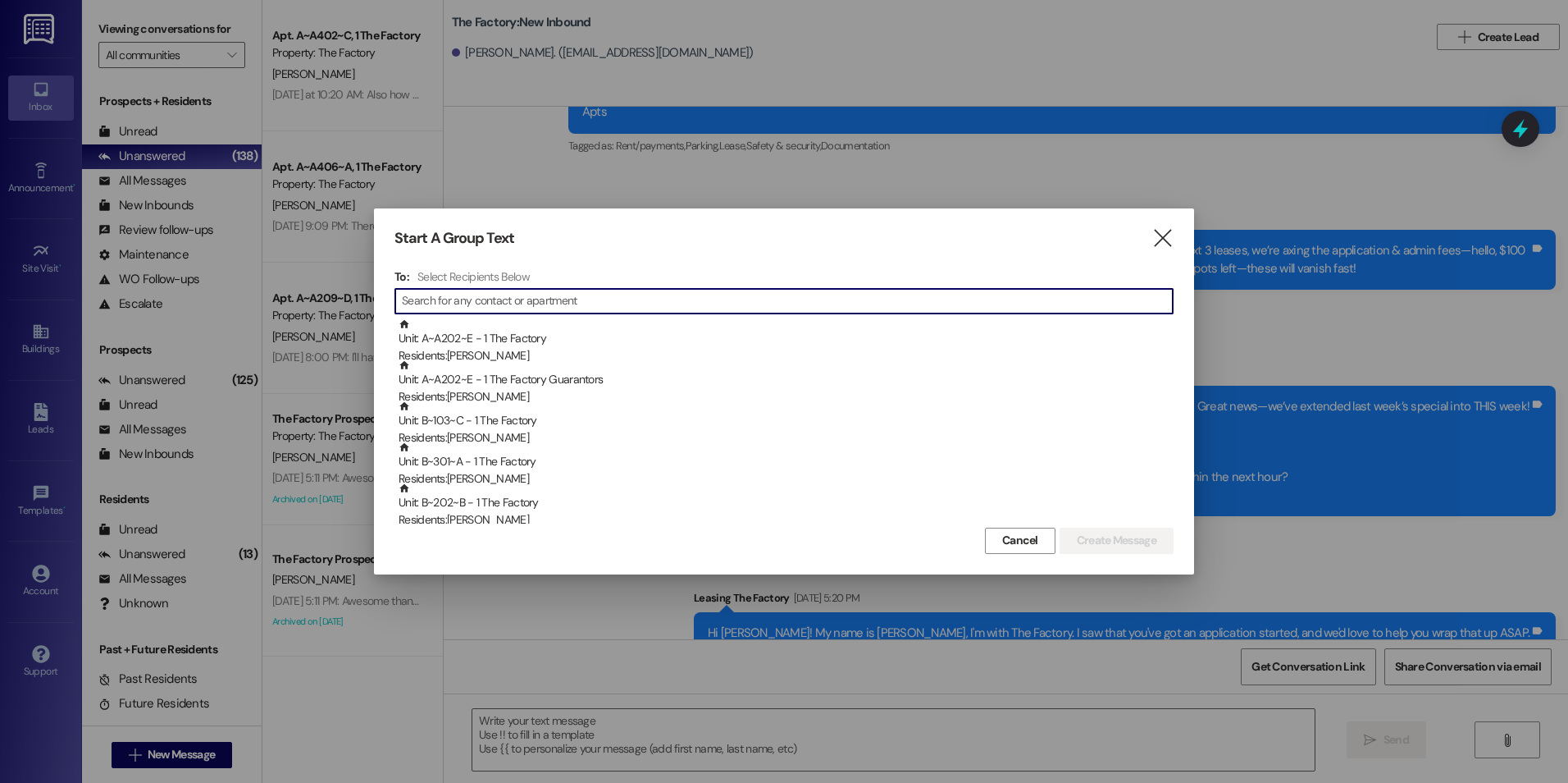
click at [449, 299] on input at bounding box center [787, 301] width 771 height 23
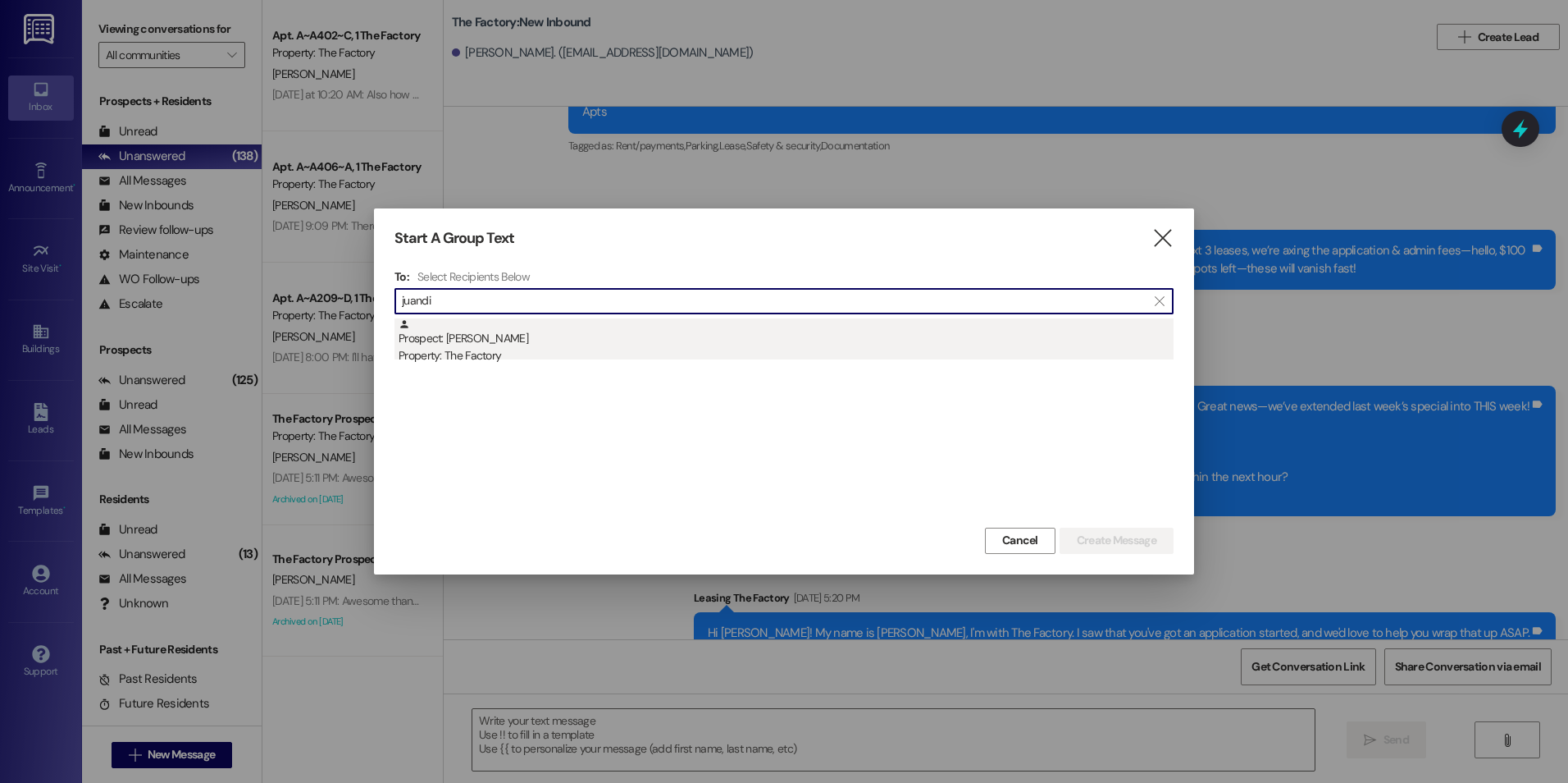
type input "juandi"
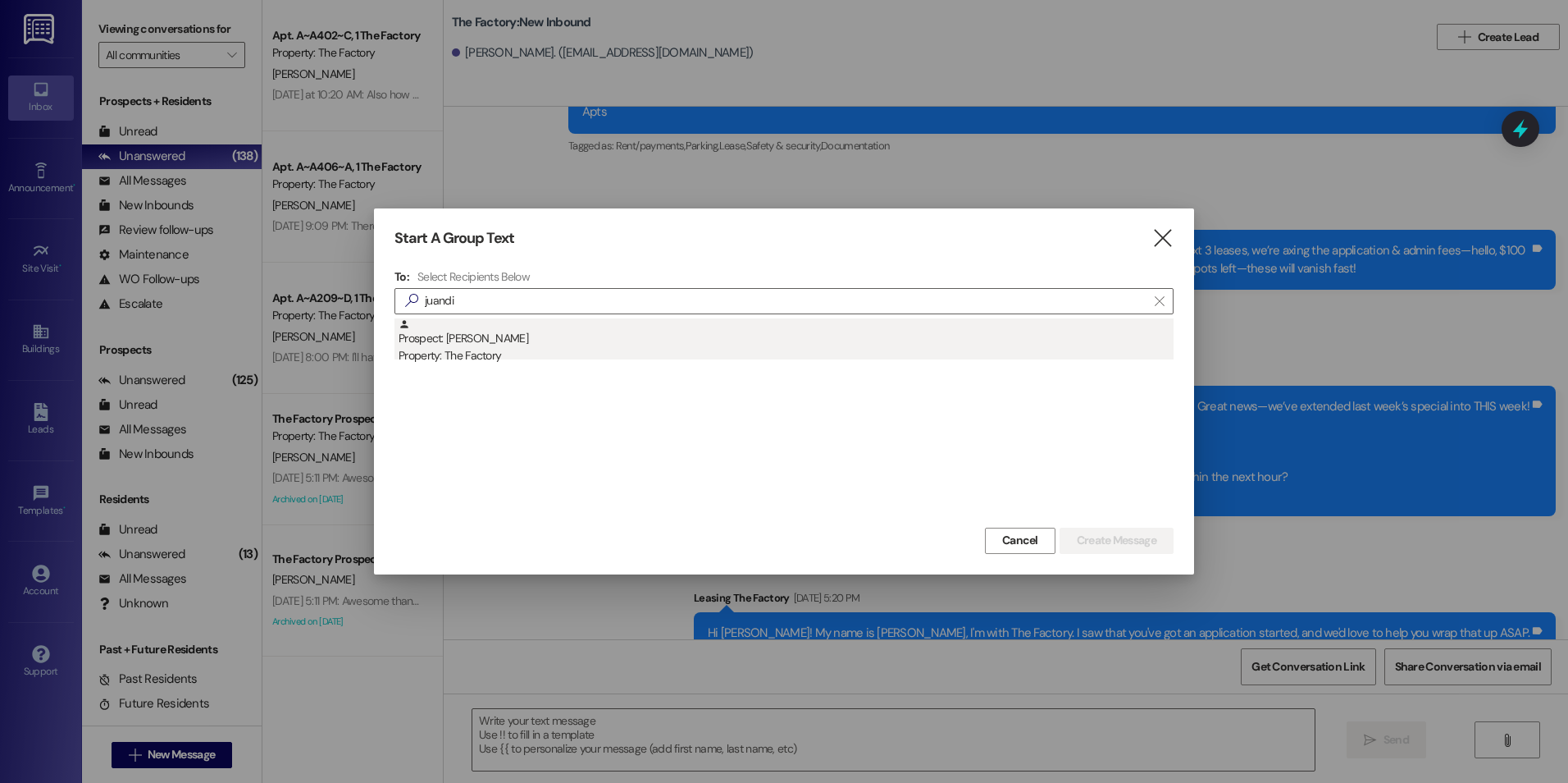
click at [467, 332] on div "Prospect: [PERSON_NAME] Property: The Factory" at bounding box center [786, 342] width 775 height 47
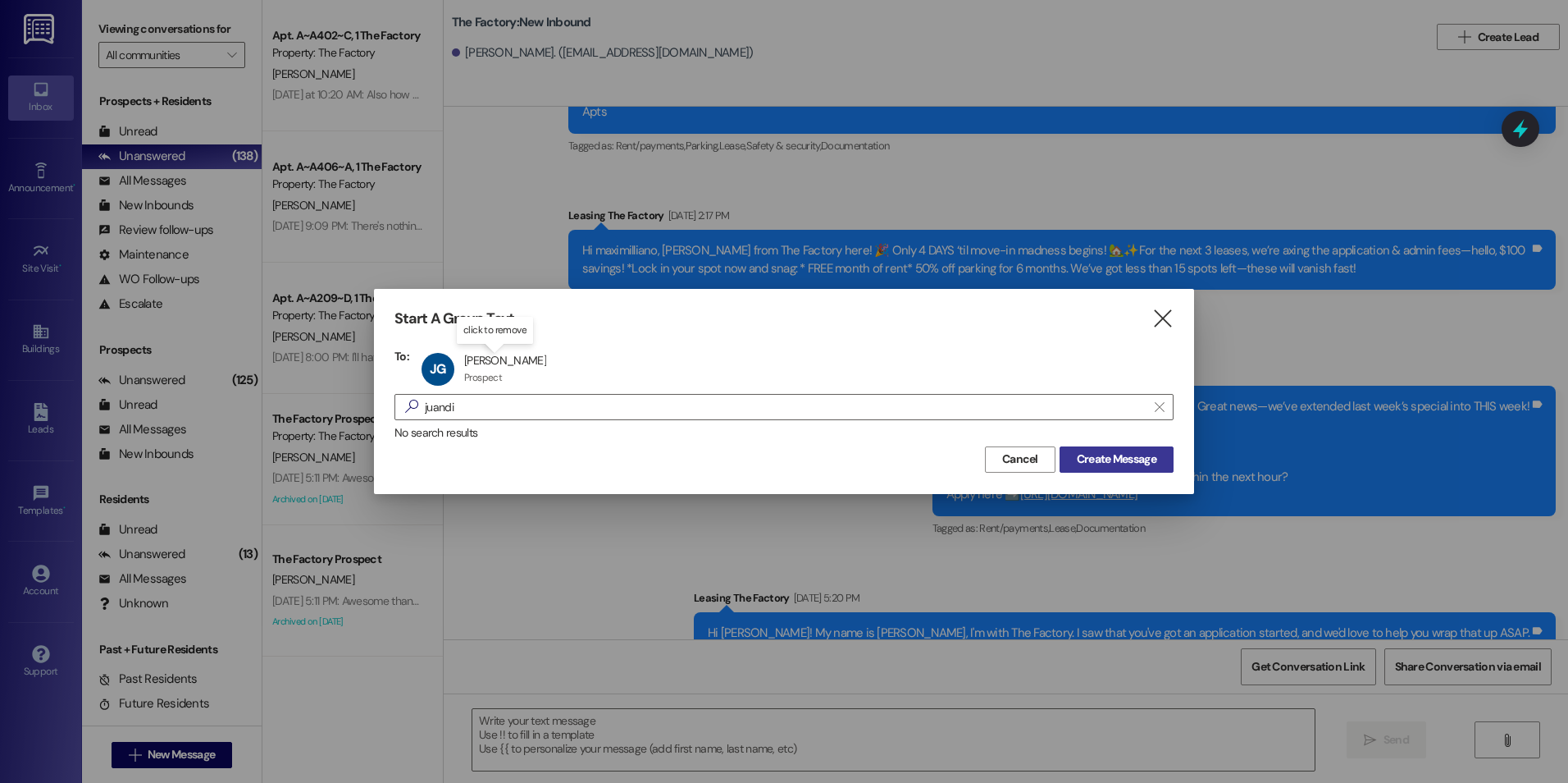
click at [1117, 462] on span "Create Message" at bounding box center [1116, 458] width 80 height 17
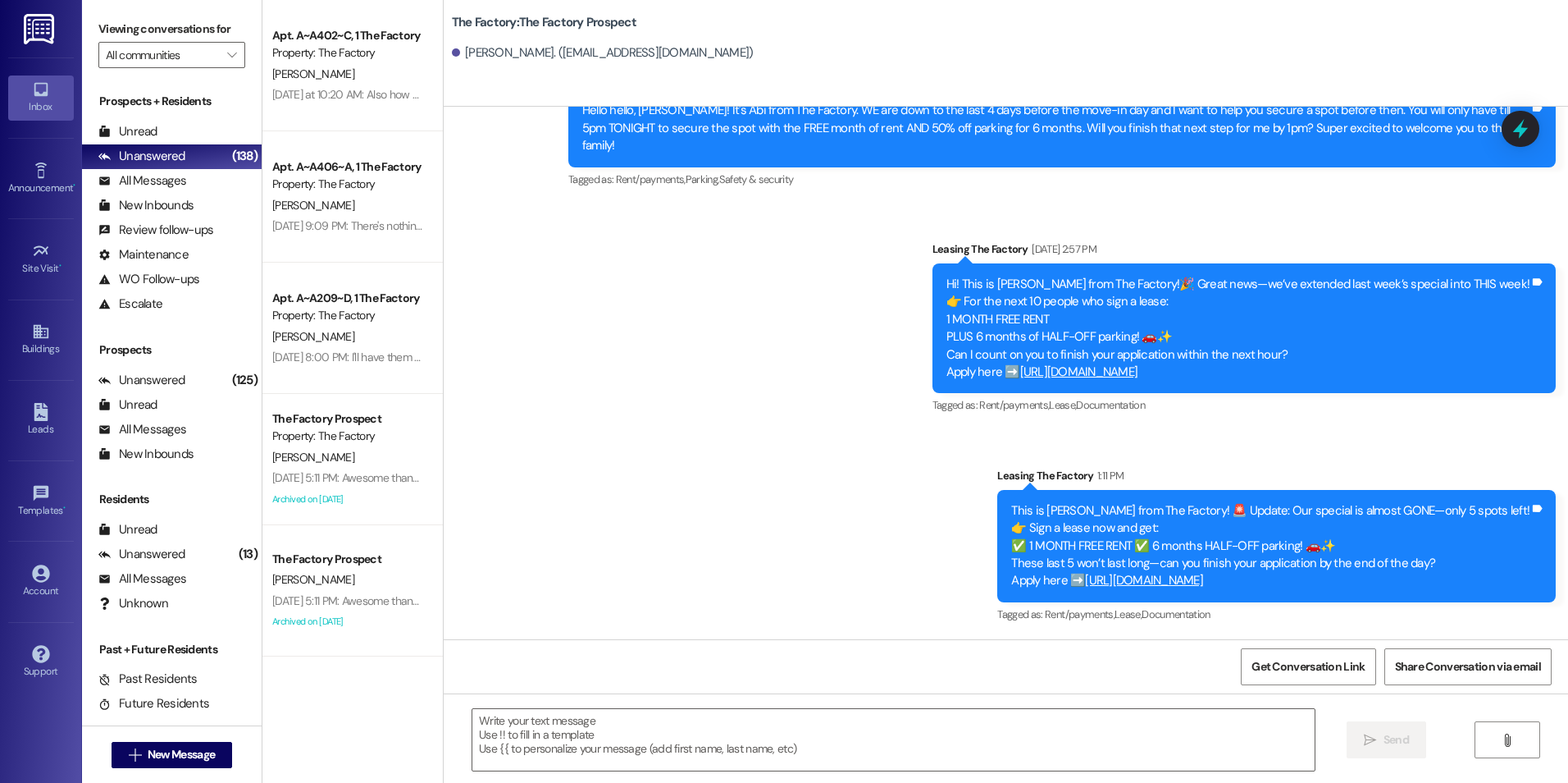
scroll to position [1167, 0]
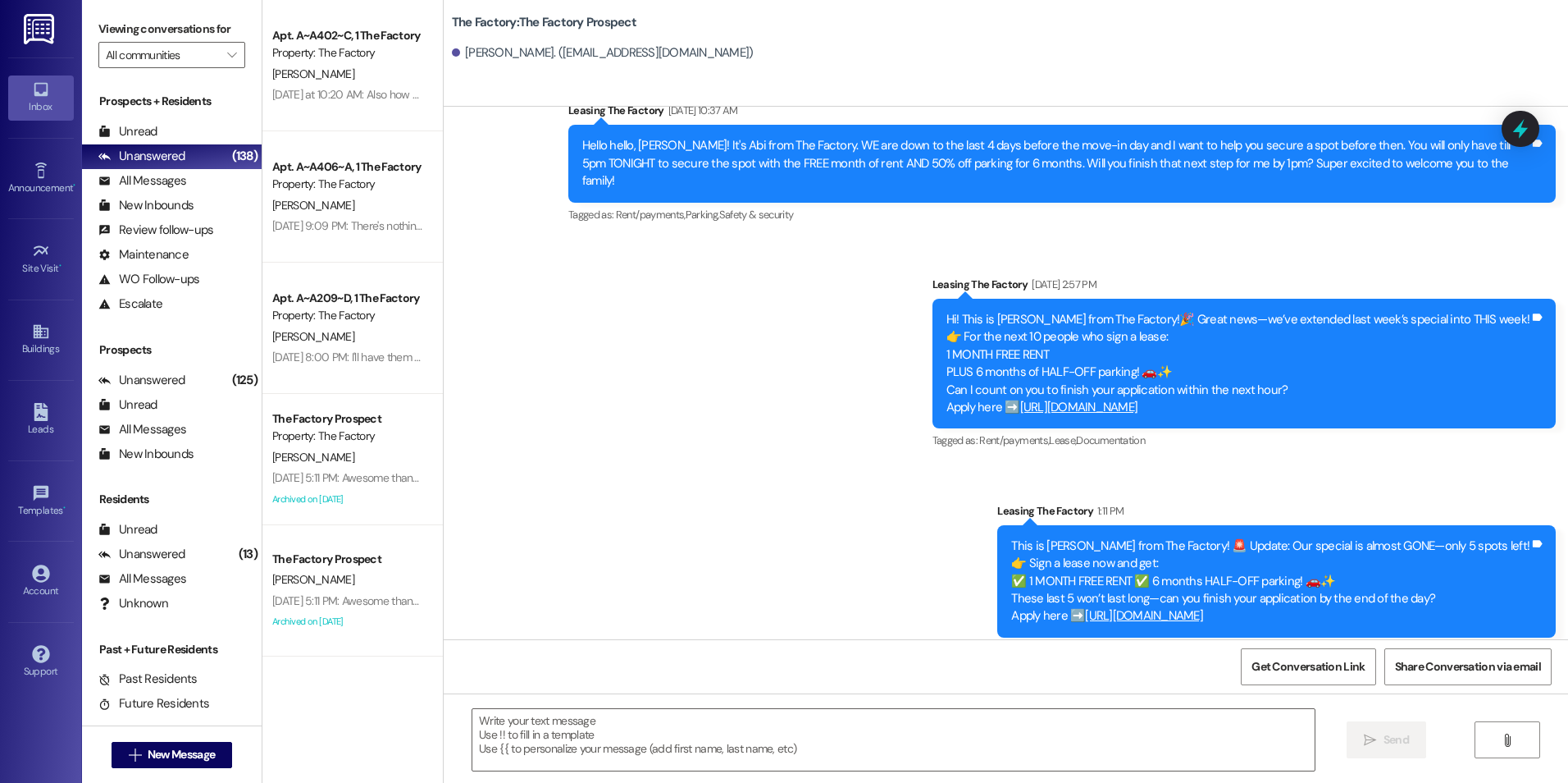
drag, startPoint x: 903, startPoint y: 234, endPoint x: 920, endPoint y: 544, distance: 310.5
click at [740, 749] on textarea at bounding box center [893, 739] width 842 height 62
paste textarea "{{first_name}}! In our last moments of this deal, get your month of free rent a…"
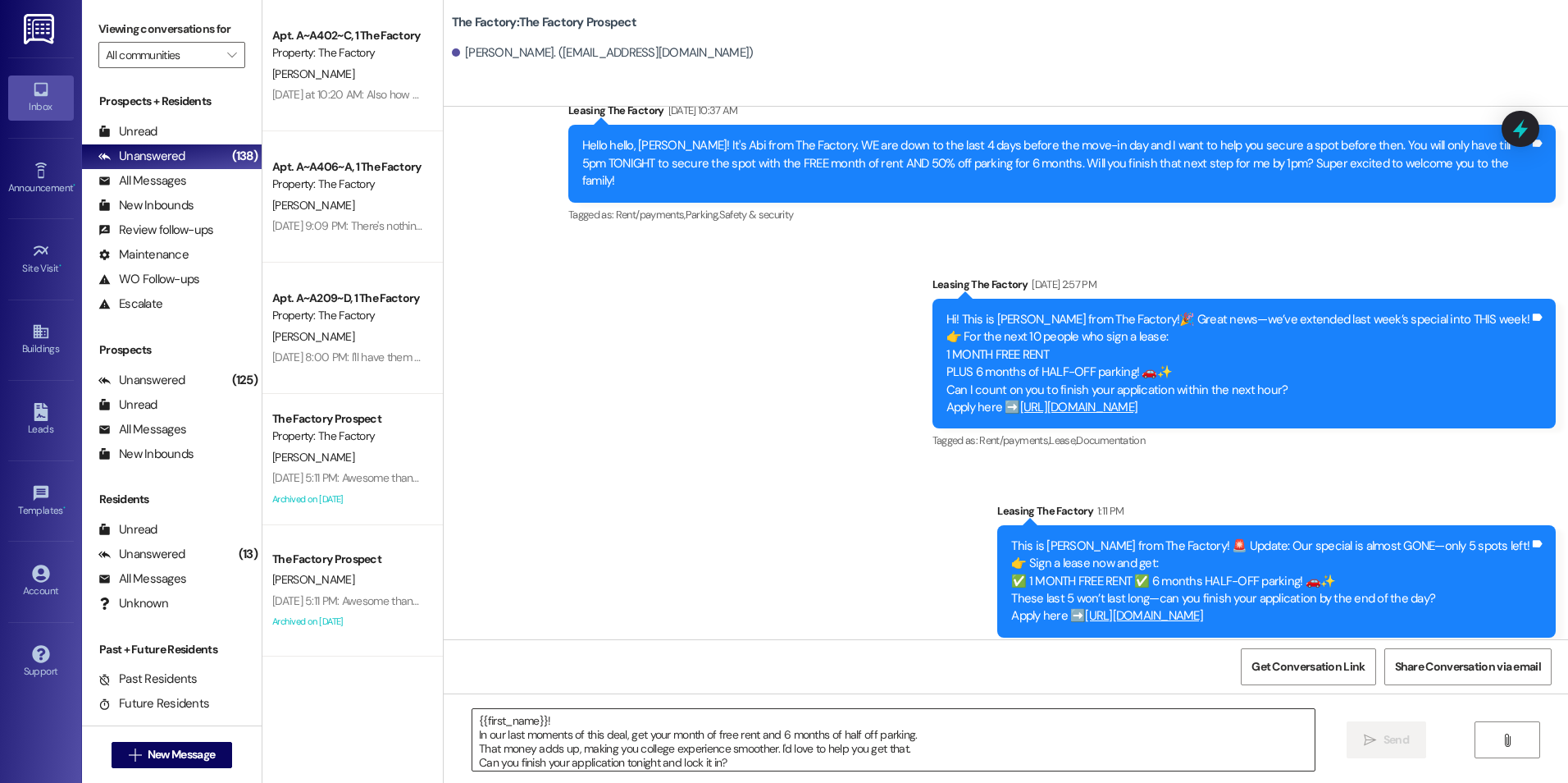
scroll to position [14, 0]
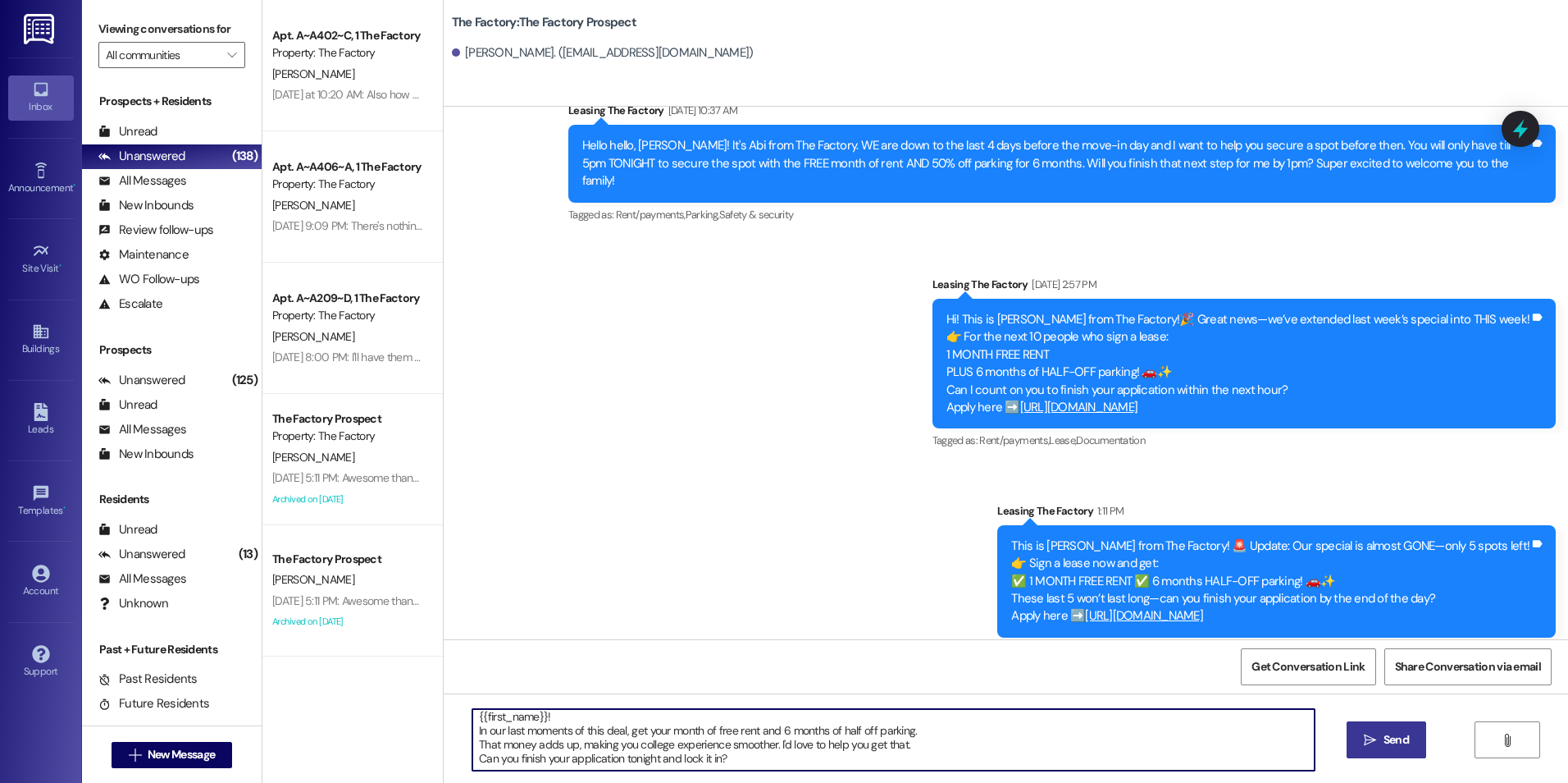
type textarea "{{first_name}}! In our last moments of this deal, get your month of free rent a…"
click at [1373, 746] on icon "" at bounding box center [1370, 740] width 13 height 13
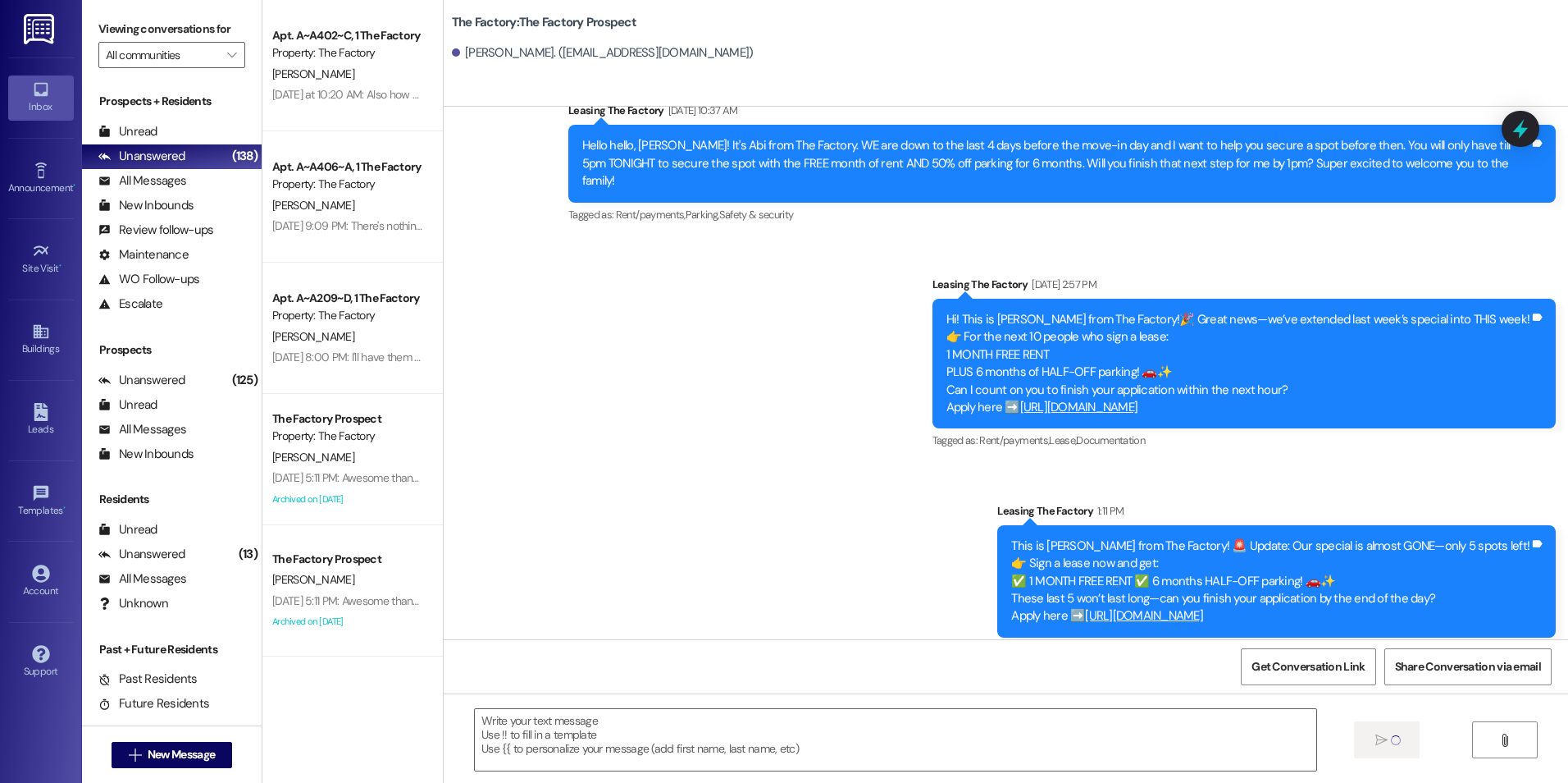
scroll to position [1334, 0]
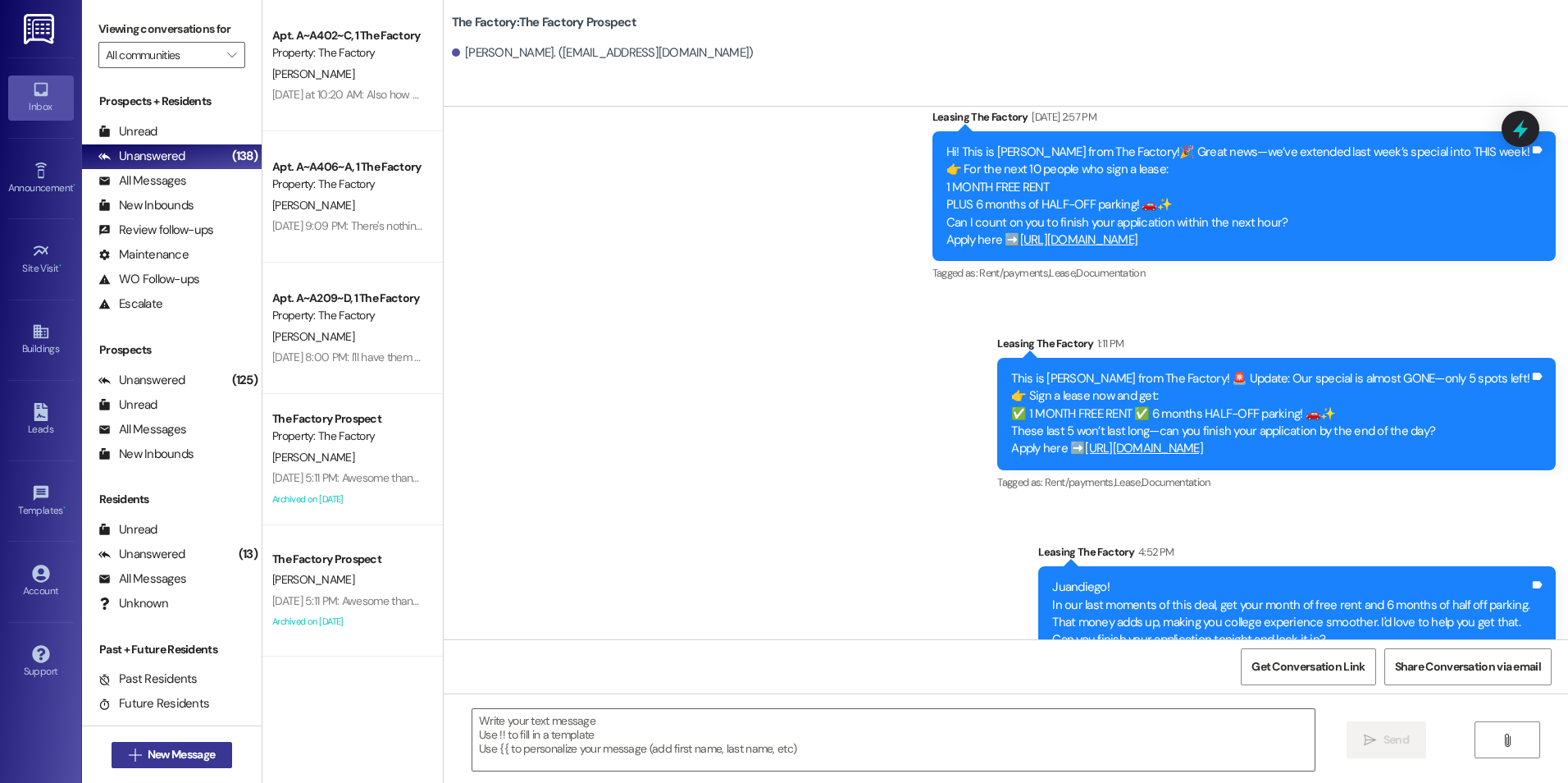
click at [187, 755] on span "New Message" at bounding box center [181, 754] width 67 height 17
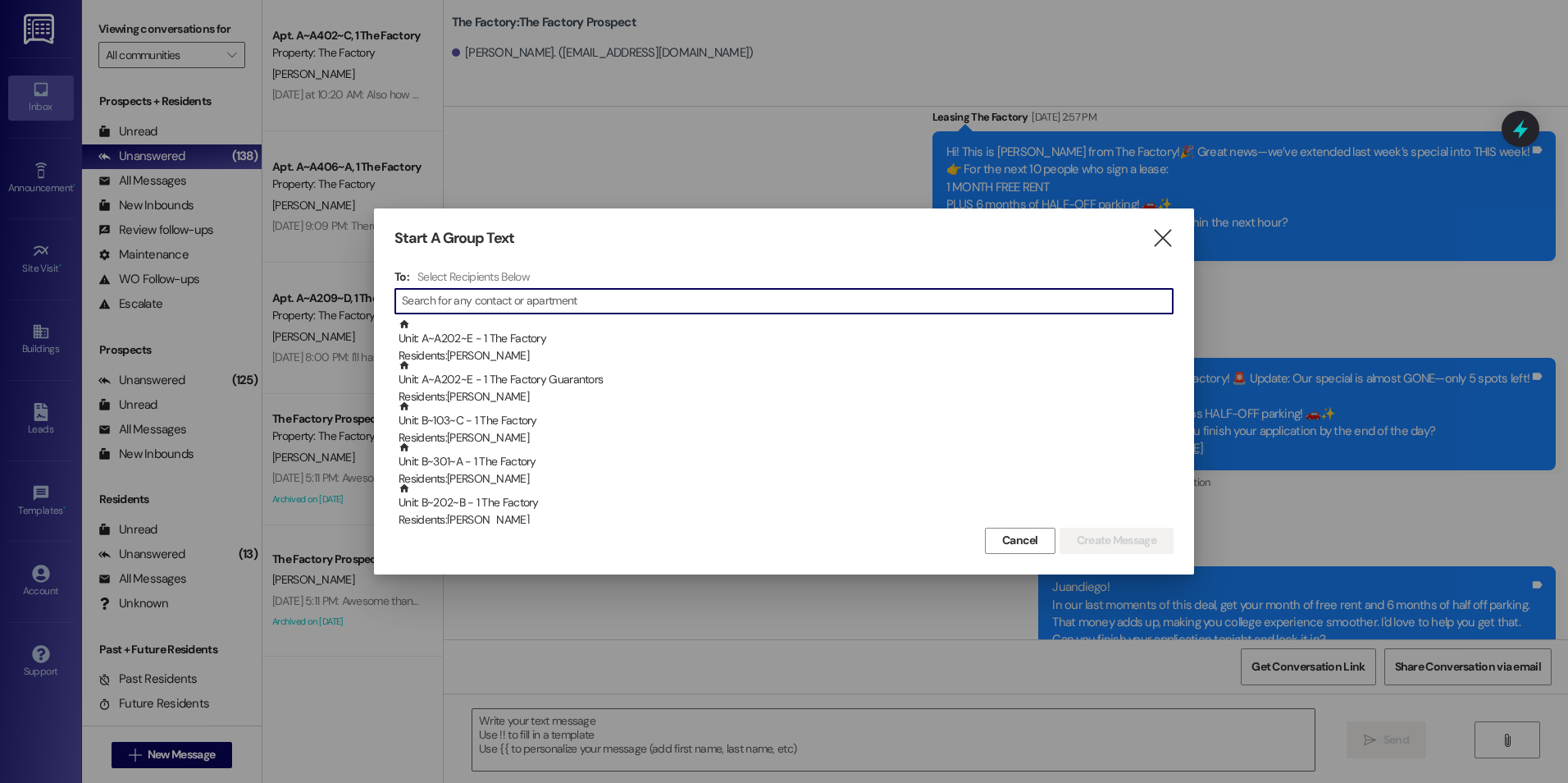
click at [437, 298] on input at bounding box center [787, 301] width 771 height 23
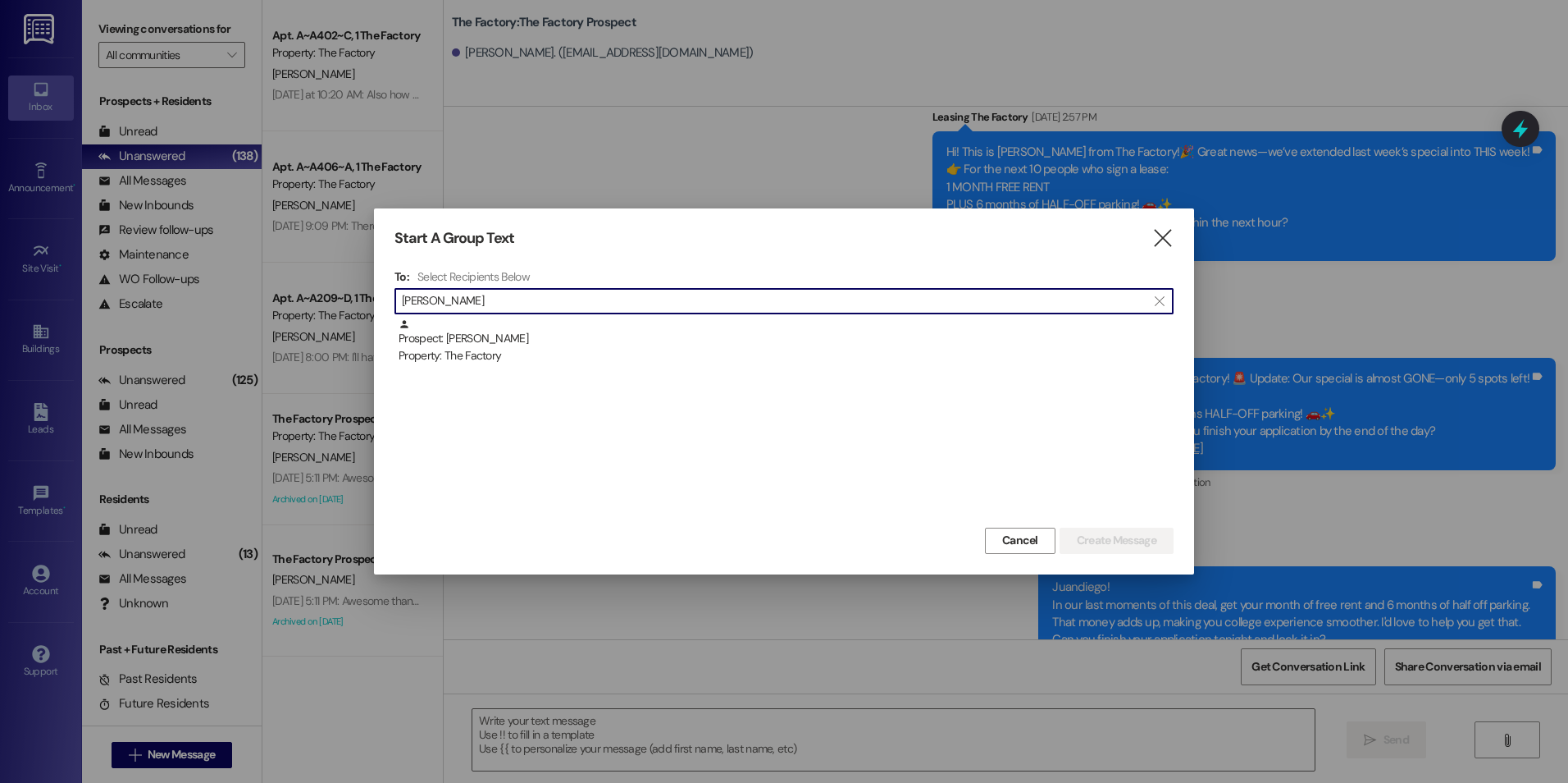
type input "[PERSON_NAME]"
click at [465, 382] on div "Prospect: [PERSON_NAME] Property: The Factory" at bounding box center [784, 421] width 779 height 205
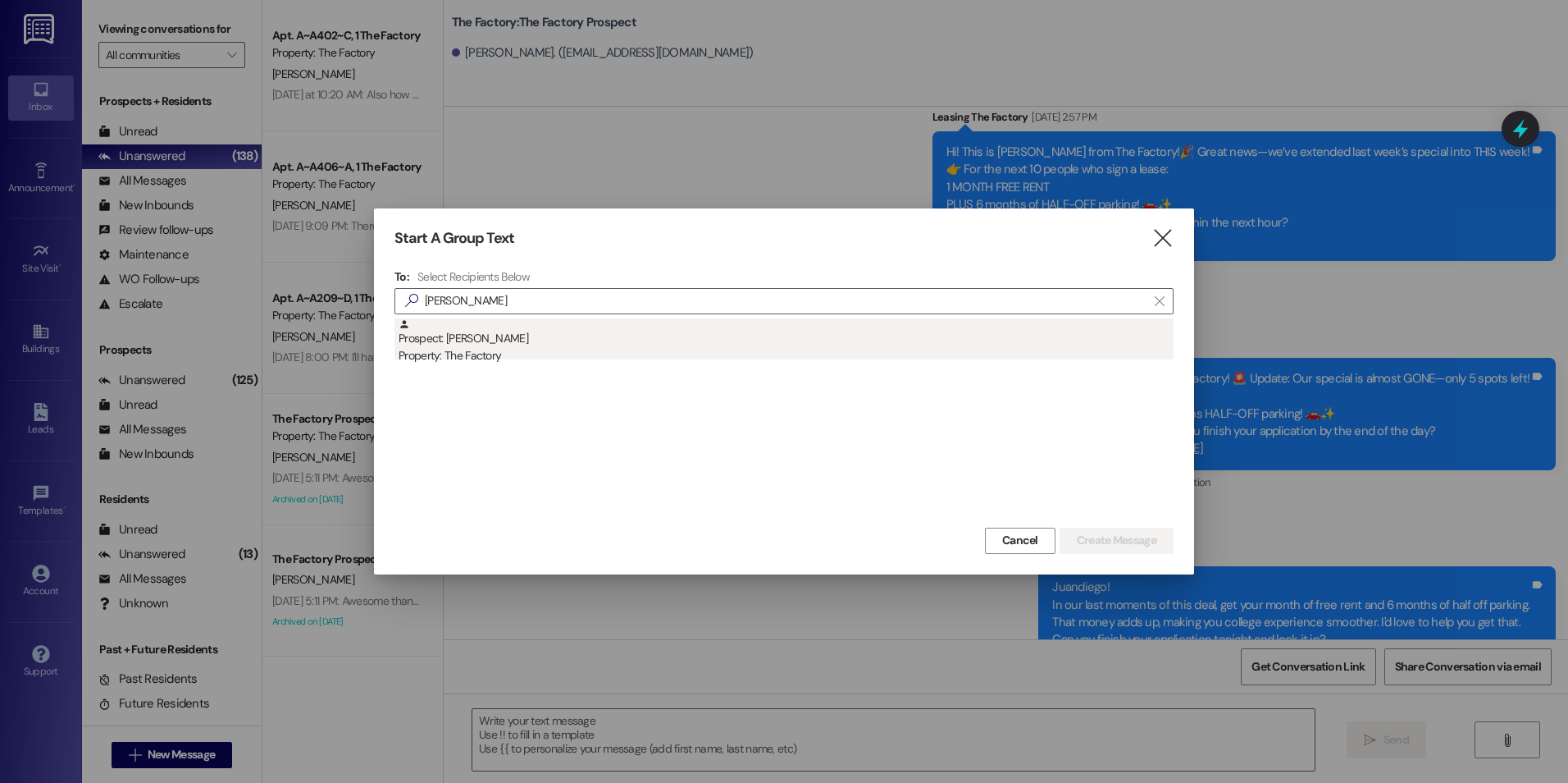
click at [468, 361] on div "Property: The Factory" at bounding box center [786, 355] width 775 height 17
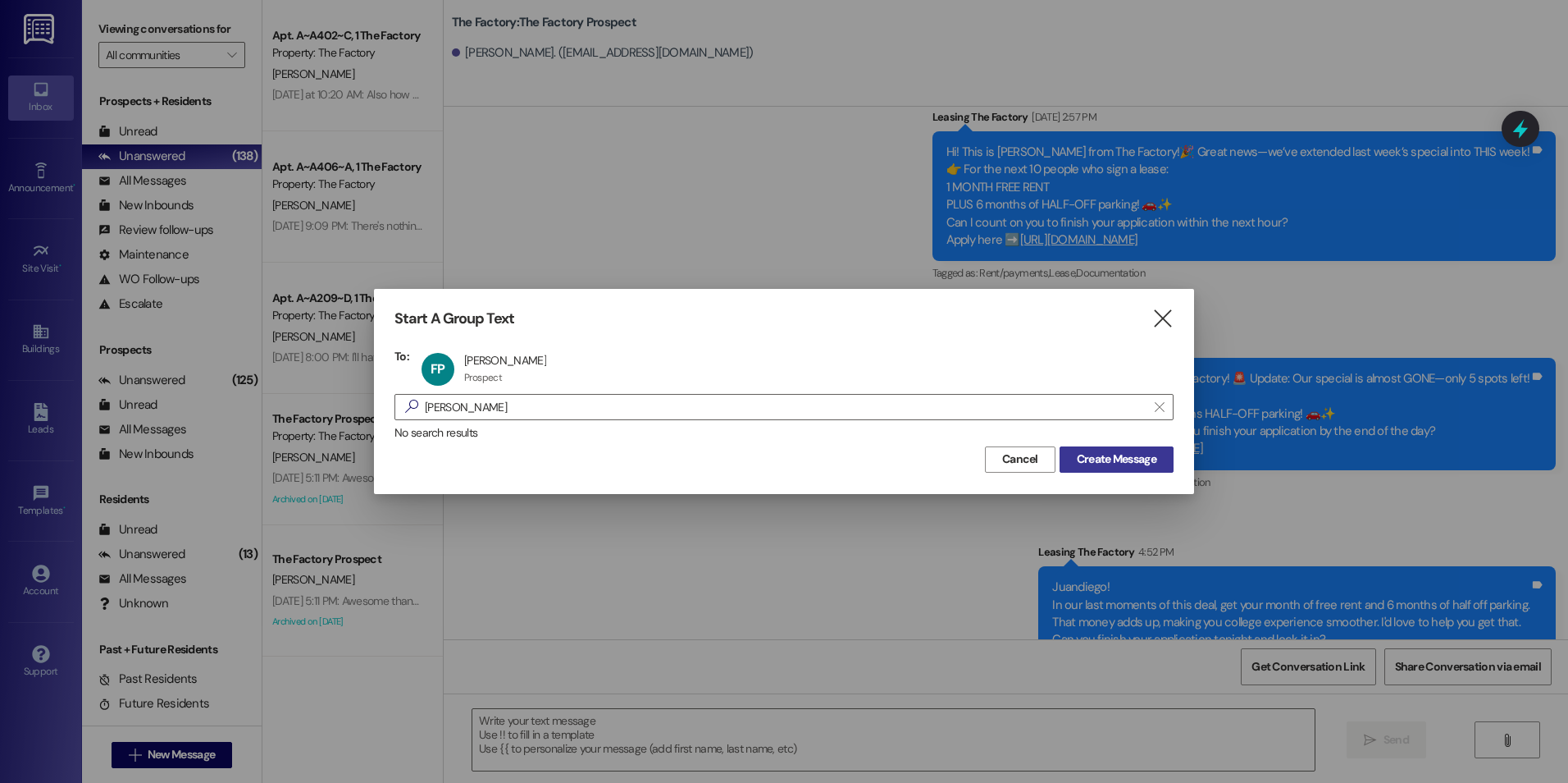
click at [1149, 467] on span "Create Message" at bounding box center [1116, 458] width 80 height 17
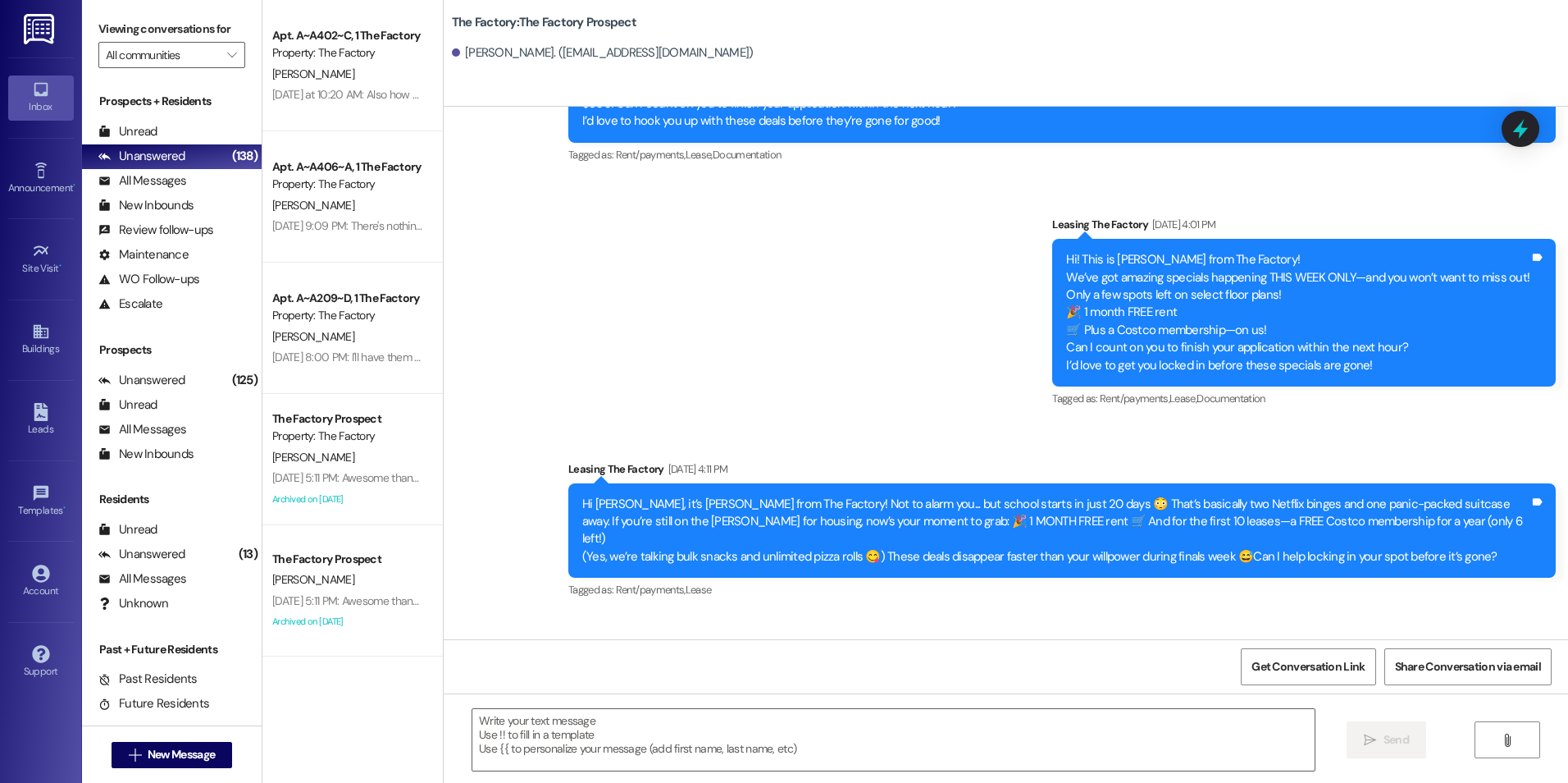
drag, startPoint x: 727, startPoint y: 744, endPoint x: 769, endPoint y: 527, distance: 221.0
click at [727, 745] on textarea at bounding box center [893, 739] width 842 height 62
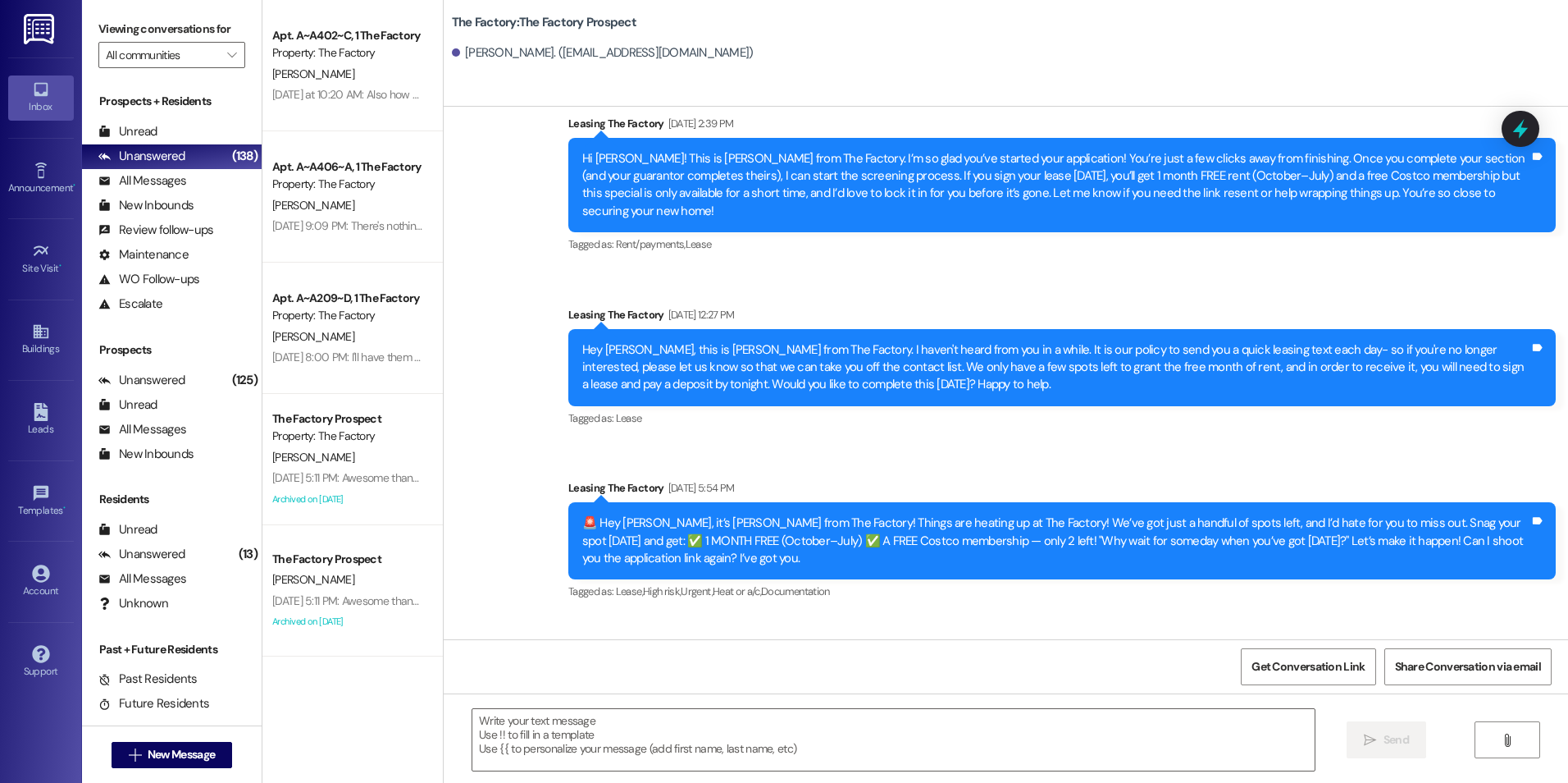
scroll to position [3009, 0]
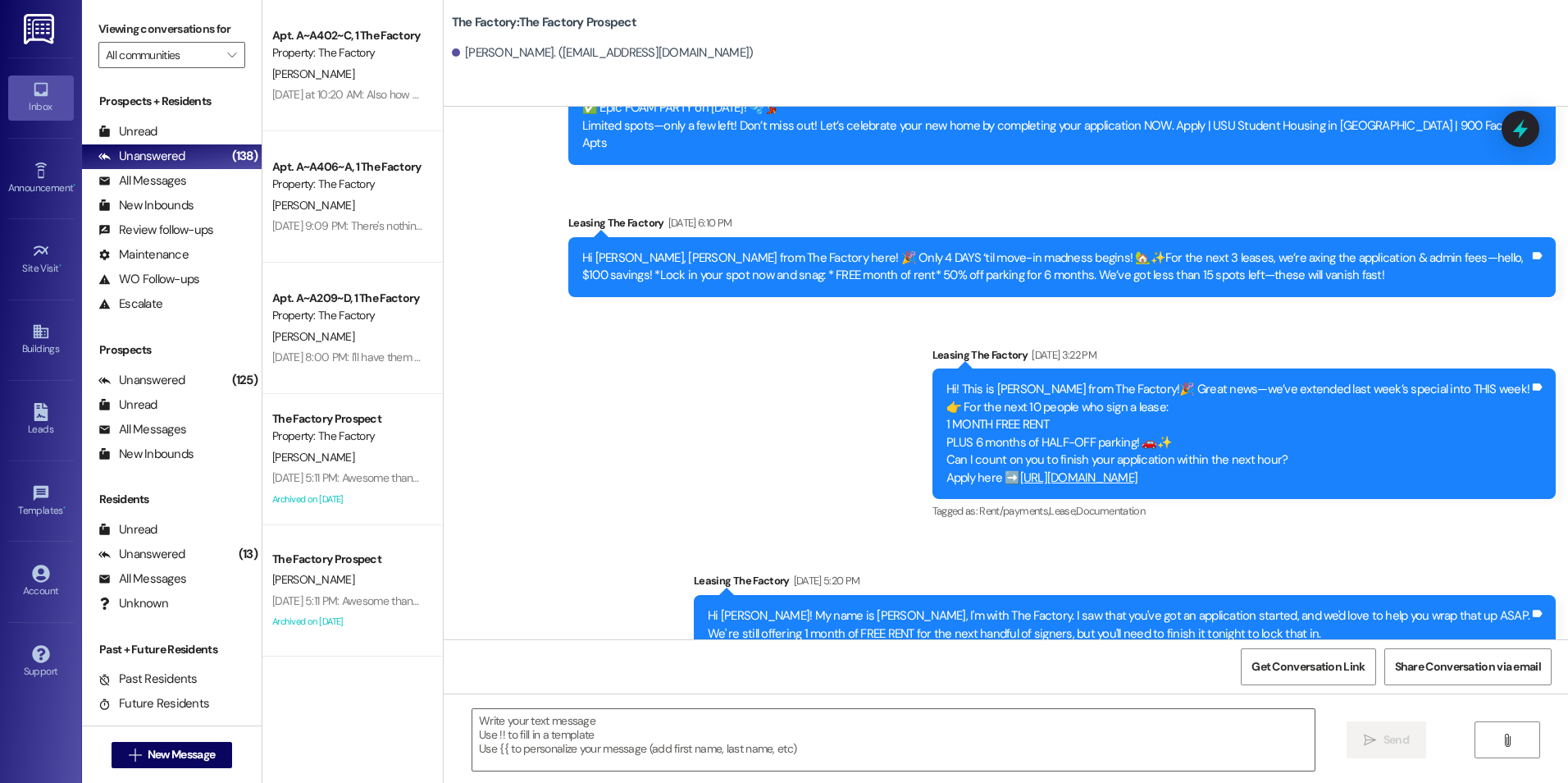
drag, startPoint x: 801, startPoint y: 330, endPoint x: 792, endPoint y: 694, distance: 364.1
click at [769, 782] on div " Send " at bounding box center [1006, 754] width 1124 height 123
click at [767, 745] on textarea at bounding box center [893, 739] width 842 height 62
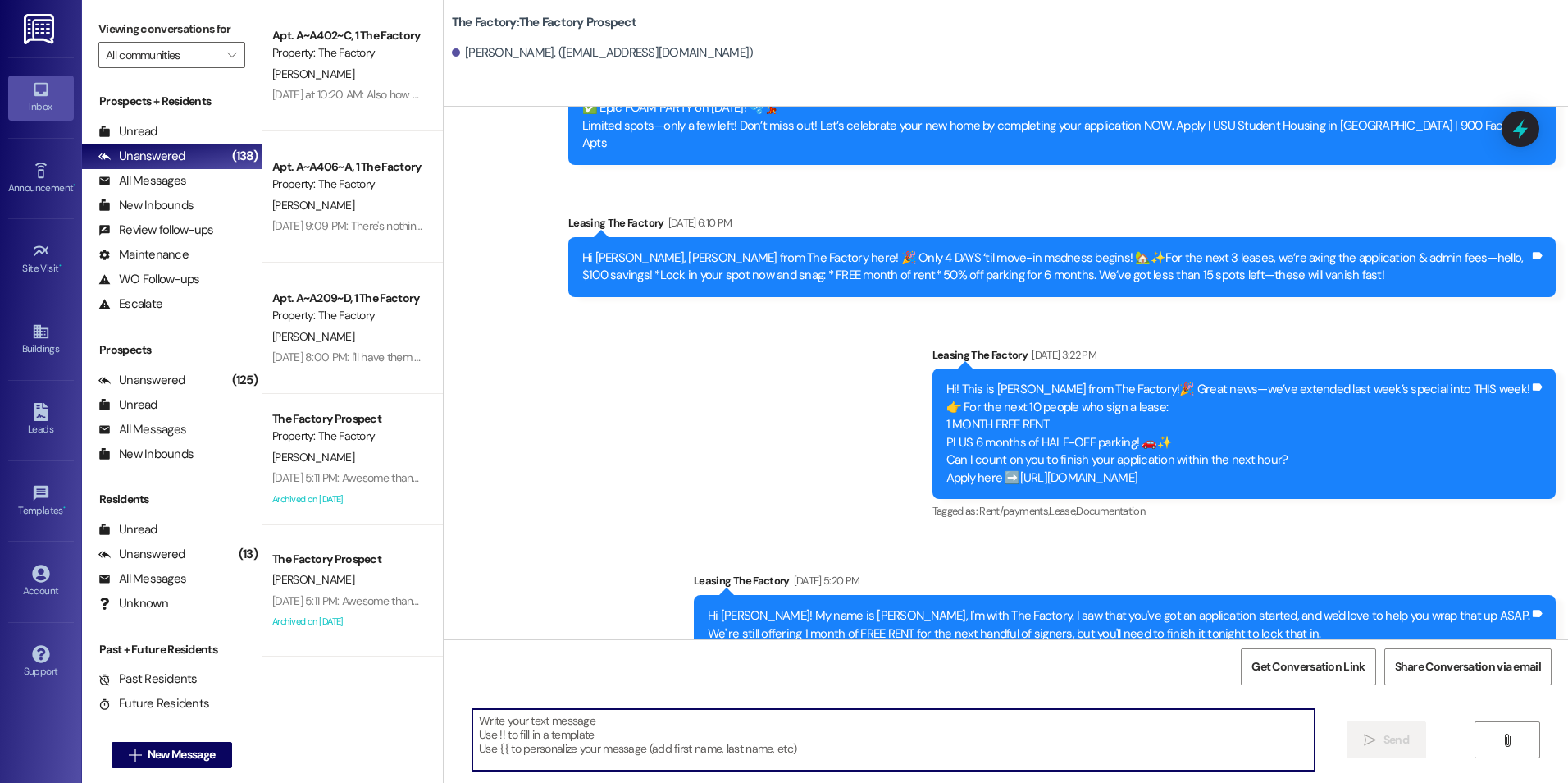
paste textarea "{{first_name}}! In our last moments of this deal, get your month of free rent a…"
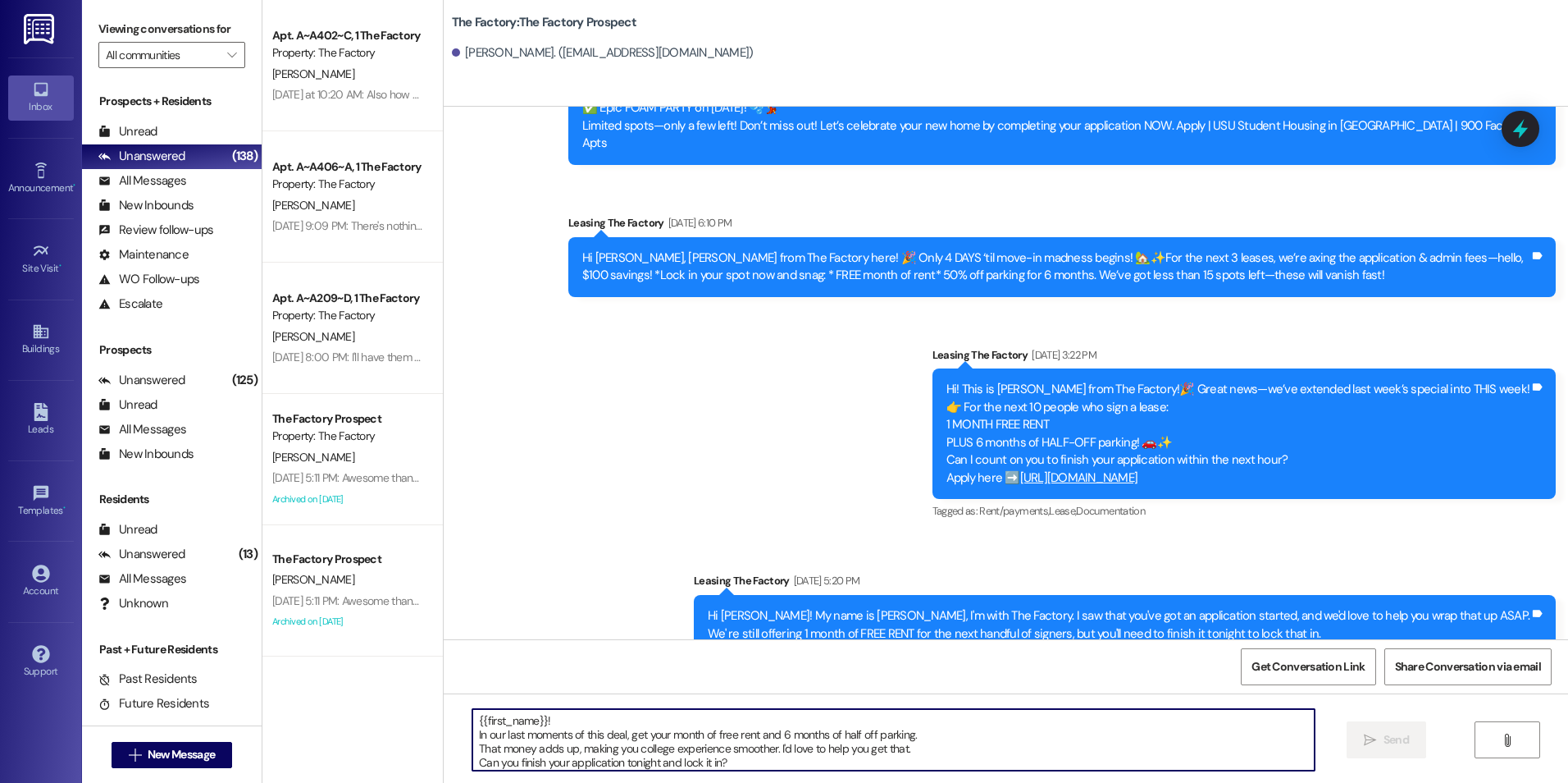
scroll to position [14, 0]
type textarea "{{first_name}}! In our last moments of this deal, get your month of free rent a…"
click at [1347, 751] on button " Send" at bounding box center [1386, 739] width 80 height 37
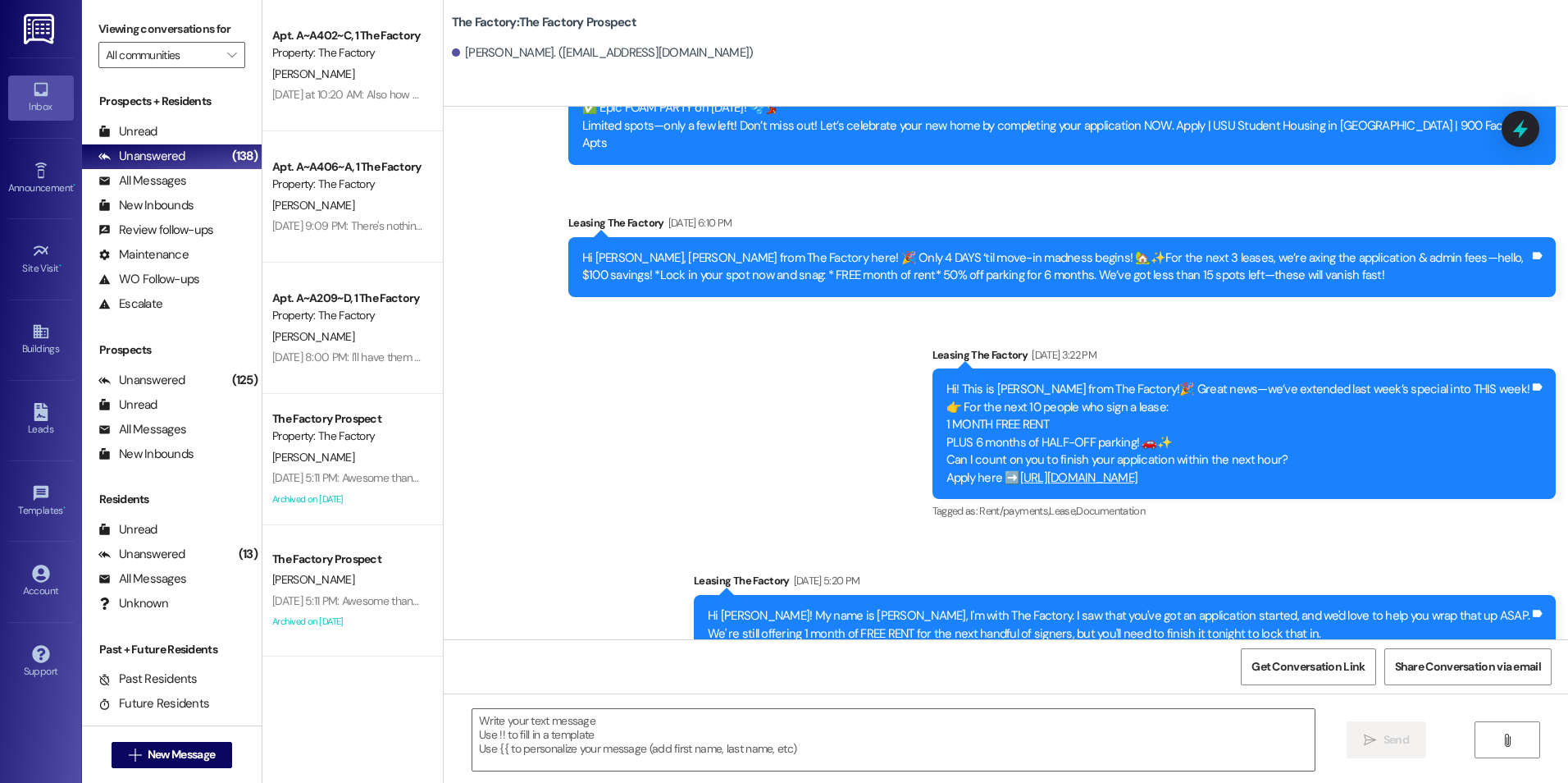
scroll to position [0, 0]
click at [199, 746] on span "New Message" at bounding box center [181, 754] width 67 height 17
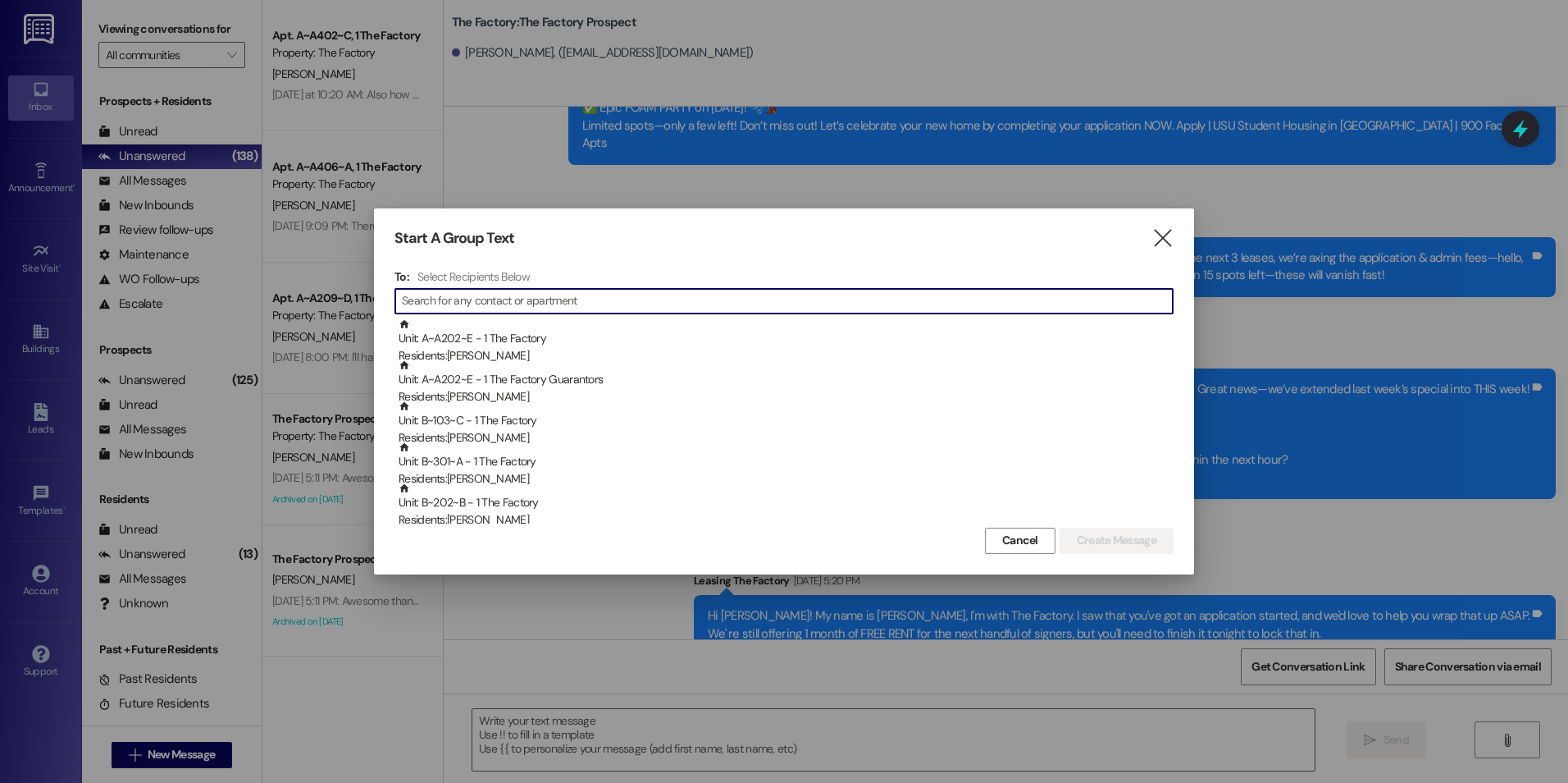
click at [533, 300] on input at bounding box center [787, 301] width 771 height 23
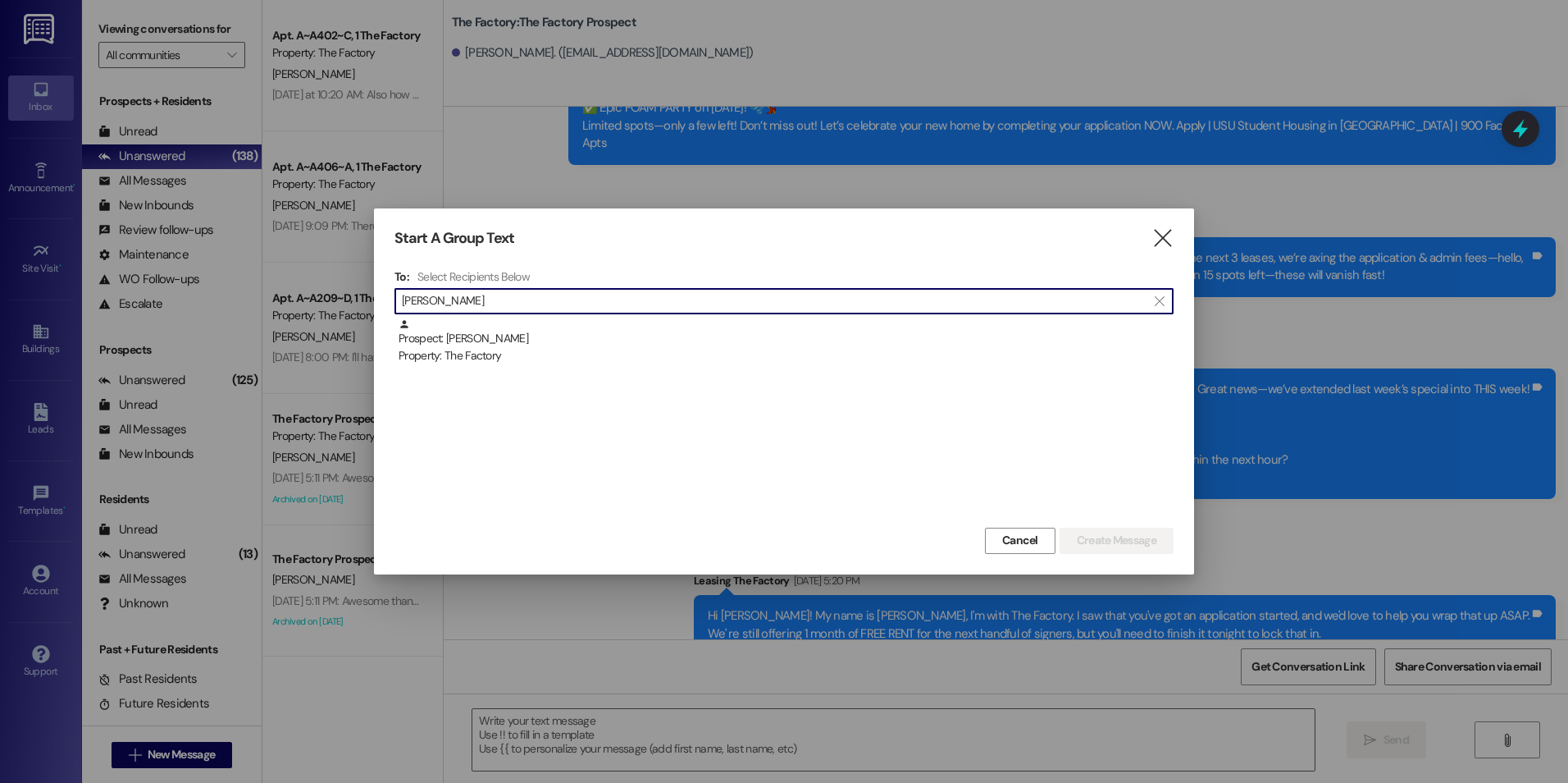
type input "[PERSON_NAME]"
click at [454, 385] on div "Prospect: [PERSON_NAME] Property: The Factory" at bounding box center [784, 421] width 779 height 205
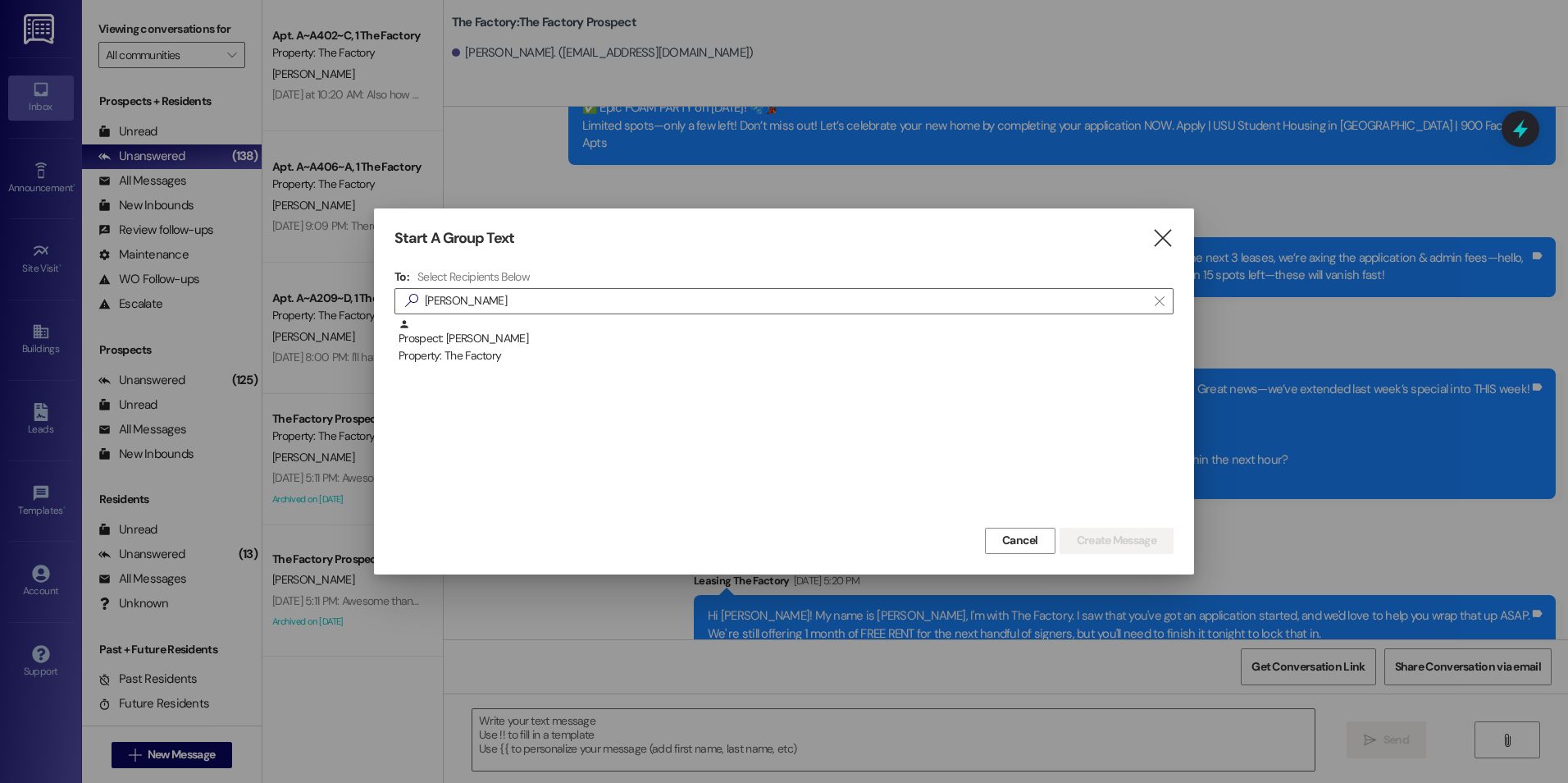
click at [443, 348] on div "Property: The Factory" at bounding box center [786, 355] width 775 height 17
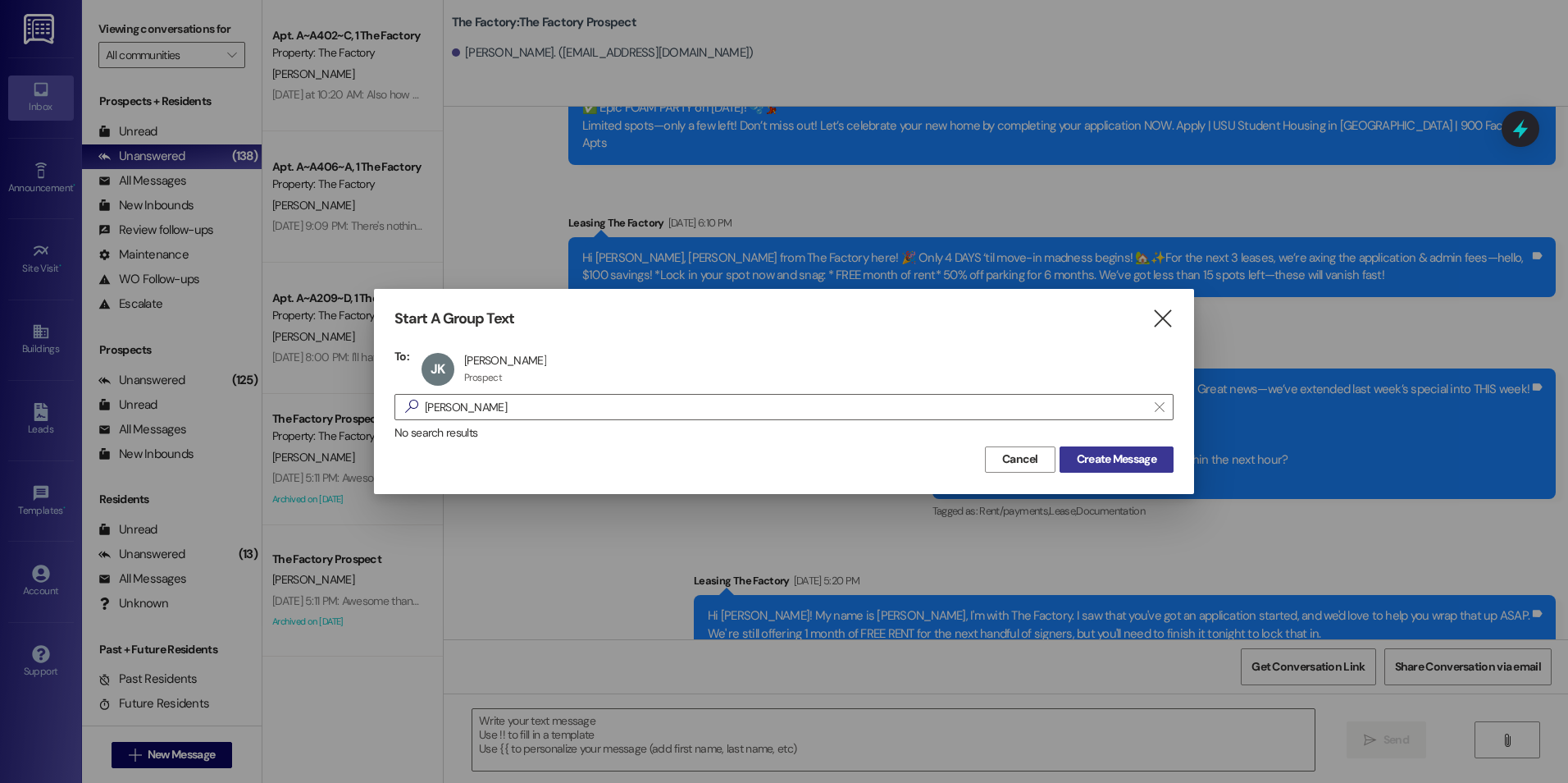
click at [1079, 461] on span "Create Message" at bounding box center [1116, 458] width 80 height 17
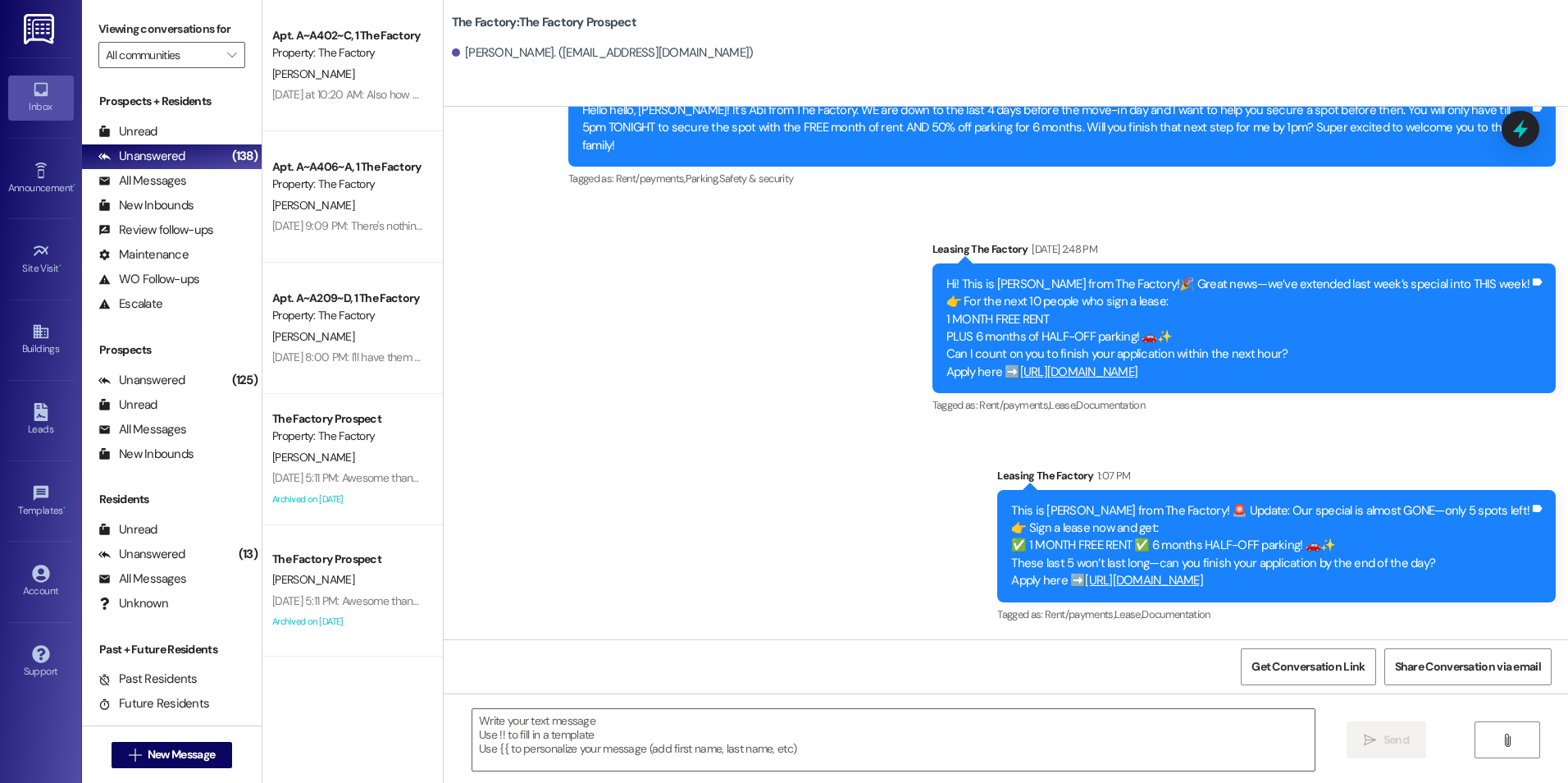
scroll to position [813, 0]
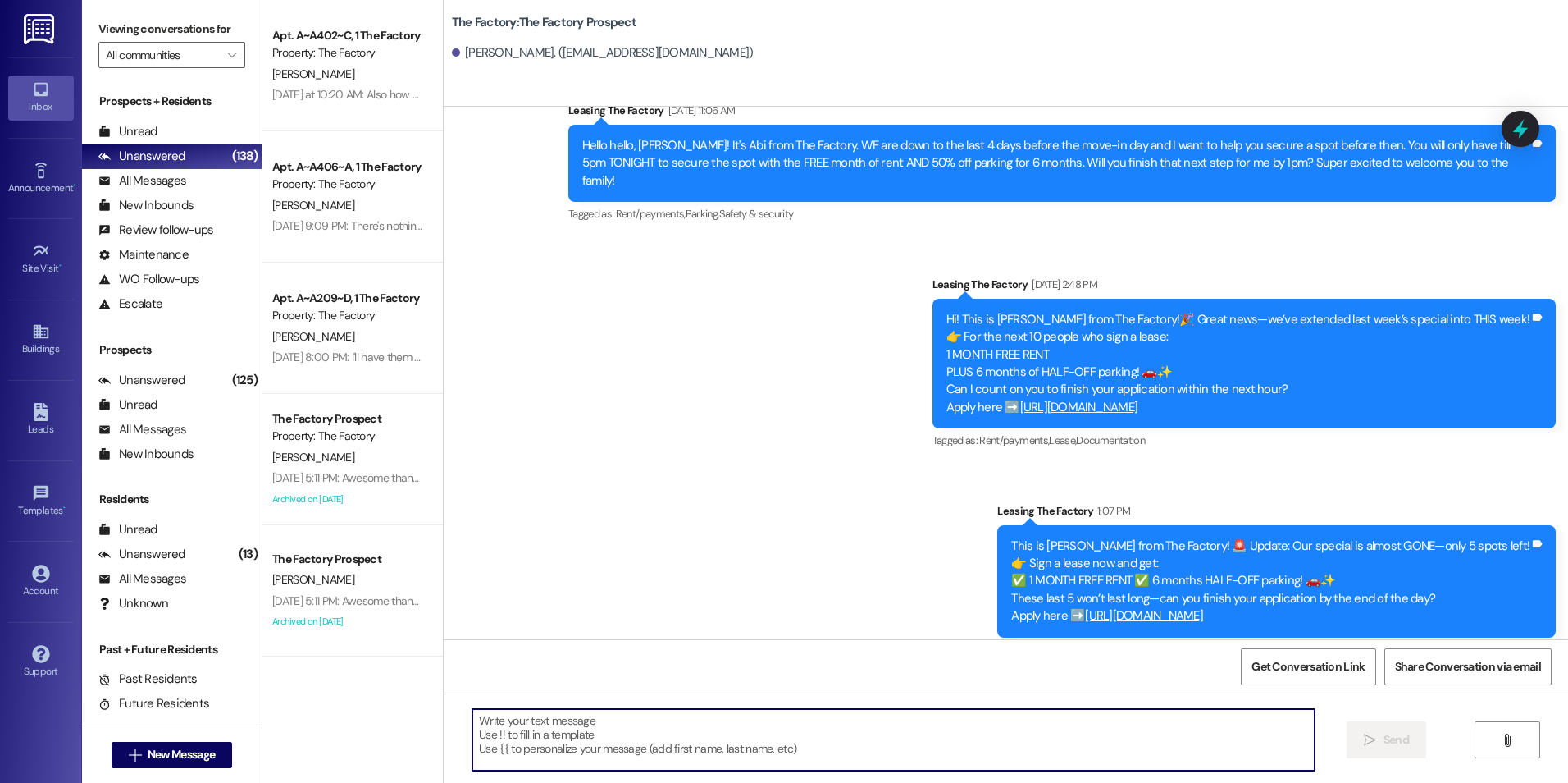
click at [895, 751] on textarea at bounding box center [893, 739] width 842 height 62
paste textarea "{{first_name}}! In our last moments of this deal, get your month of free rent a…"
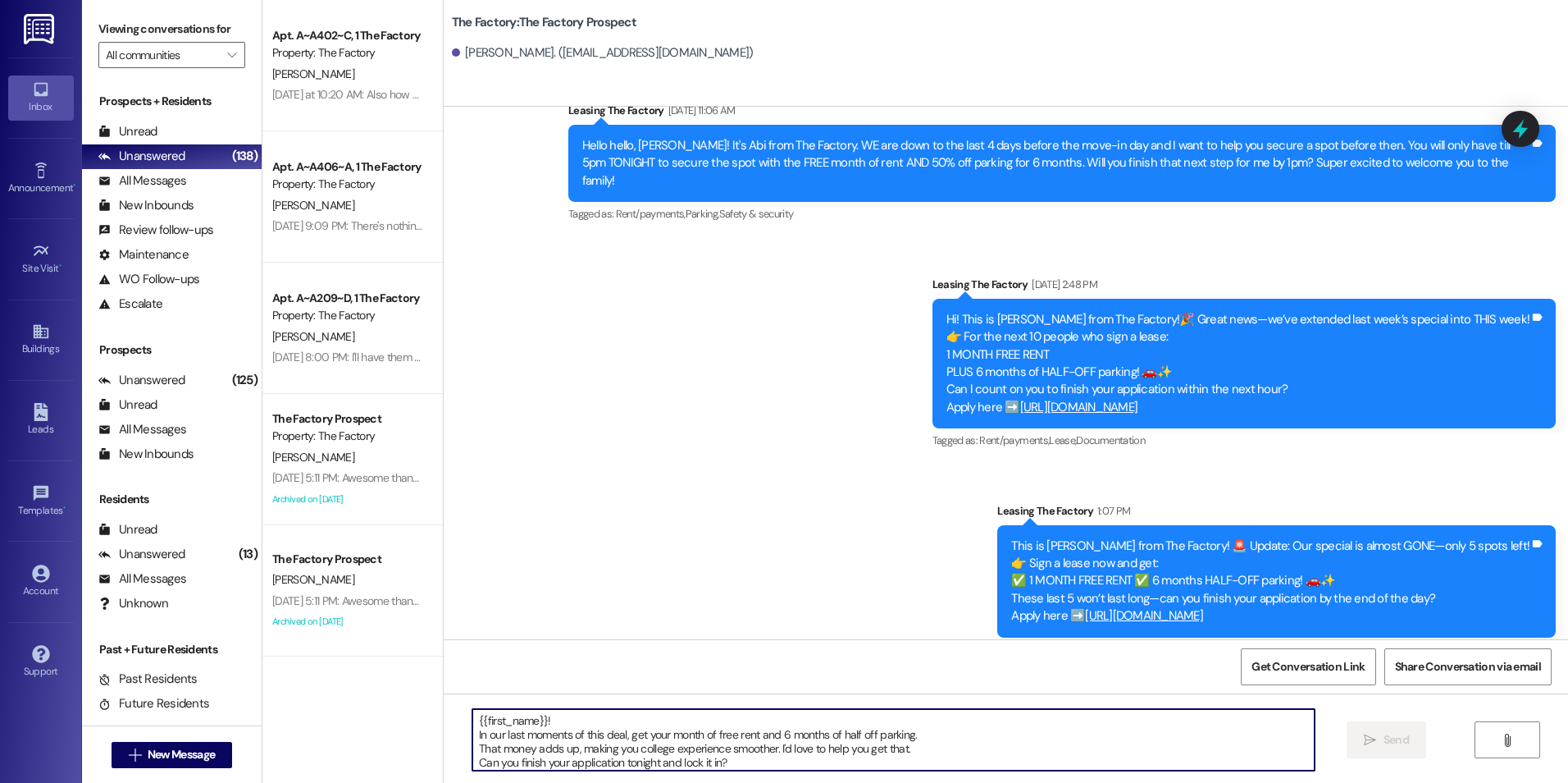
scroll to position [14, 0]
type textarea "{{first_name}}! In our last moments of this deal, get your month of free rent a…"
click at [1406, 740] on span "Send" at bounding box center [1396, 739] width 25 height 17
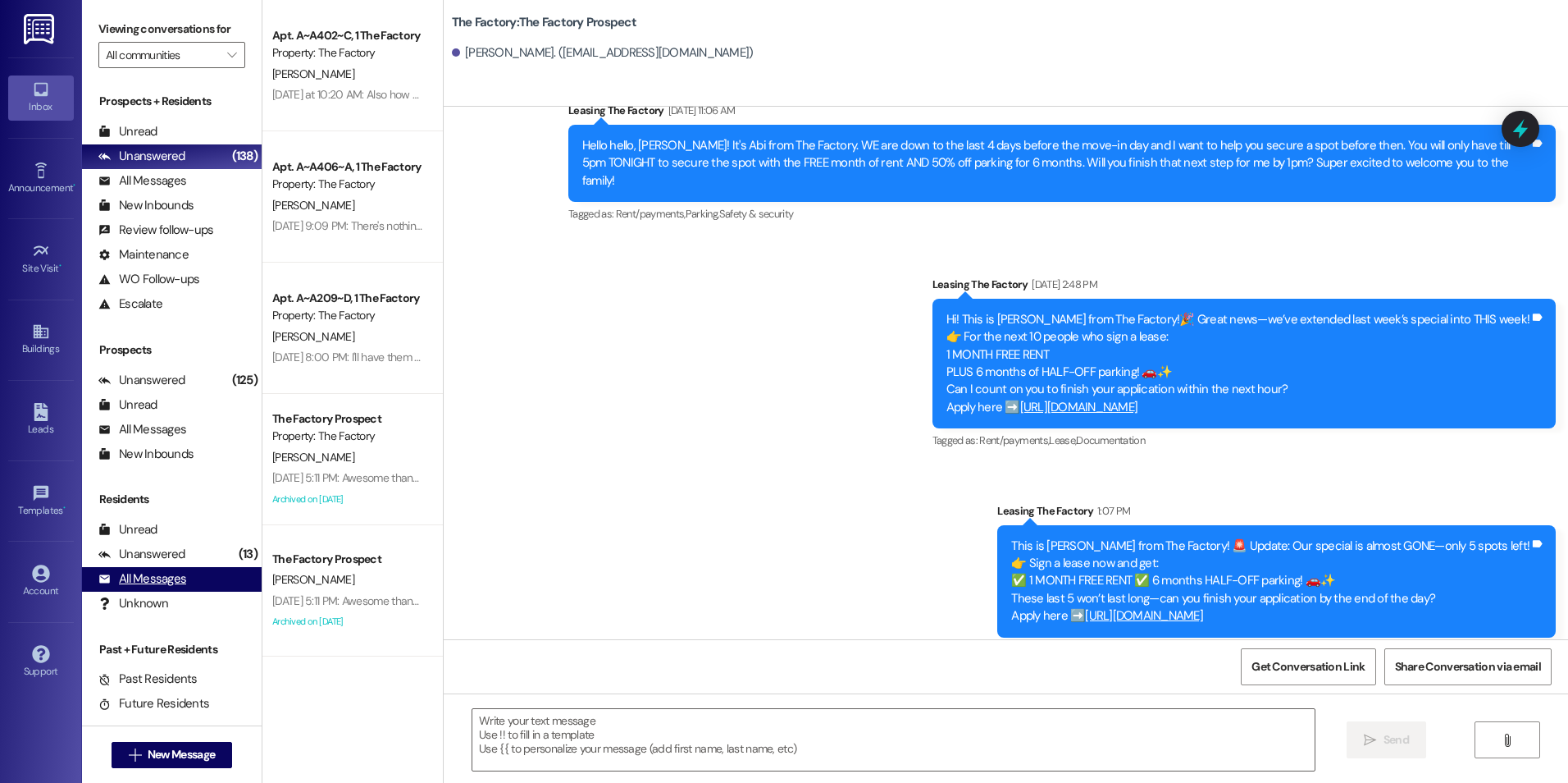
scroll to position [980, 0]
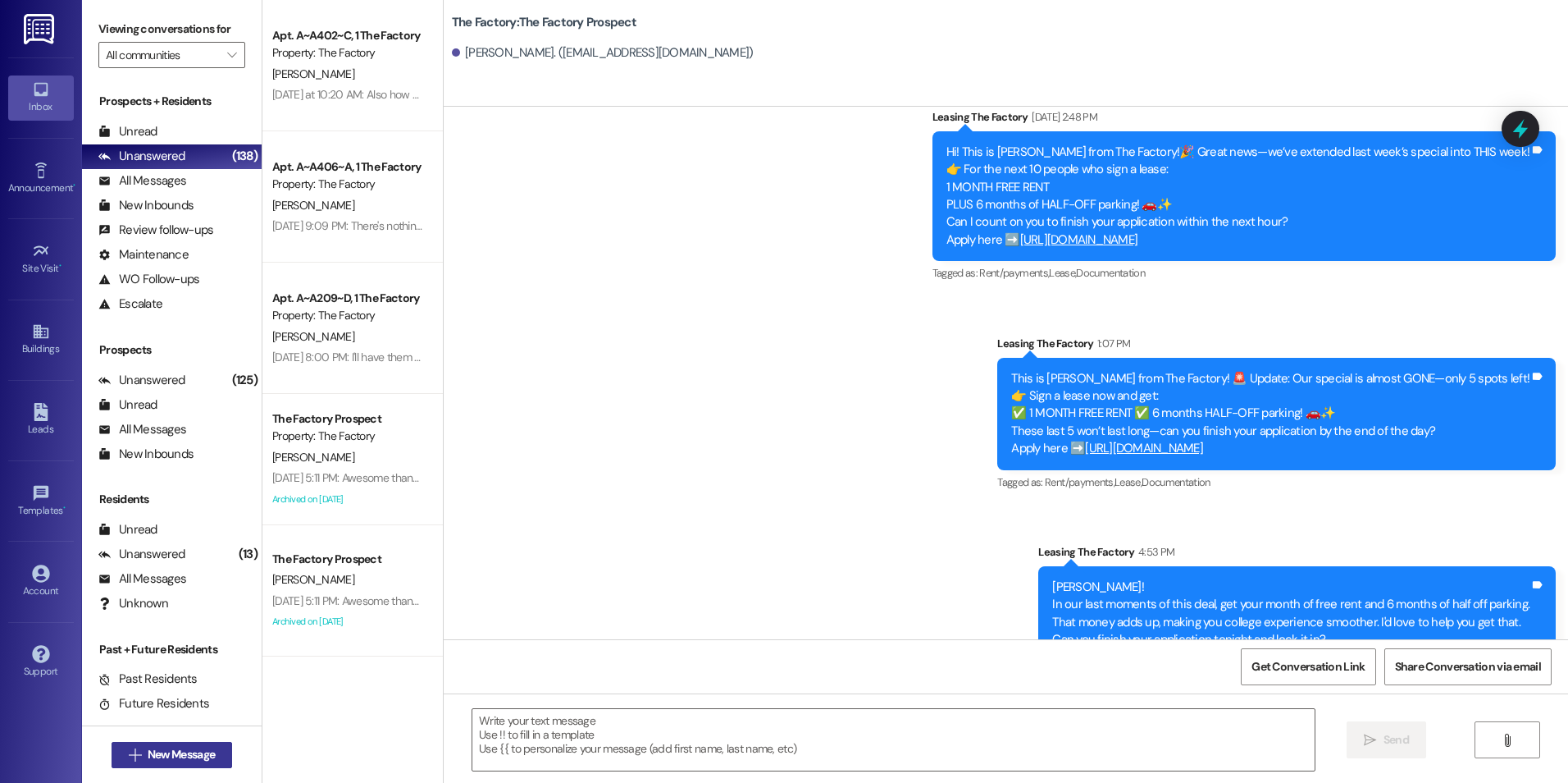
click at [160, 765] on button " New Message" at bounding box center [171, 754] width 121 height 26
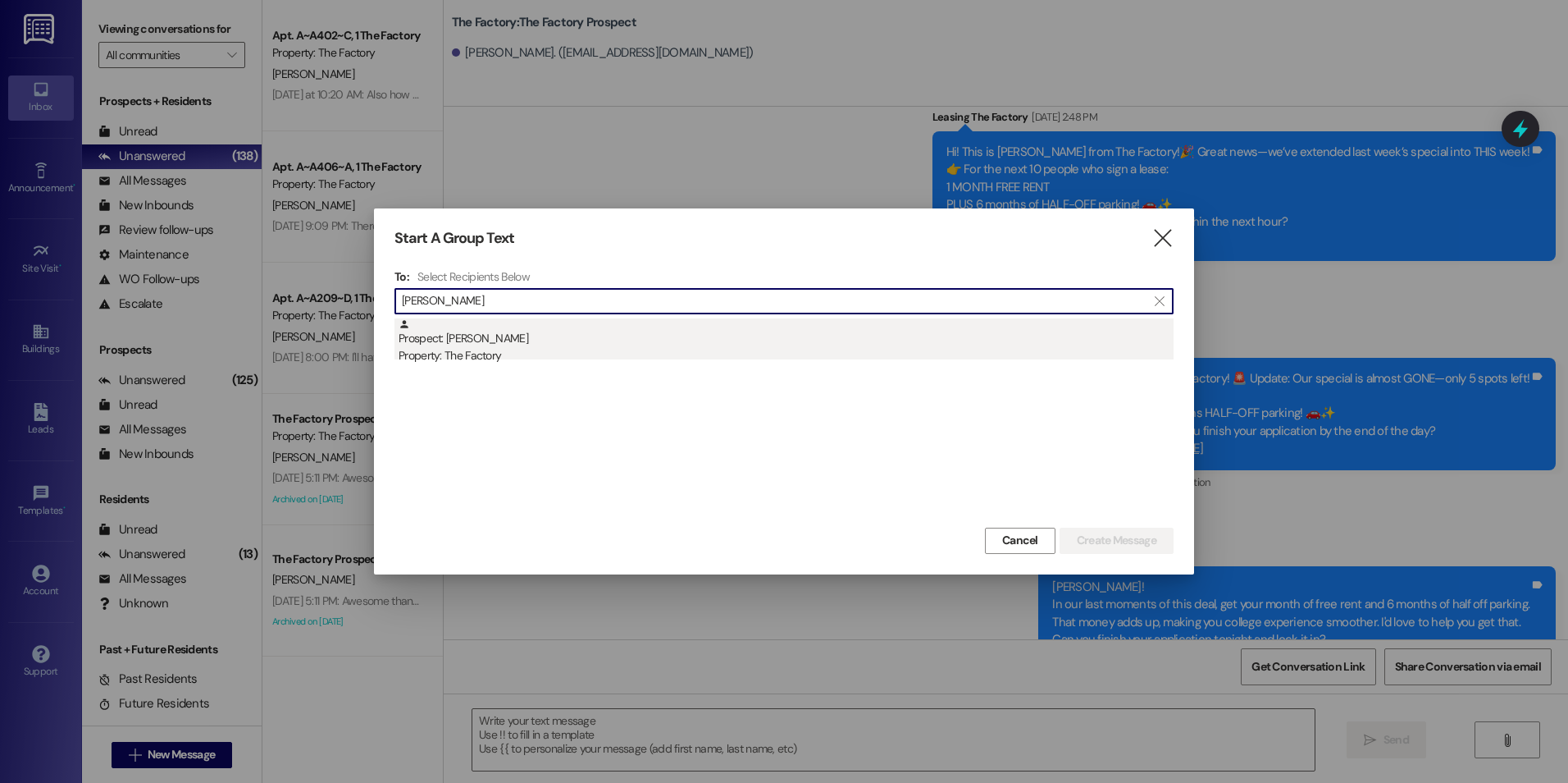
type input "[PERSON_NAME]"
click at [474, 336] on div "Prospect: [PERSON_NAME] Property: The Factory" at bounding box center [786, 342] width 775 height 47
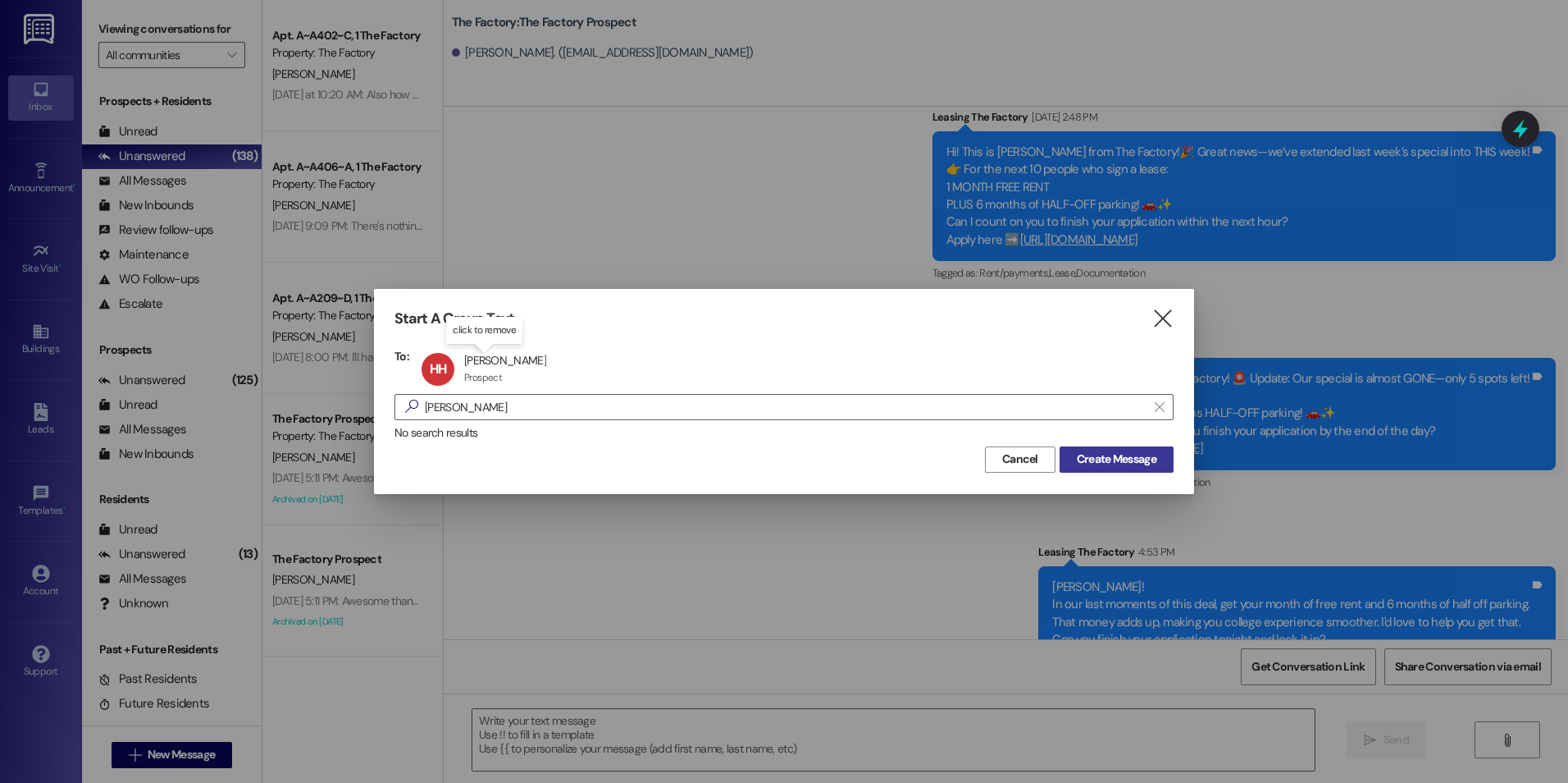
click at [1130, 457] on span "Create Message" at bounding box center [1116, 458] width 80 height 17
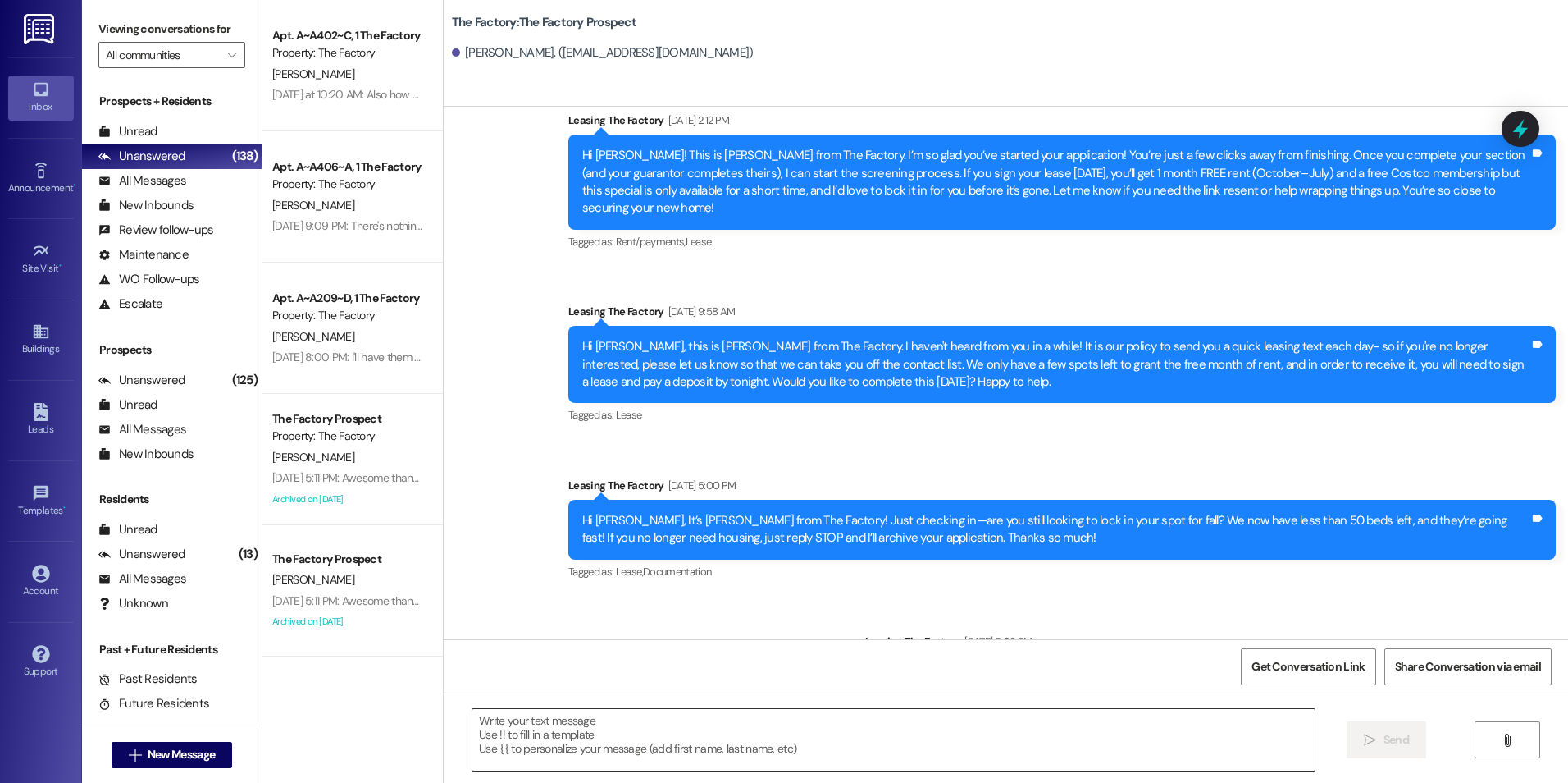
scroll to position [11057, 0]
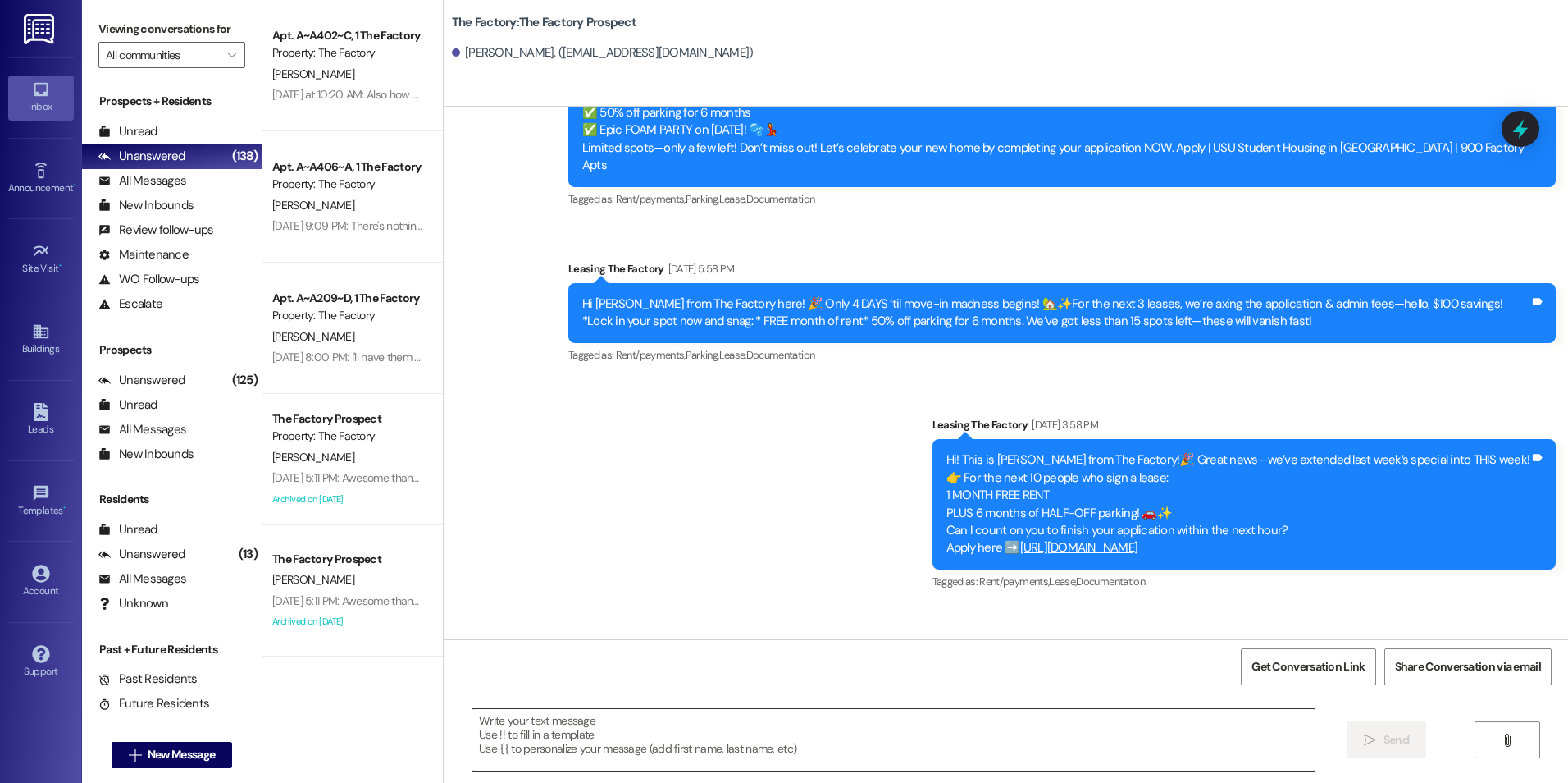
drag, startPoint x: 819, startPoint y: 430, endPoint x: 825, endPoint y: 717, distance: 287.1
click at [818, 763] on textarea at bounding box center [893, 739] width 842 height 62
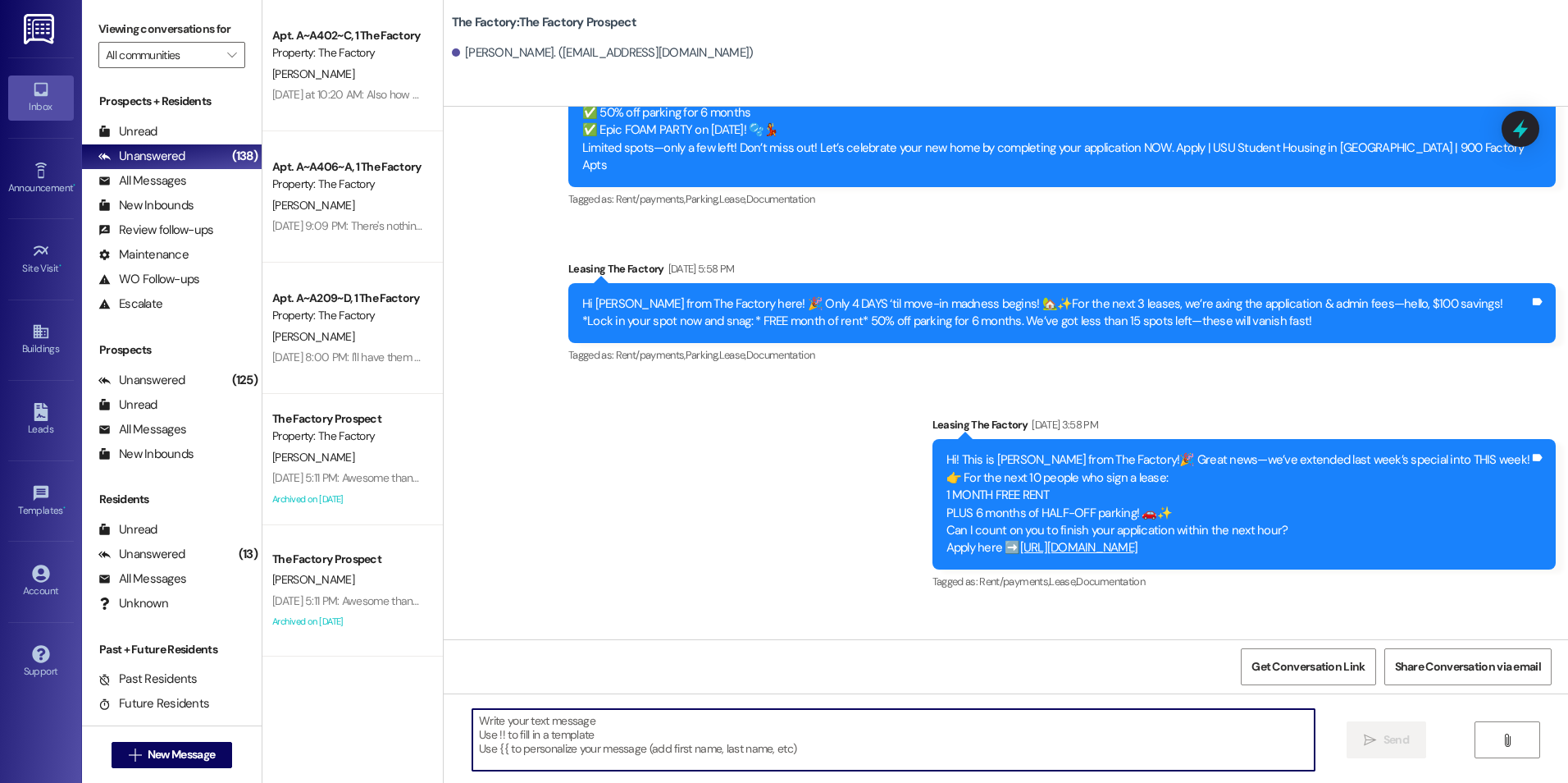
paste textarea "{{first_name}}! In our last moments of this deal, get your month of free rent a…"
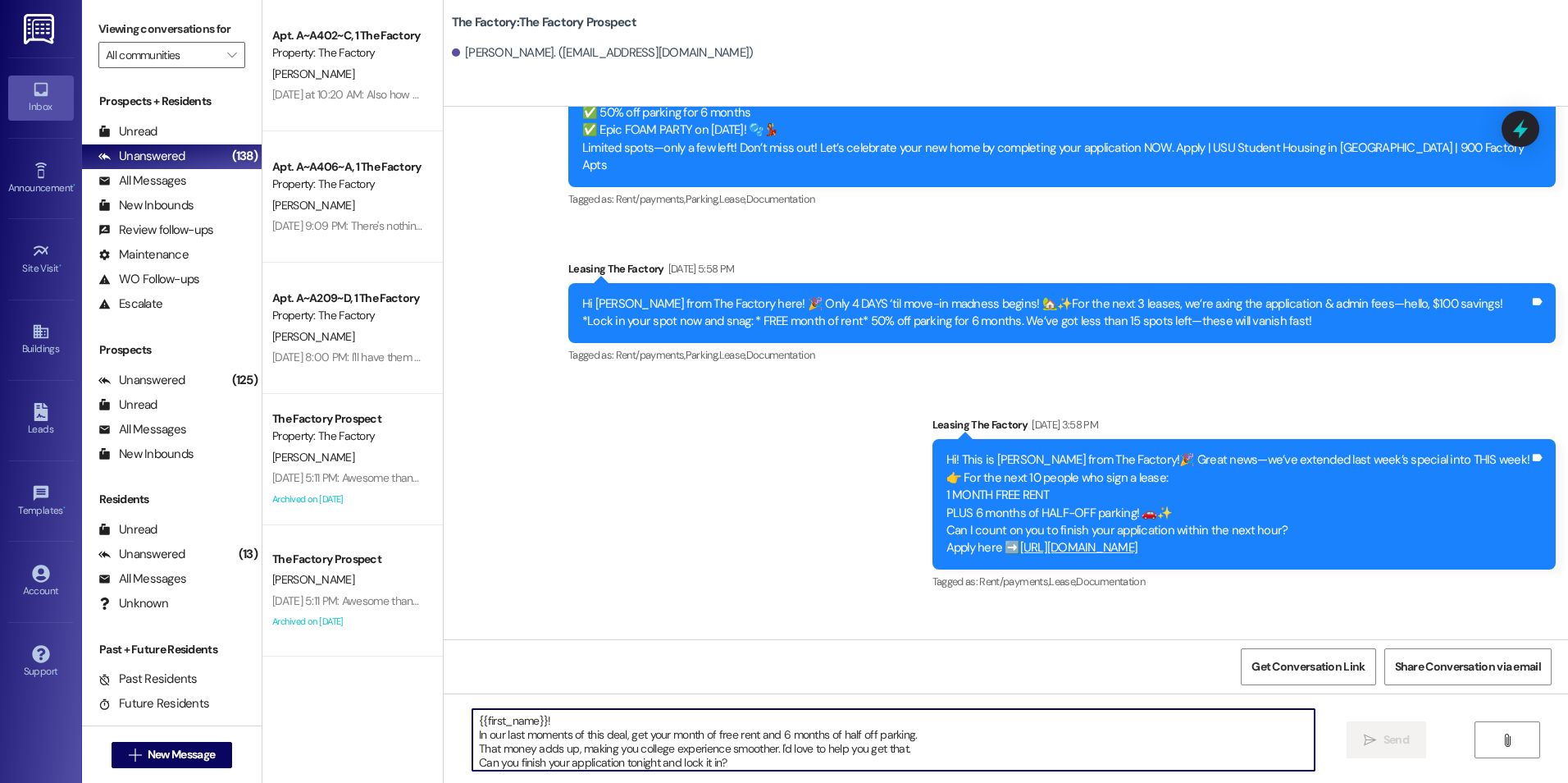
scroll to position [14, 0]
type textarea "{{first_name}}! In our last moments of this deal, get your month of free rent a…"
click at [1425, 752] on div "{{first_name}}! In our last moments of this deal, get your month of free rent a…" at bounding box center [1006, 754] width 1124 height 123
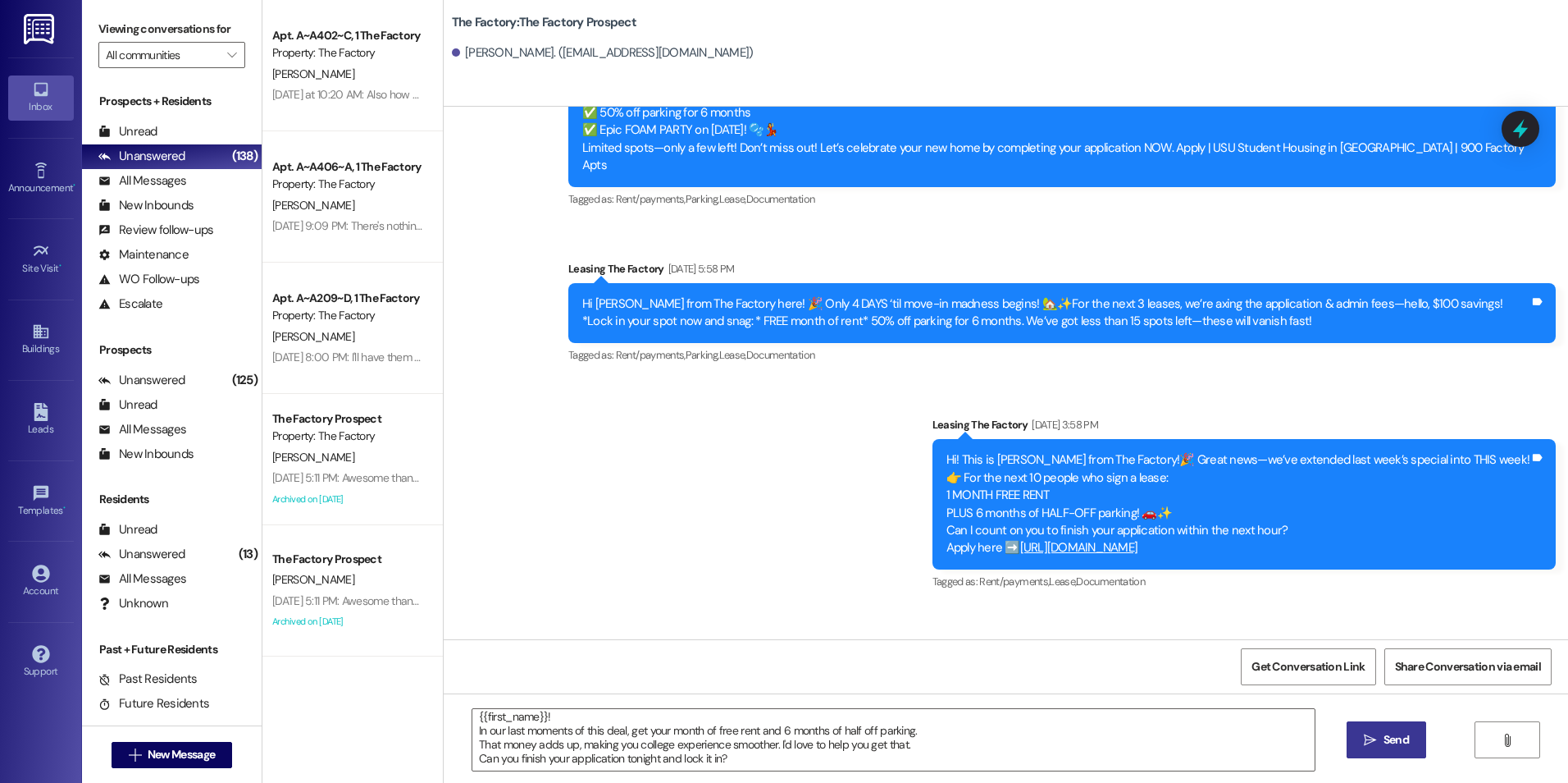
click at [1375, 736] on span " Send" at bounding box center [1387, 739] width 52 height 17
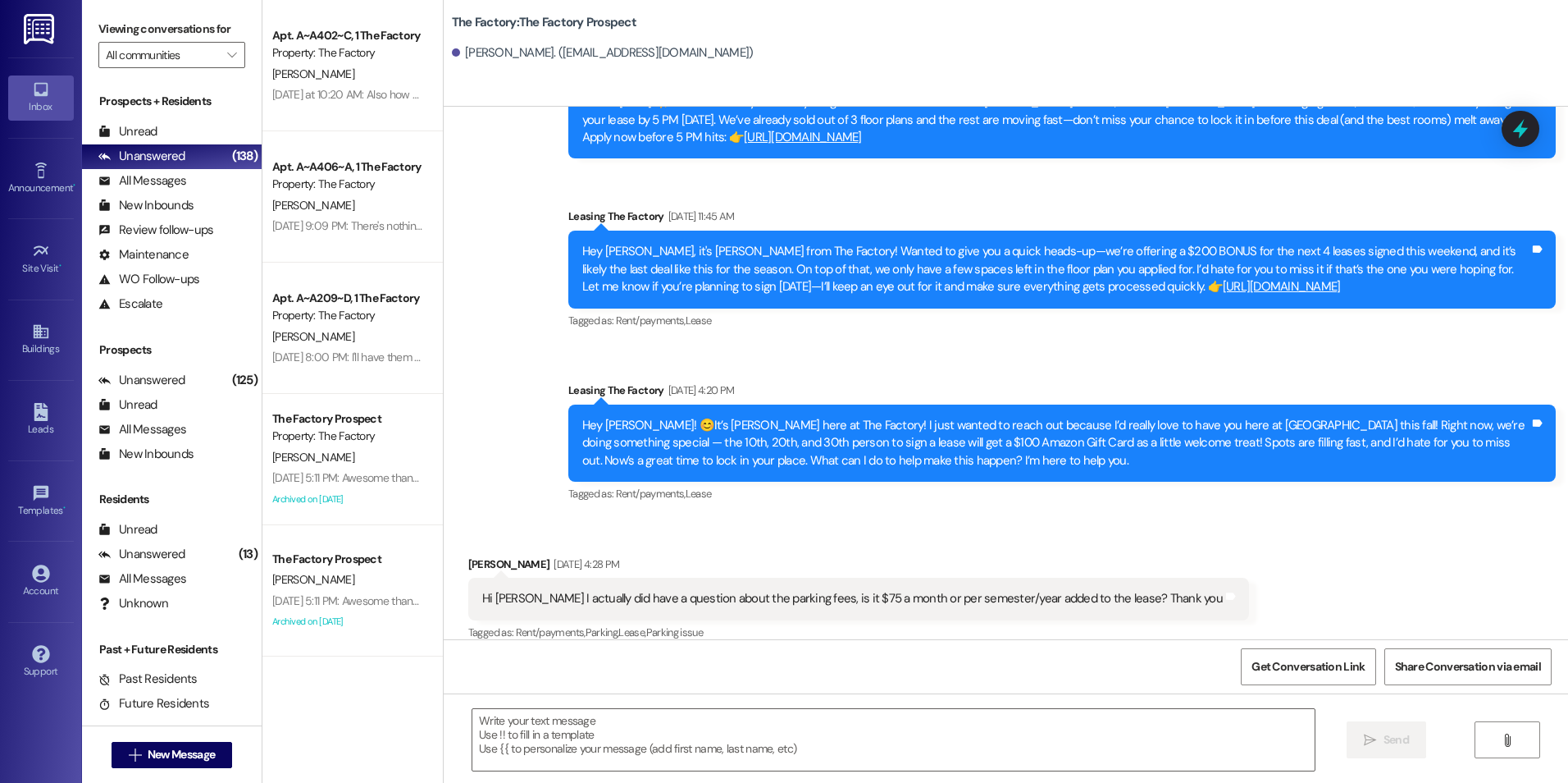
scroll to position [2175, 0]
